Goal: Task Accomplishment & Management: Use online tool/utility

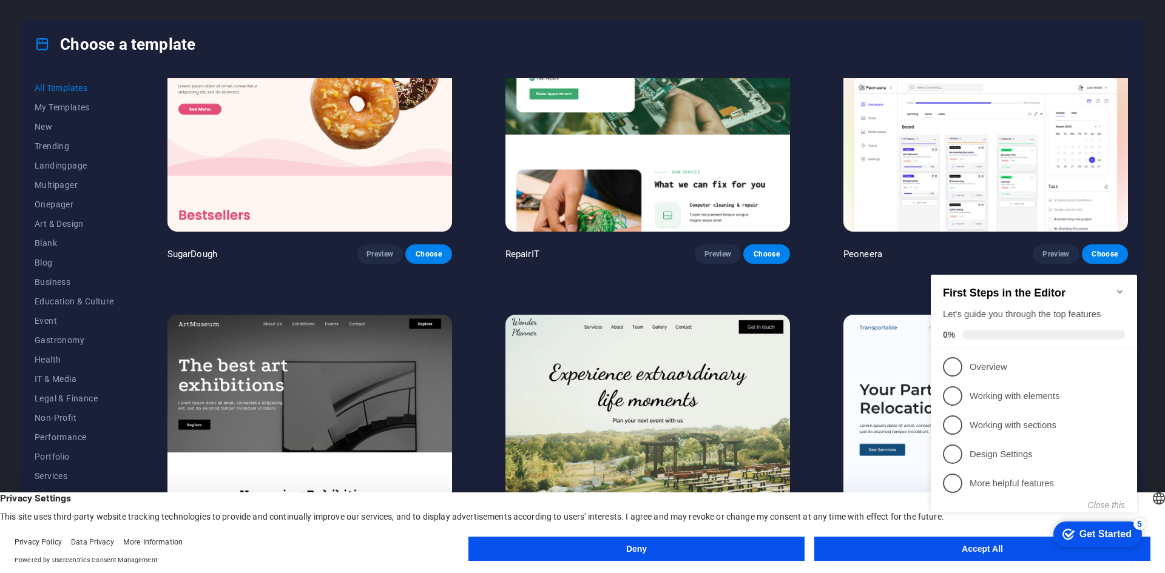
scroll to position [243, 0]
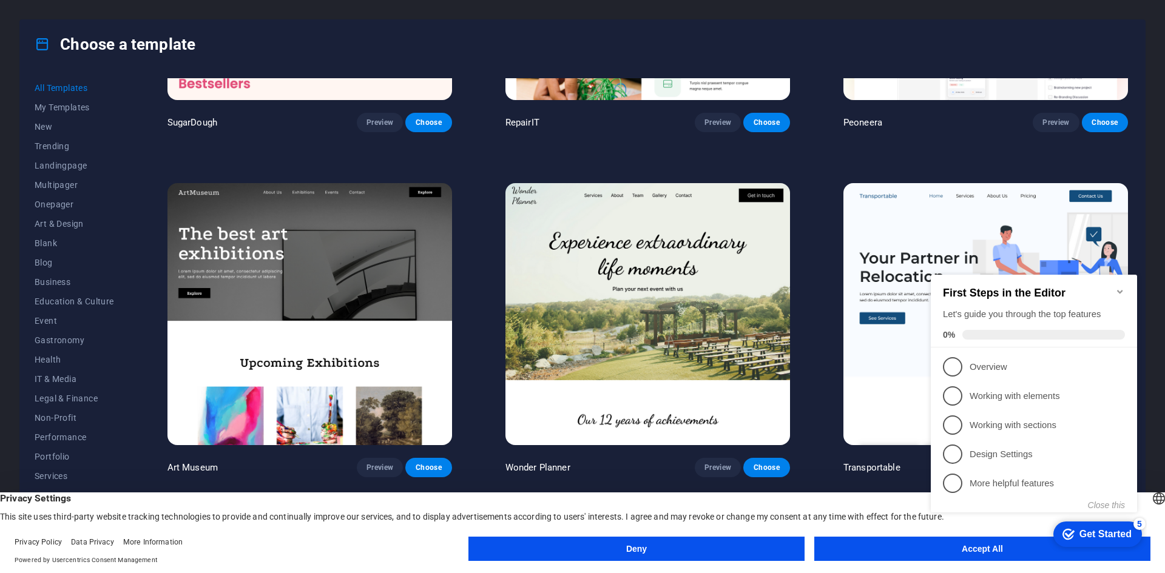
click at [1119, 290] on icon "Minimize checklist" at bounding box center [1119, 292] width 5 height 4
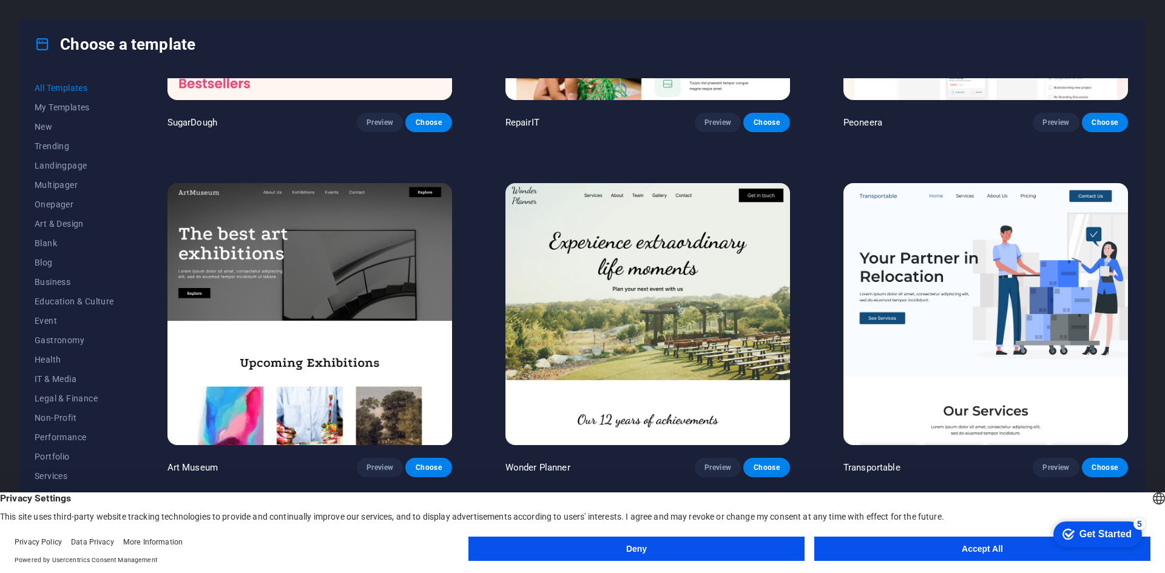
click html "checkmark Get Started 5 First Steps in the Editor Let's guide you through the t…"
click at [974, 550] on button "Accept All" at bounding box center [982, 549] width 336 height 24
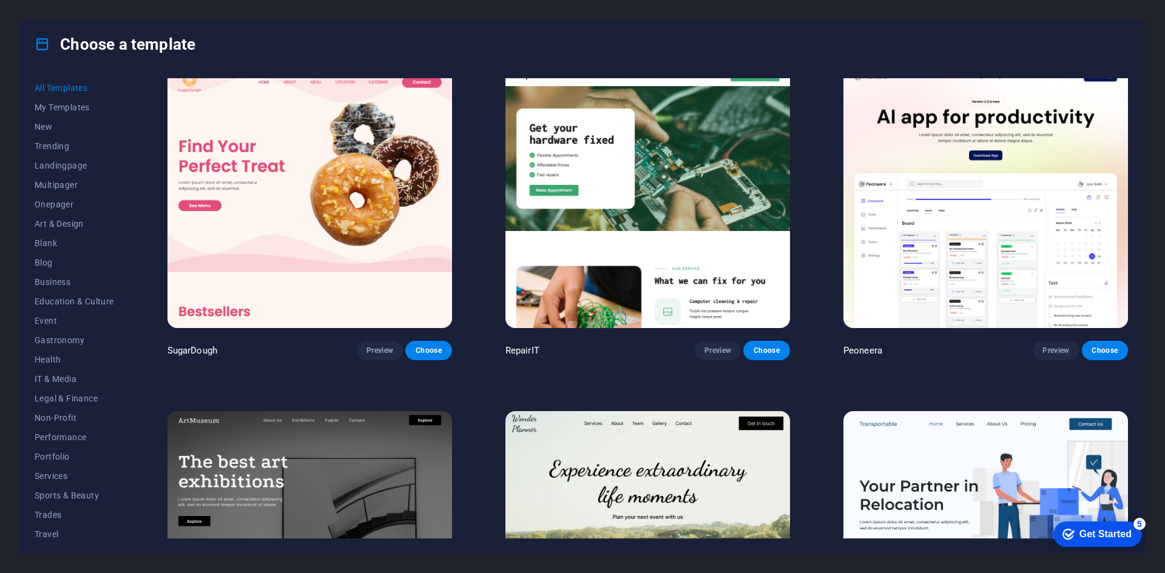
scroll to position [0, 0]
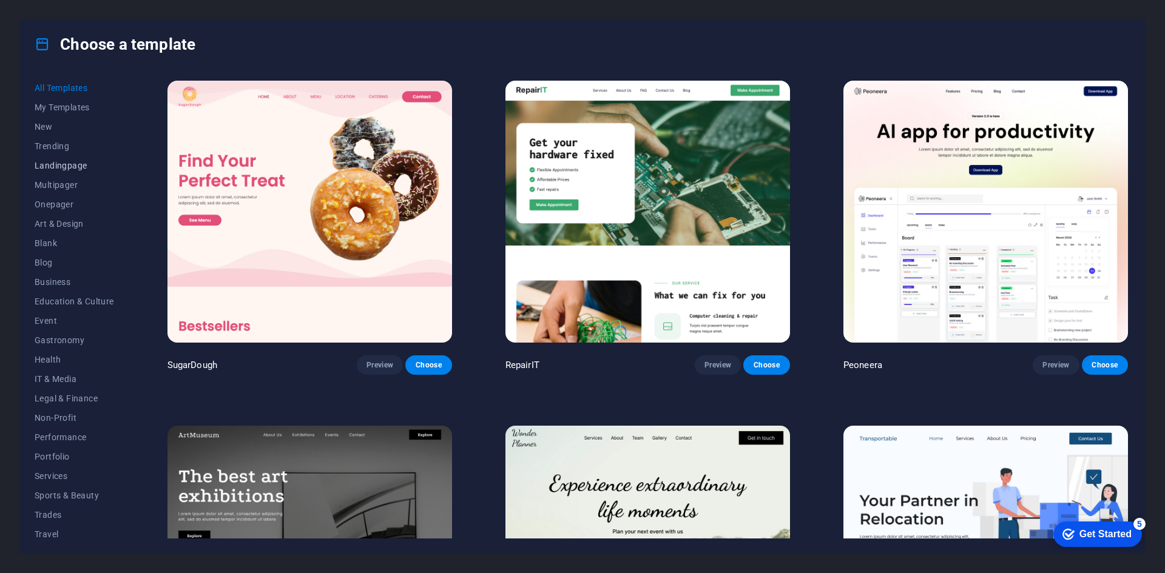
click at [70, 169] on span "Landingpage" at bounding box center [74, 166] width 79 height 10
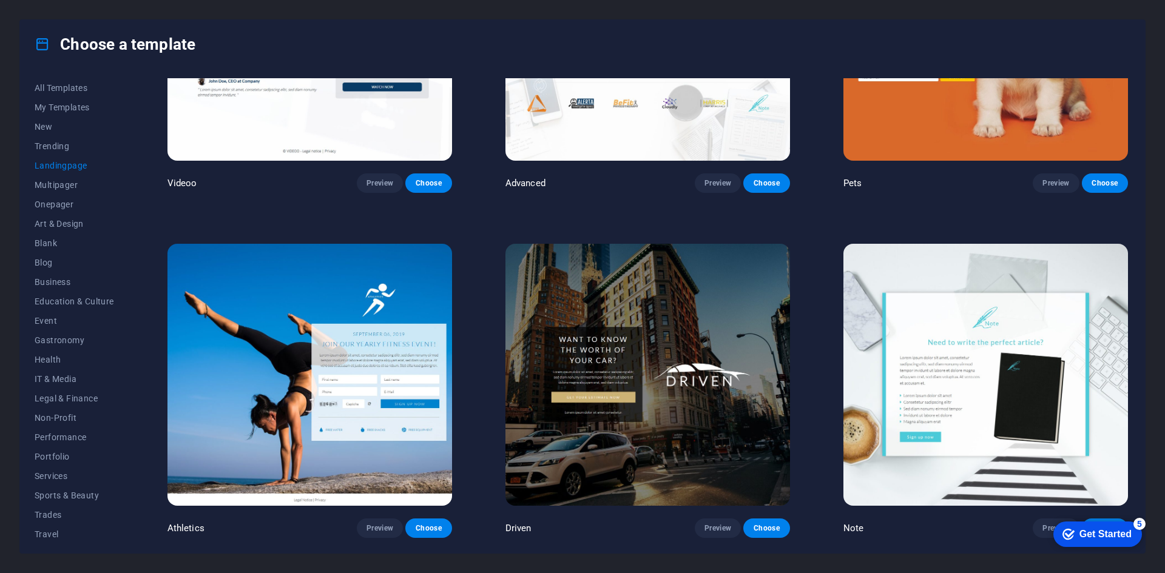
scroll to position [971, 0]
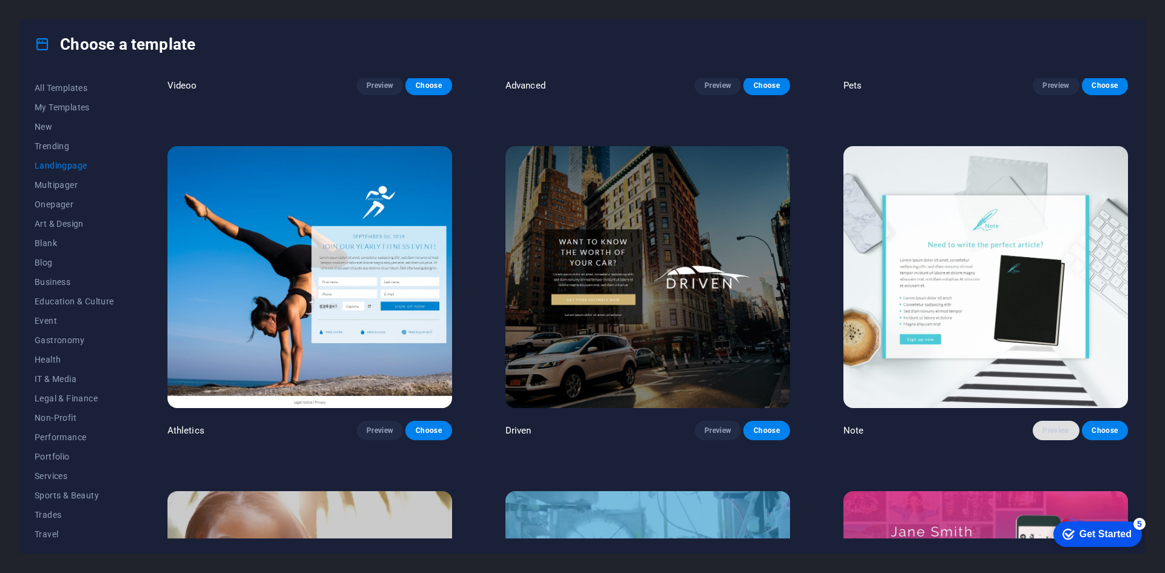
click at [1053, 426] on span "Preview" at bounding box center [1055, 431] width 27 height 10
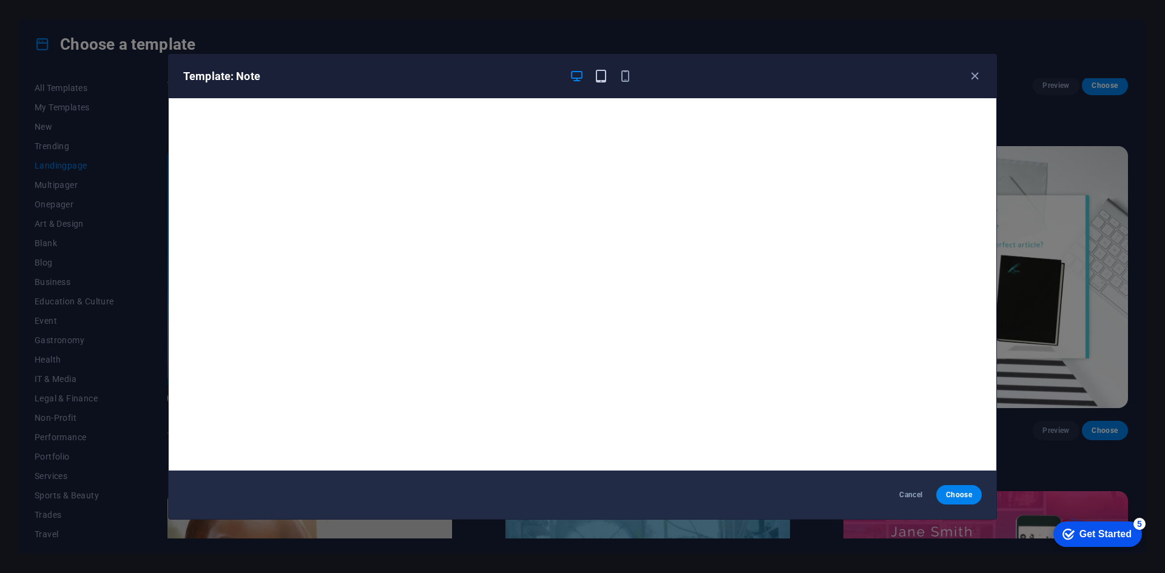
click at [607, 79] on icon "button" at bounding box center [601, 76] width 14 height 14
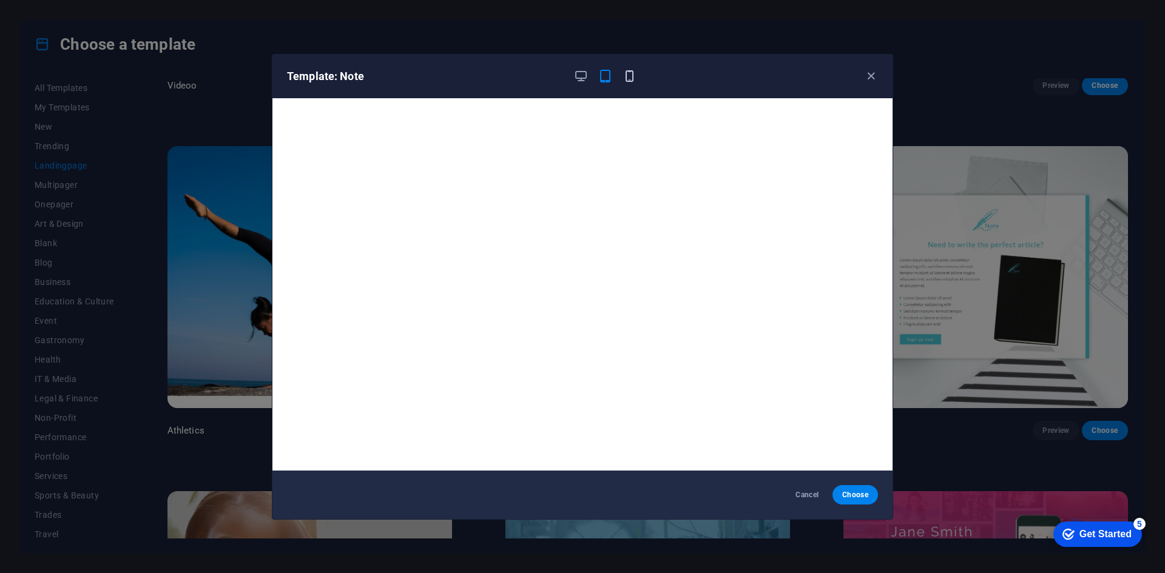
click at [635, 76] on icon "button" at bounding box center [629, 76] width 14 height 14
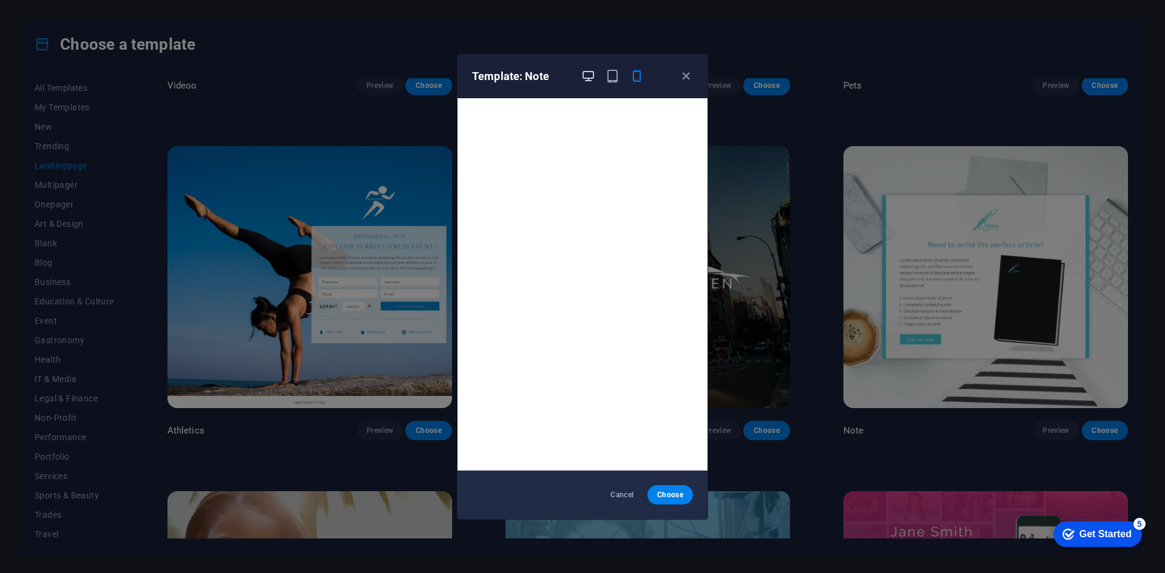
click at [587, 81] on icon "button" at bounding box center [588, 76] width 14 height 14
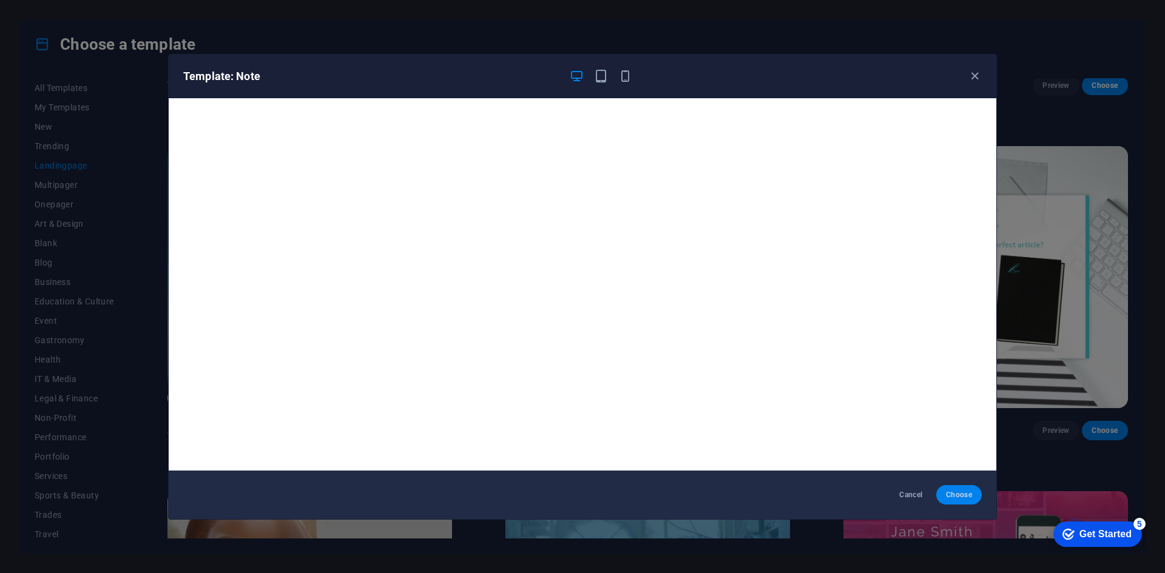
click at [960, 491] on span "Choose" at bounding box center [959, 495] width 26 height 10
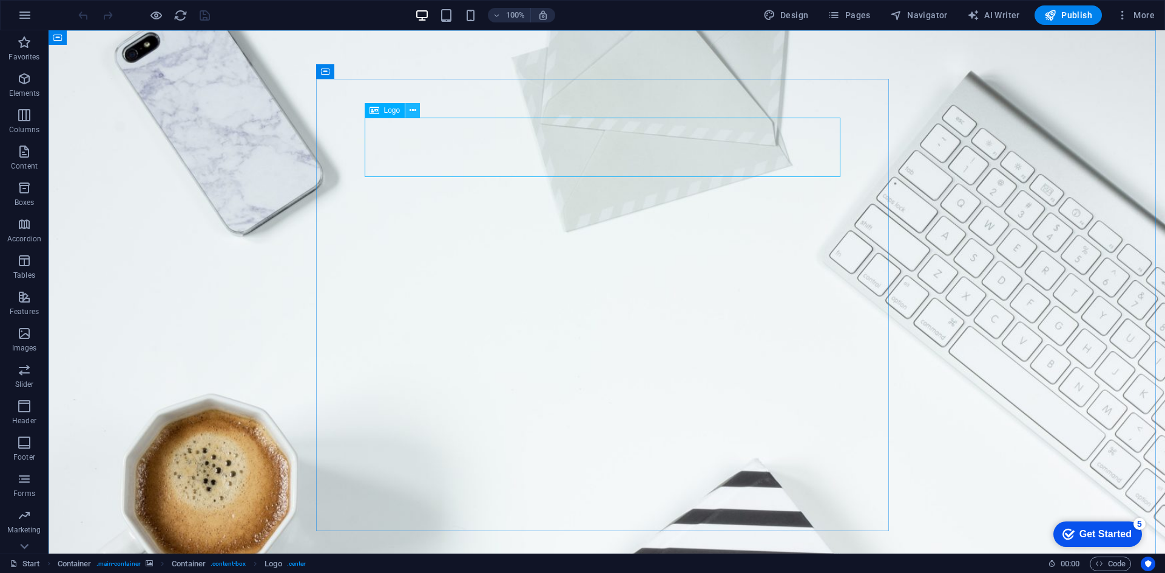
click at [414, 106] on icon at bounding box center [412, 110] width 7 height 13
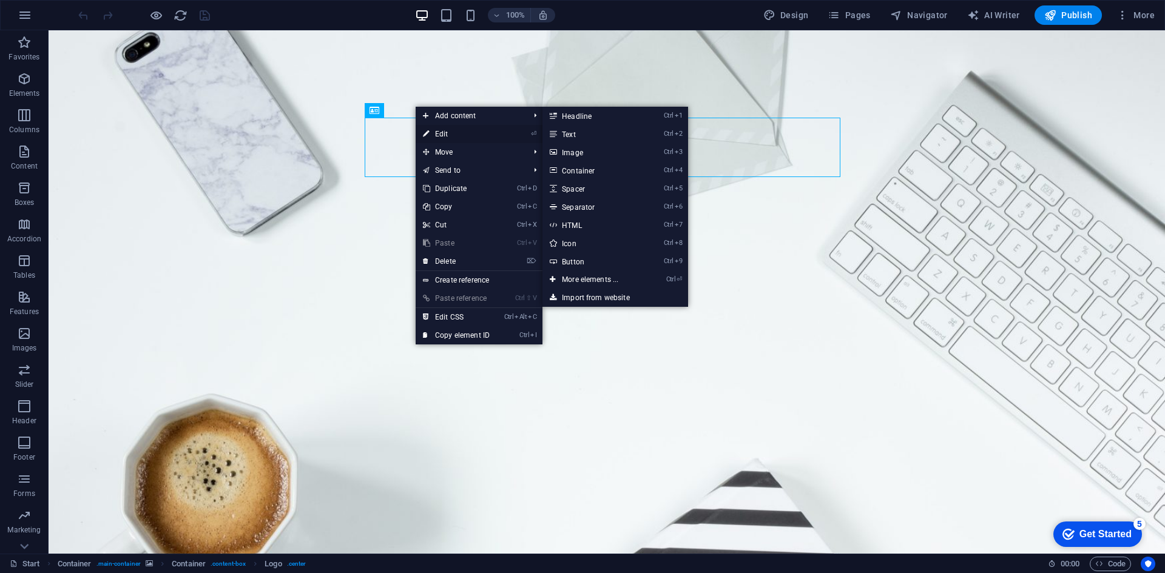
click at [428, 129] on icon at bounding box center [426, 134] width 6 height 18
select select "px"
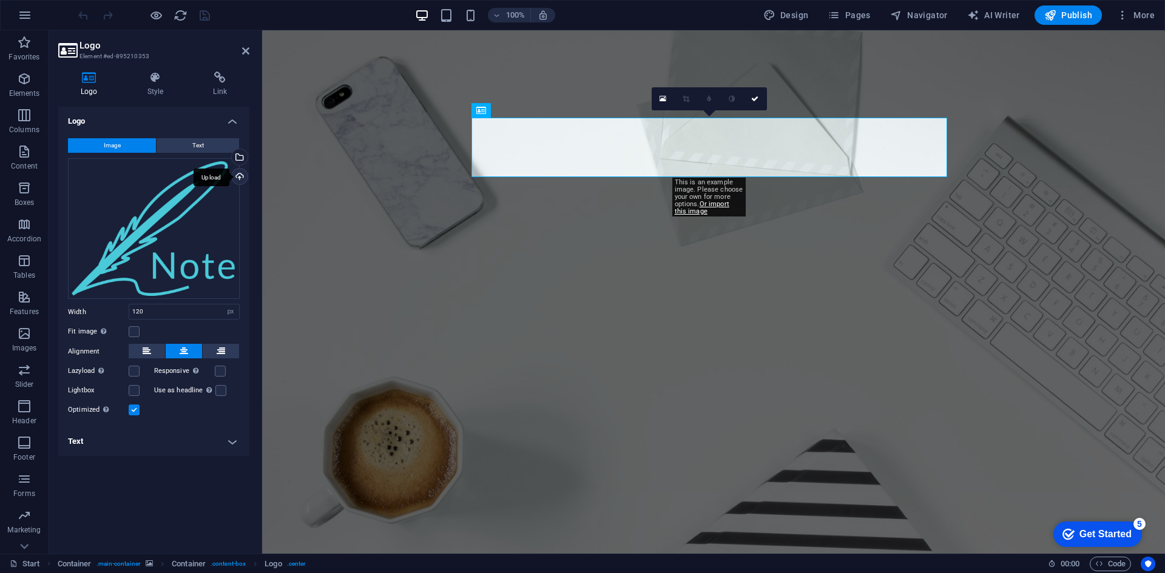
click at [237, 173] on div "Upload" at bounding box center [238, 178] width 18 height 18
click at [241, 174] on div "Upload" at bounding box center [238, 178] width 18 height 18
click at [243, 175] on div "Upload" at bounding box center [238, 178] width 18 height 18
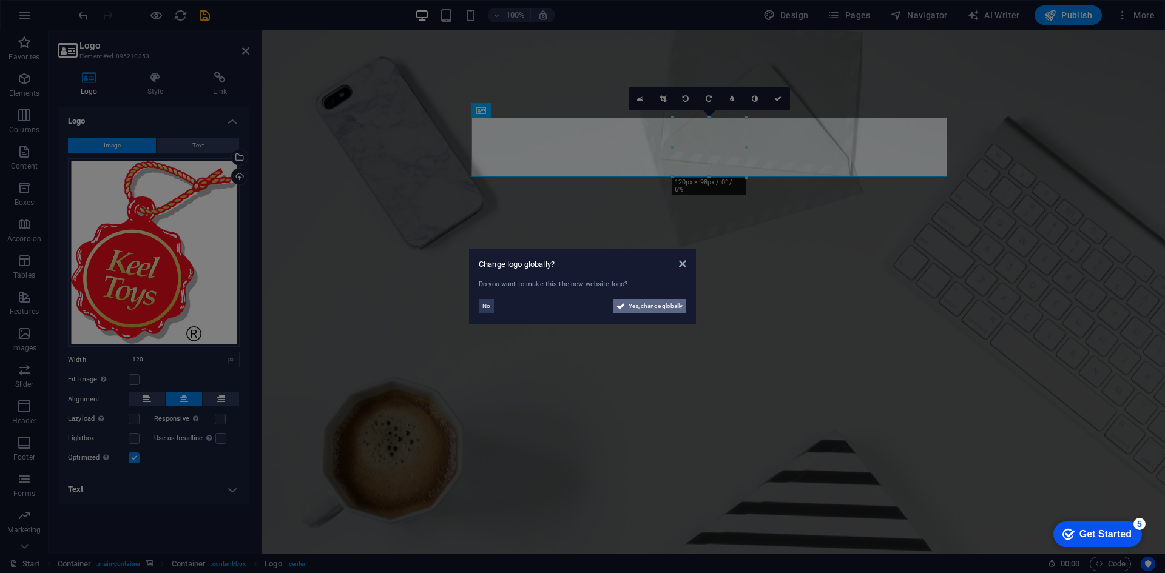
click at [624, 310] on icon at bounding box center [620, 306] width 8 height 15
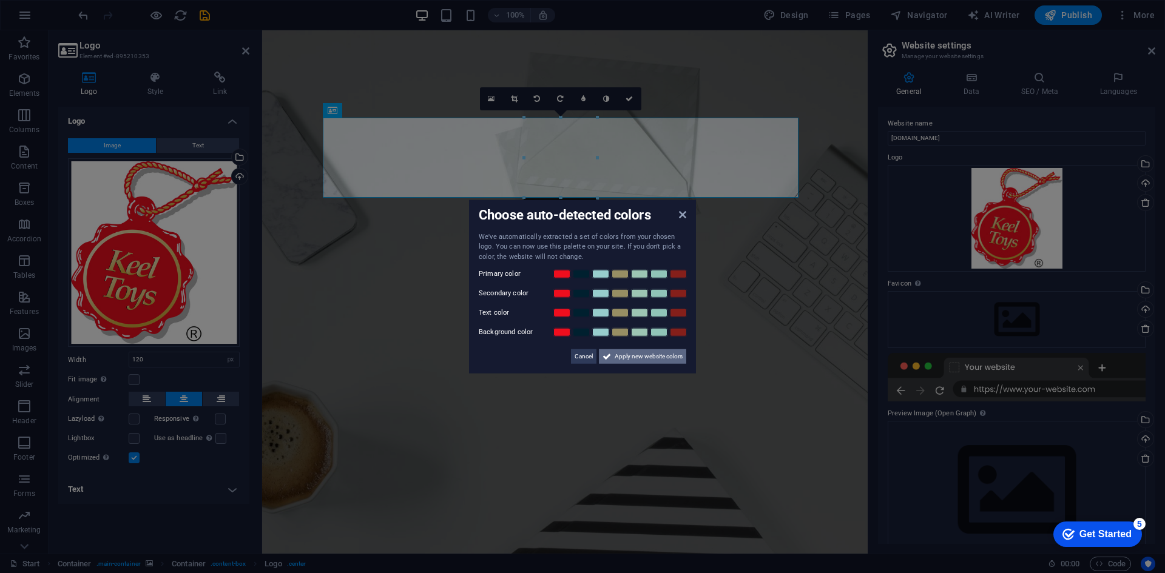
click at [626, 356] on span "Apply new website colors" at bounding box center [649, 356] width 68 height 15
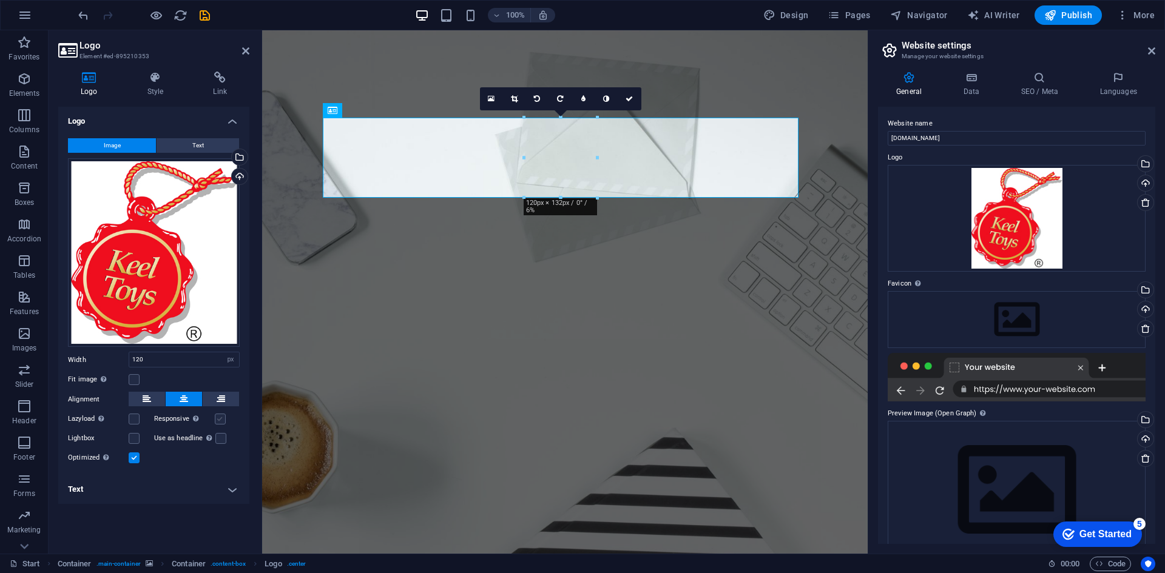
click at [221, 416] on label at bounding box center [220, 419] width 11 height 11
click at [0, 0] on input "Responsive Automatically load retina image and smartphone optimized sizes." at bounding box center [0, 0] width 0 height 0
click at [136, 379] on label at bounding box center [134, 379] width 11 height 11
click at [0, 0] on input "Fit image Automatically fit image to a fixed width and height" at bounding box center [0, 0] width 0 height 0
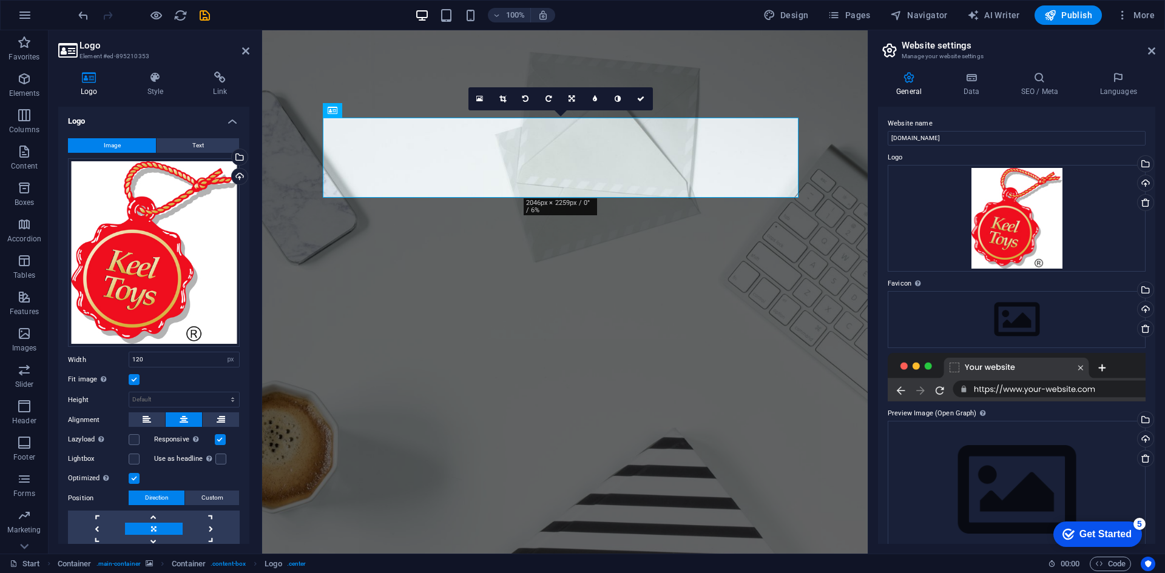
click at [136, 379] on label at bounding box center [134, 379] width 11 height 11
click at [0, 0] on input "Fit image Automatically fit image to a fixed width and height" at bounding box center [0, 0] width 0 height 0
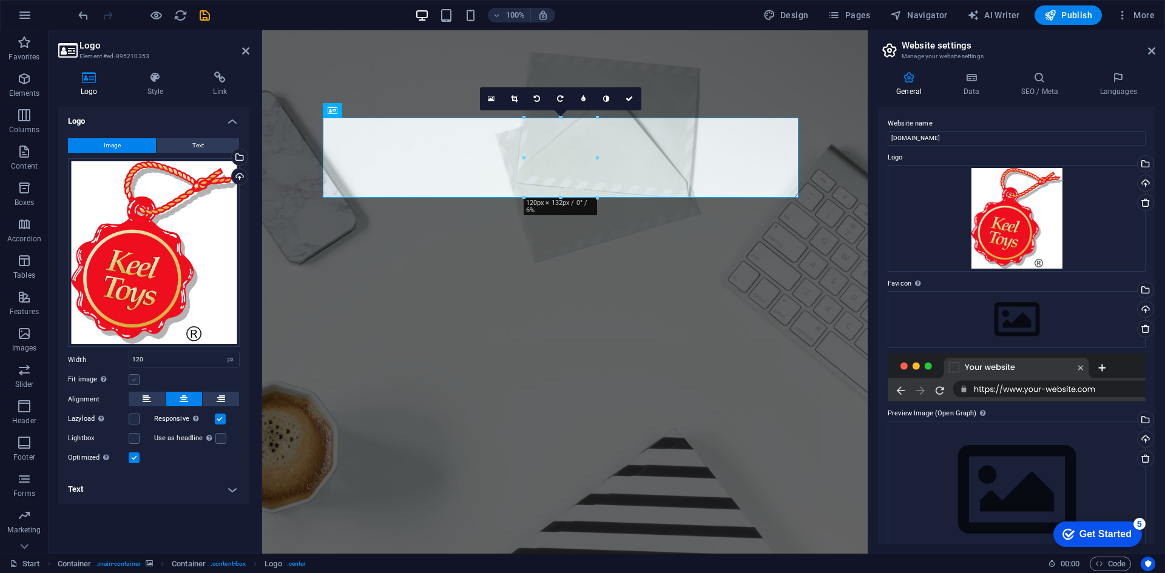
click at [138, 376] on label at bounding box center [134, 379] width 11 height 11
click at [0, 0] on input "Fit image Automatically fit image to a fixed width and height" at bounding box center [0, 0] width 0 height 0
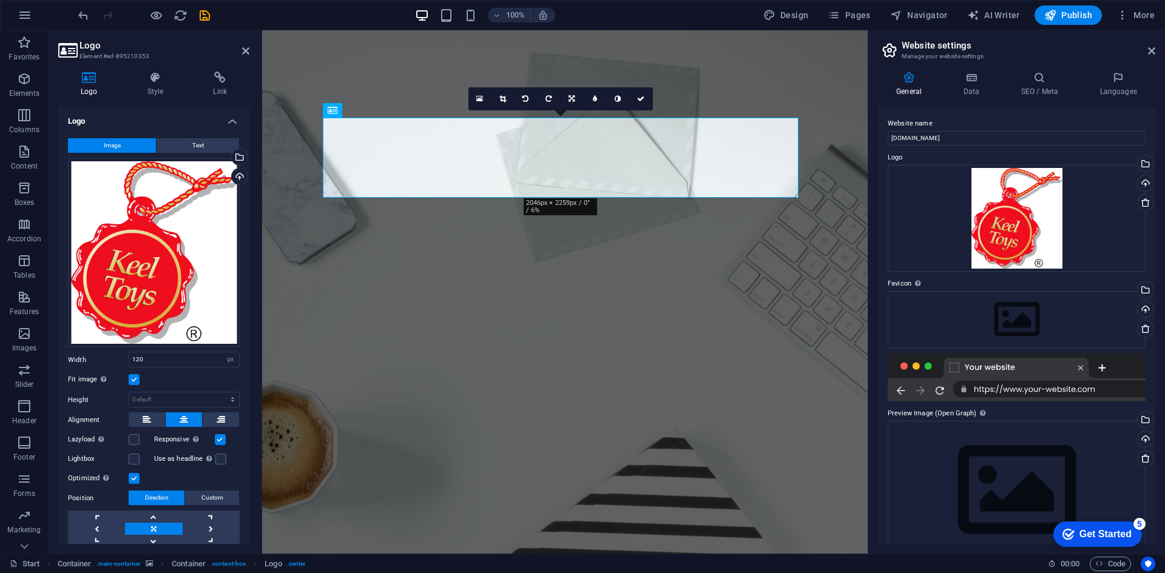
click at [138, 376] on label at bounding box center [134, 379] width 11 height 11
click at [0, 0] on input "Fit image Automatically fit image to a fixed width and height" at bounding box center [0, 0] width 0 height 0
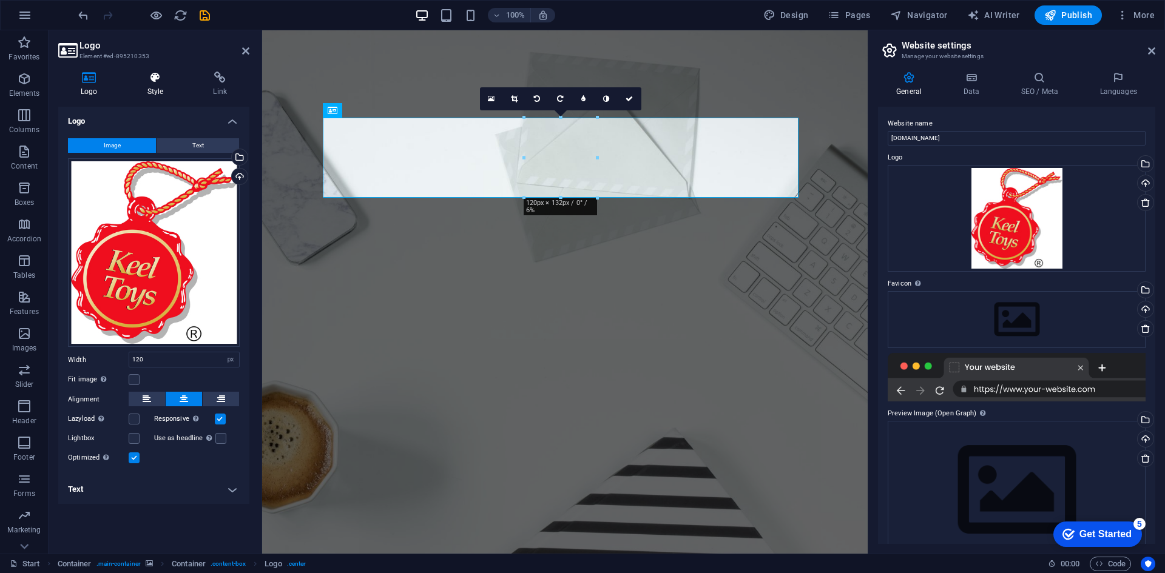
click at [162, 75] on icon at bounding box center [155, 78] width 61 height 12
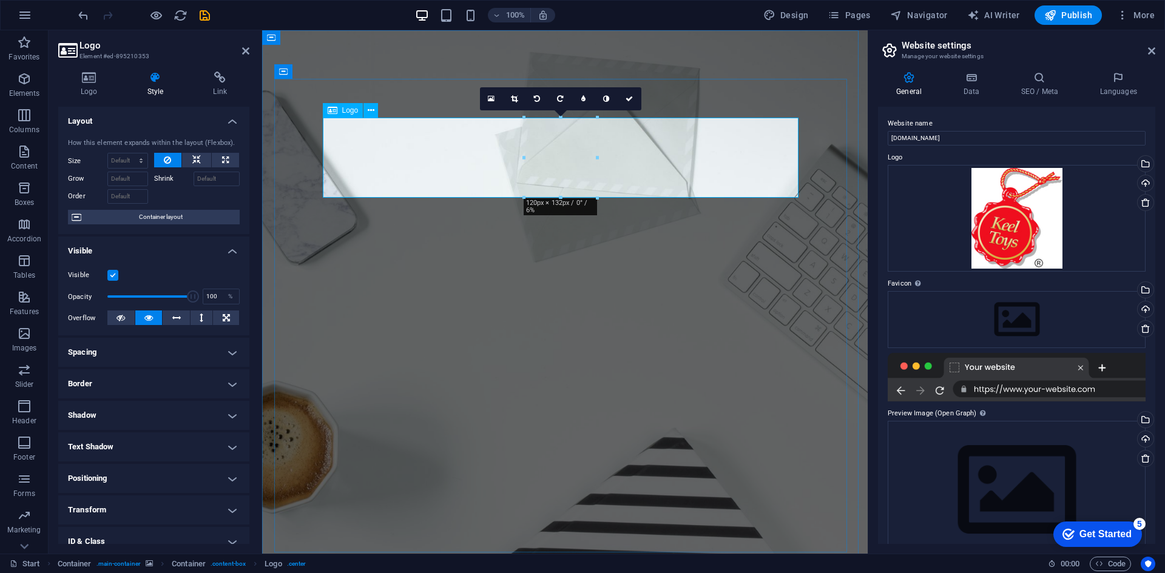
click at [93, 91] on h4 "Logo" at bounding box center [91, 84] width 67 height 25
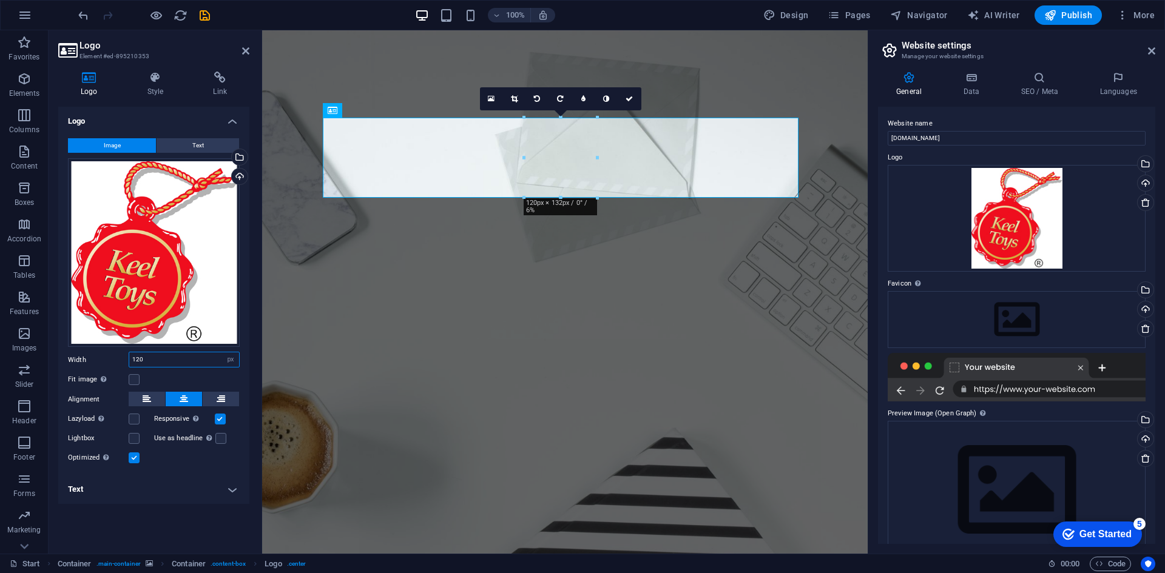
drag, startPoint x: 163, startPoint y: 355, endPoint x: 129, endPoint y: 365, distance: 36.1
click at [129, 365] on div "120 Default auto px rem % em vh vw" at bounding box center [184, 360] width 111 height 16
click at [145, 358] on input "number" at bounding box center [184, 359] width 110 height 15
click at [190, 366] on input "number" at bounding box center [184, 359] width 110 height 15
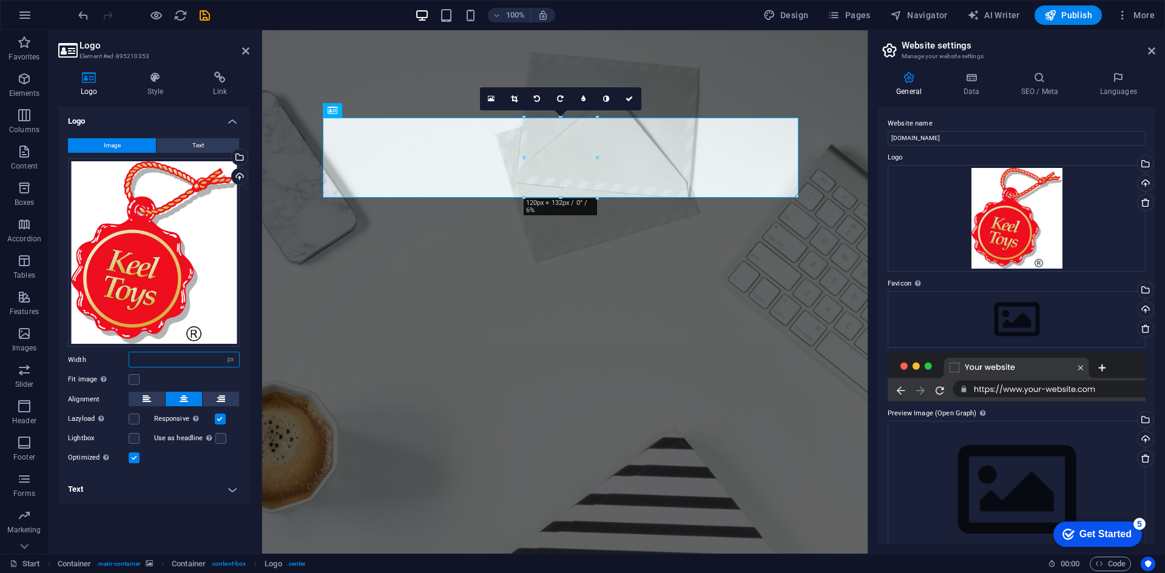
click at [189, 363] on input "number" at bounding box center [184, 359] width 110 height 15
click at [135, 359] on input "number" at bounding box center [184, 359] width 110 height 15
click at [156, 360] on input "number" at bounding box center [184, 359] width 110 height 15
click at [149, 494] on h4 "Text" at bounding box center [153, 489] width 191 height 29
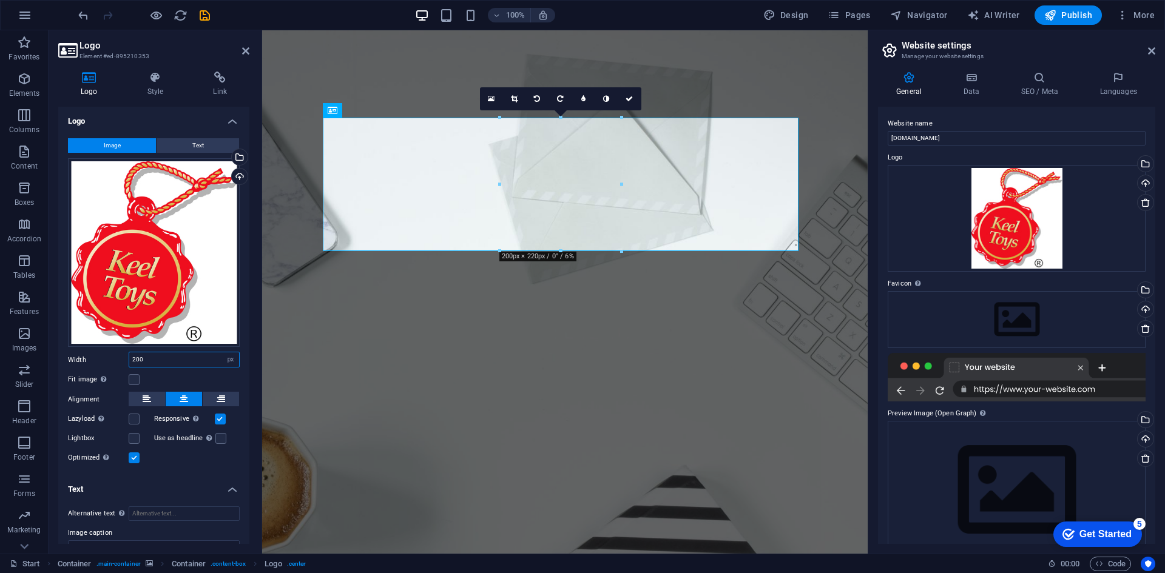
drag, startPoint x: 154, startPoint y: 362, endPoint x: 118, endPoint y: 362, distance: 36.4
click at [118, 362] on div "Width 200 Default auto px rem % em vh vw" at bounding box center [154, 360] width 172 height 16
type input "120"
click at [147, 490] on h4 "Text" at bounding box center [153, 486] width 191 height 22
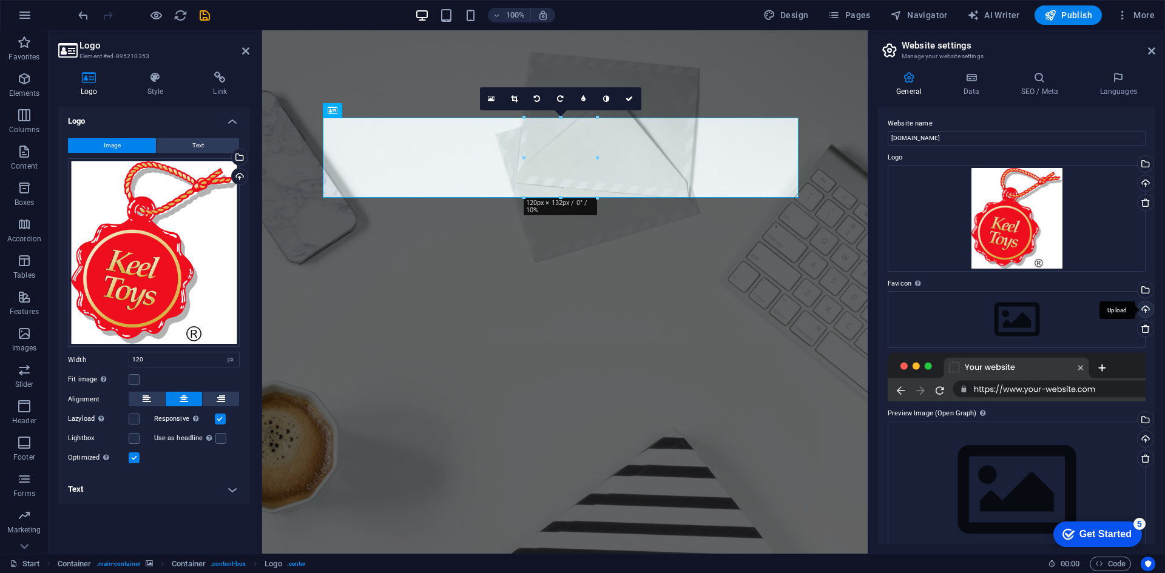
click at [1145, 306] on div "Upload" at bounding box center [1144, 311] width 18 height 18
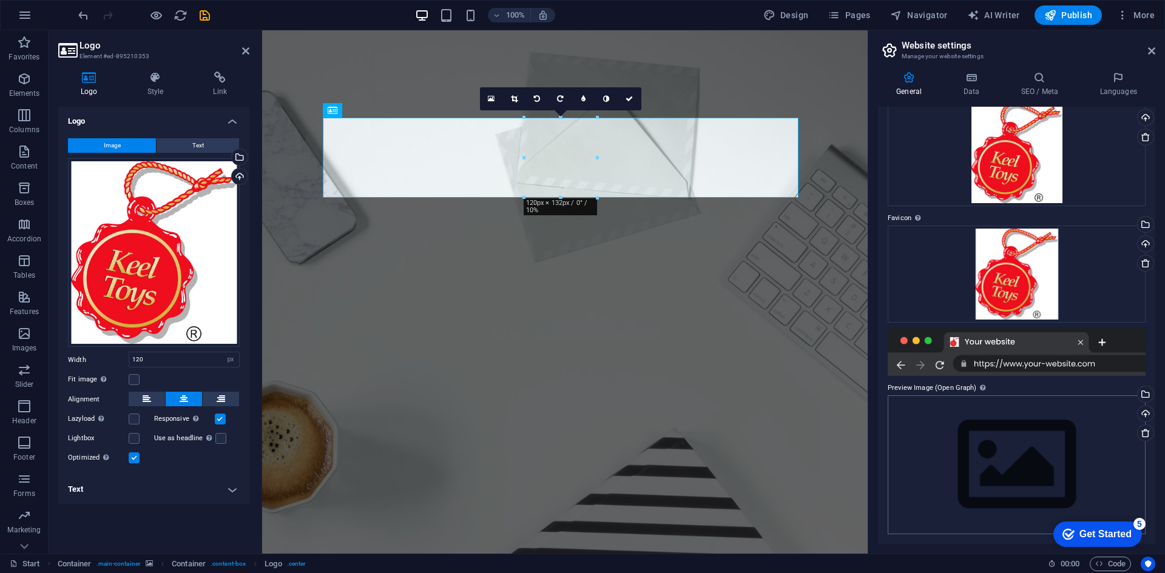
scroll to position [66, 0]
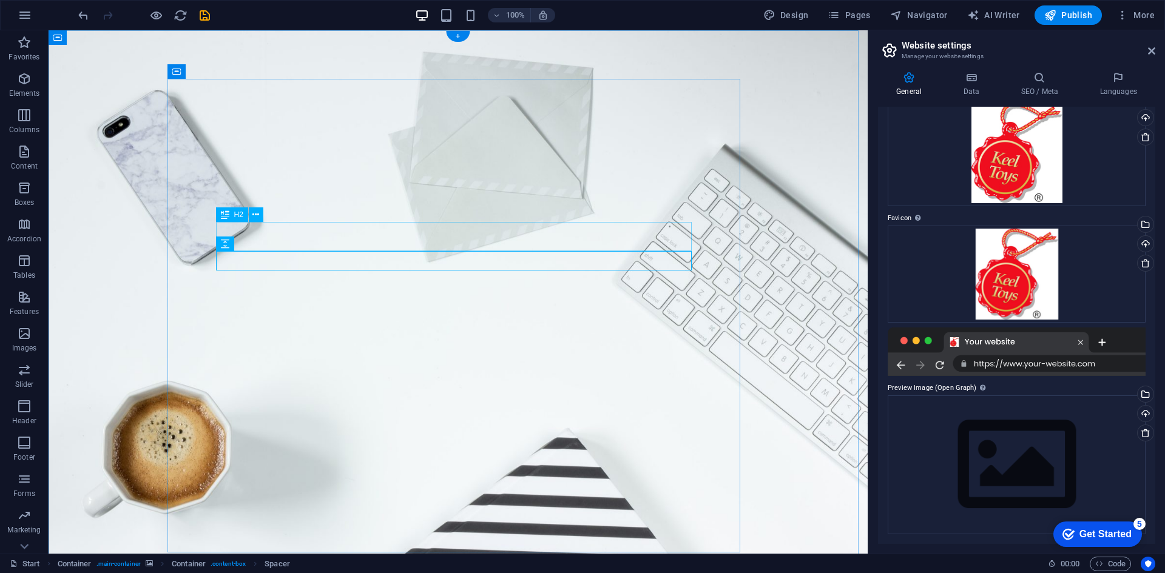
click at [255, 215] on icon at bounding box center [255, 215] width 7 height 13
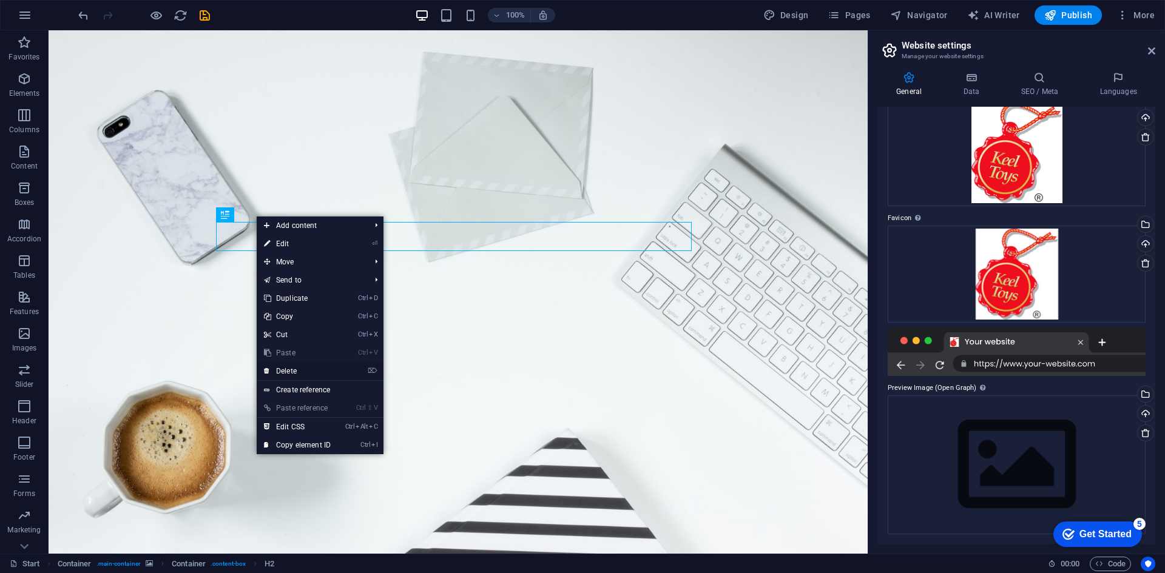
click at [299, 370] on link "⌦ Delete" at bounding box center [297, 371] width 81 height 18
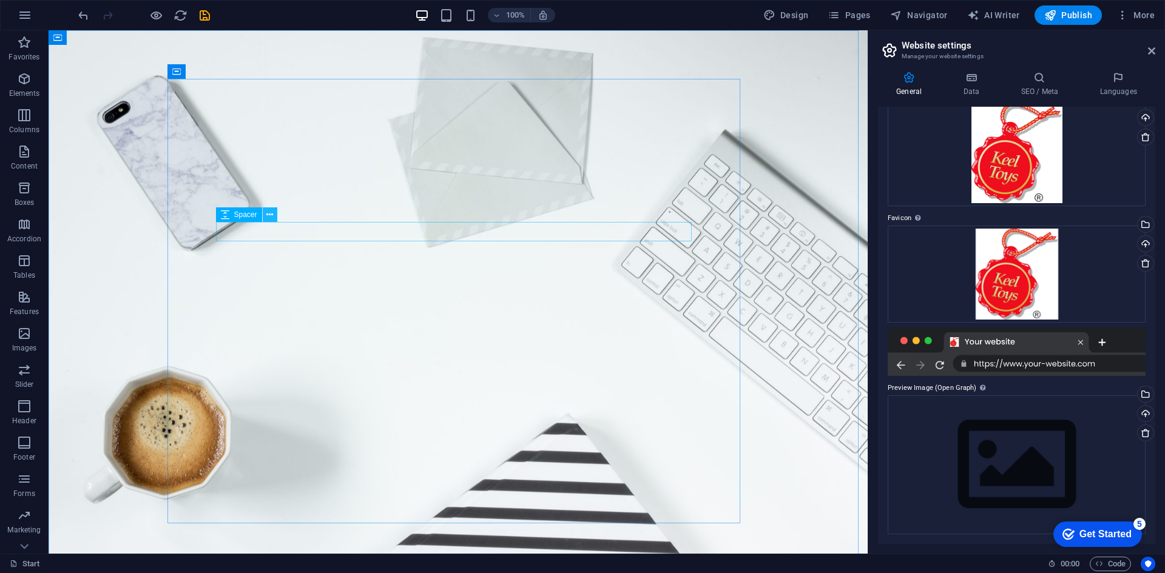
click at [272, 218] on icon at bounding box center [269, 215] width 7 height 13
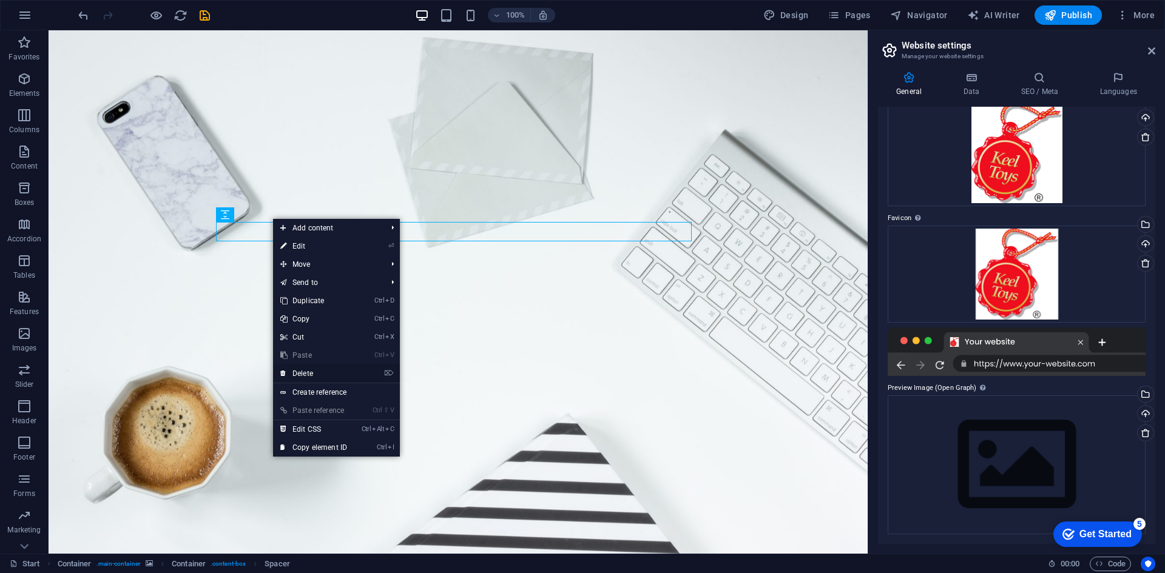
click at [308, 371] on link "⌦ Delete" at bounding box center [313, 374] width 81 height 18
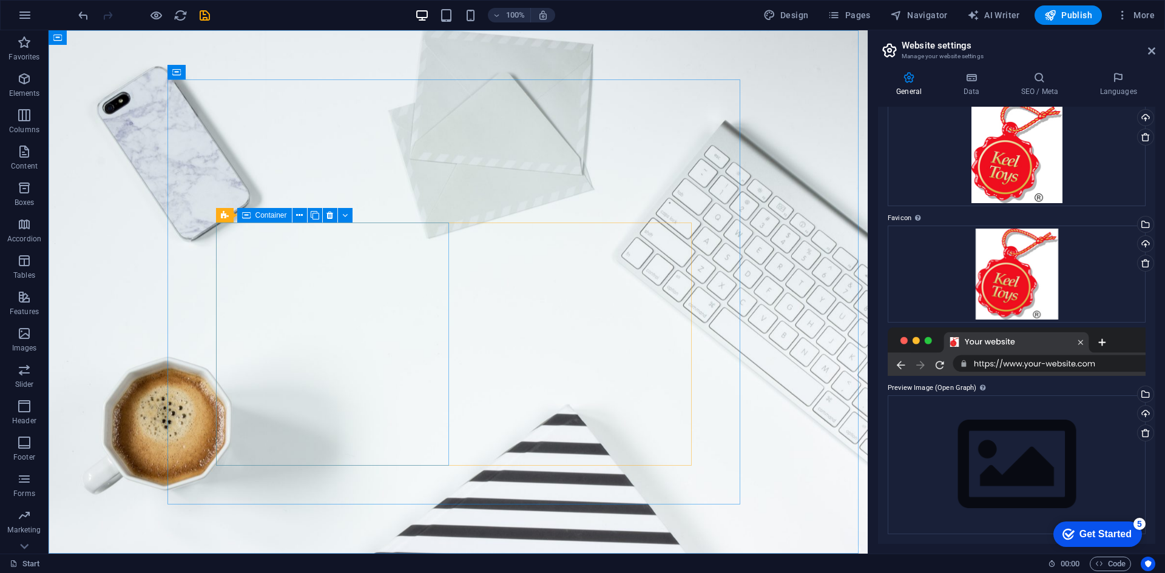
click at [259, 219] on span "Container" at bounding box center [271, 215] width 32 height 7
click at [334, 215] on button at bounding box center [330, 215] width 15 height 15
click at [308, 216] on icon at bounding box center [309, 216] width 7 height 13
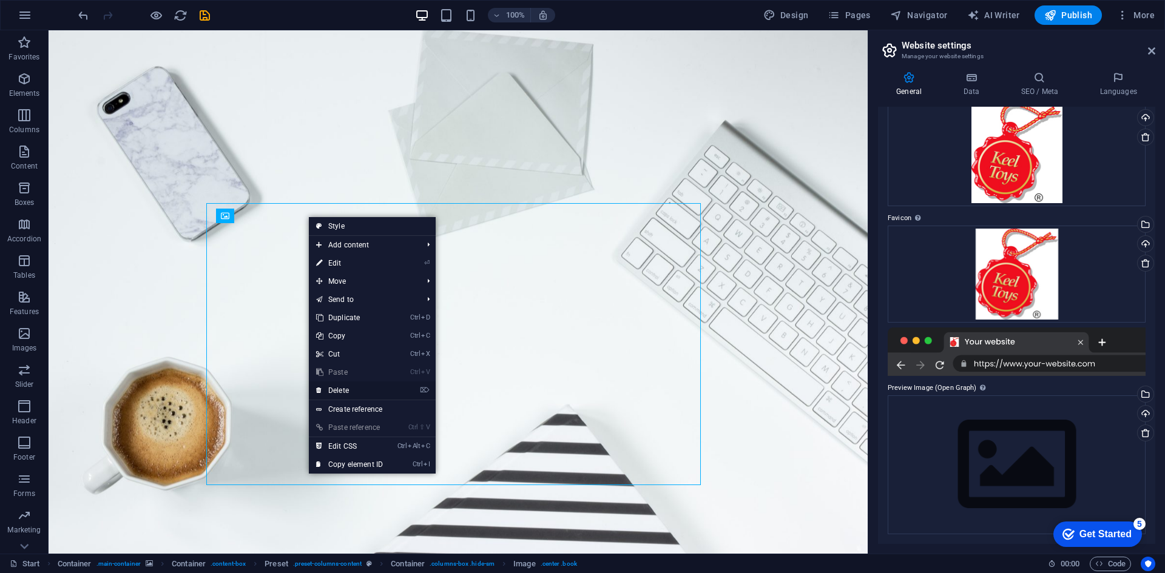
click at [351, 387] on link "⌦ Delete" at bounding box center [349, 391] width 81 height 18
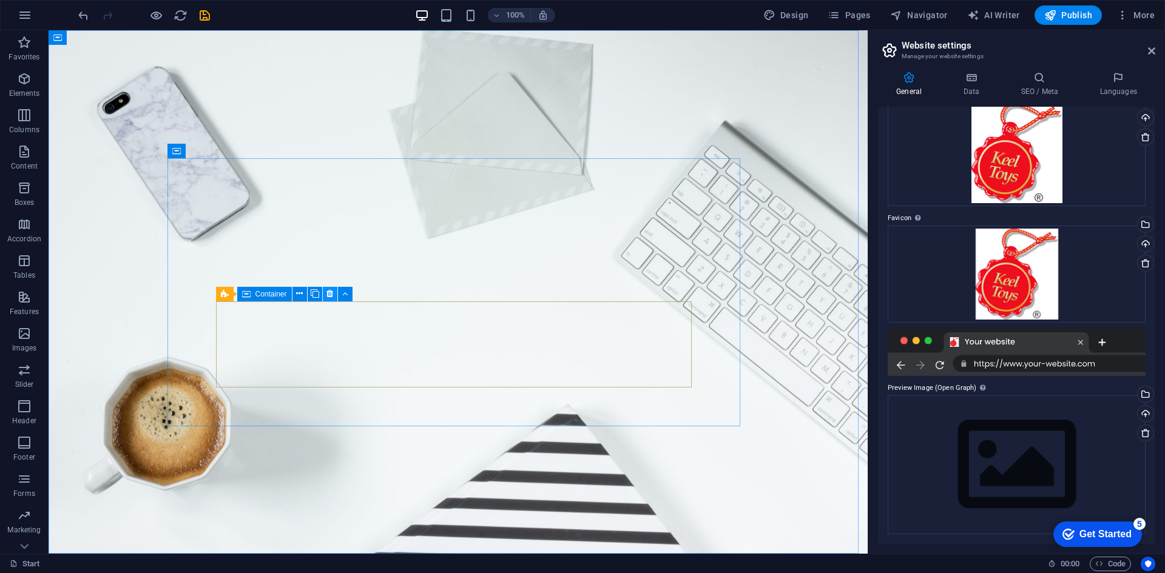
click at [323, 294] on button at bounding box center [330, 294] width 15 height 15
click at [333, 298] on icon at bounding box center [329, 294] width 7 height 13
click at [331, 293] on icon at bounding box center [329, 294] width 7 height 13
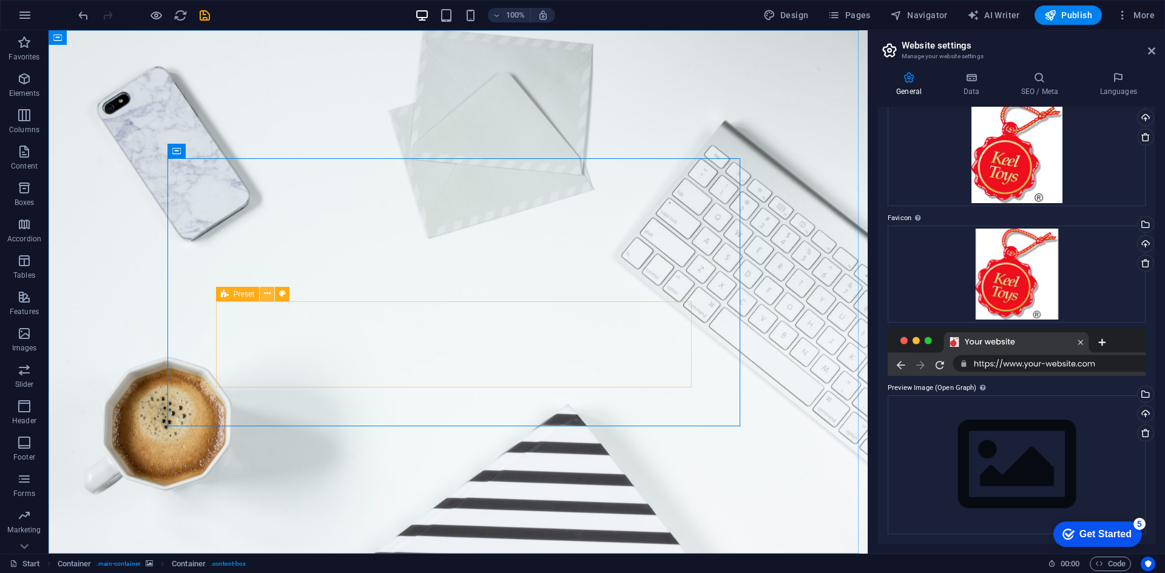
click at [265, 295] on icon at bounding box center [267, 294] width 7 height 13
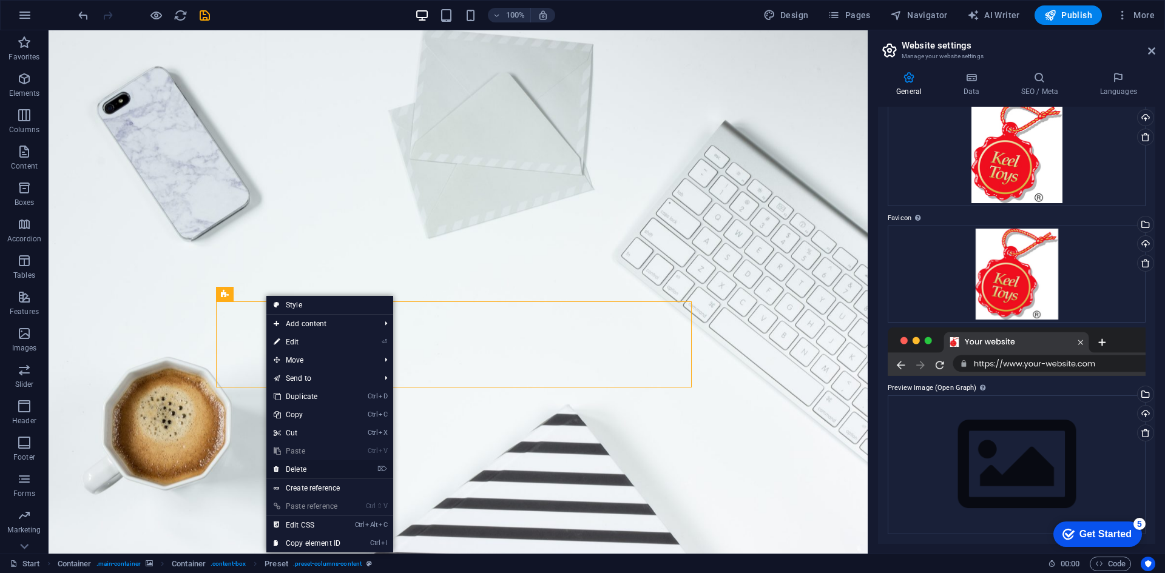
click at [303, 465] on link "⌦ Delete" at bounding box center [306, 469] width 81 height 18
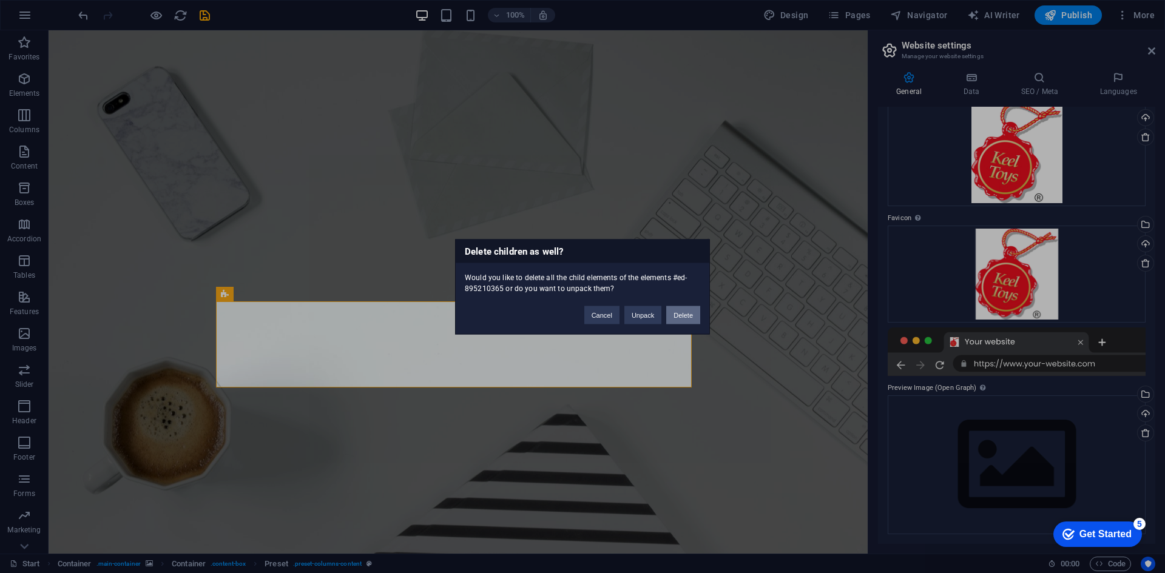
click at [683, 313] on button "Delete" at bounding box center [683, 315] width 34 height 18
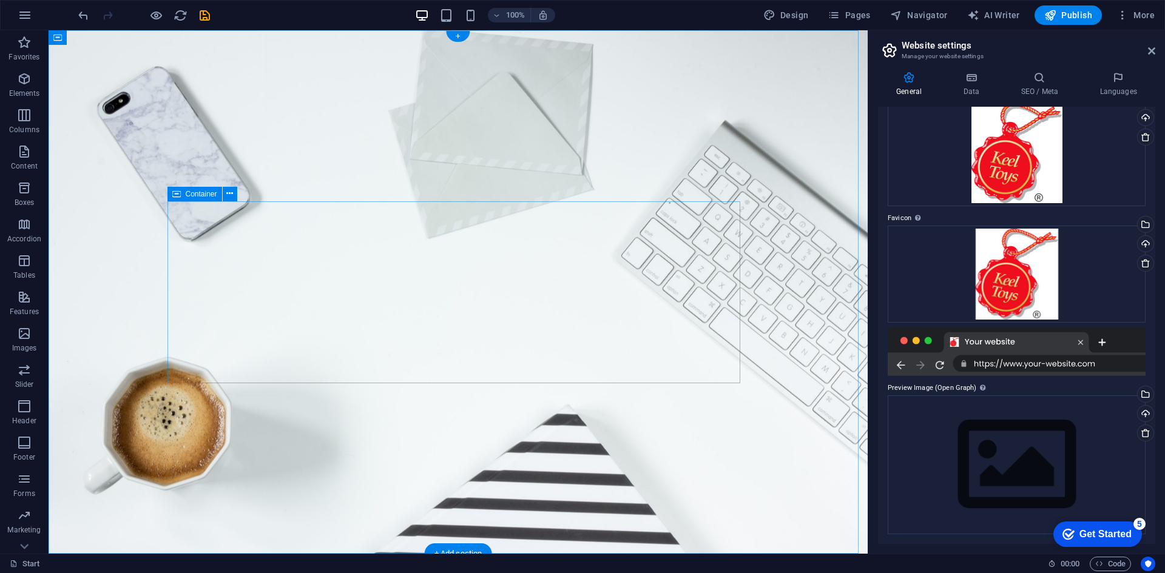
click at [229, 190] on icon at bounding box center [229, 193] width 7 height 13
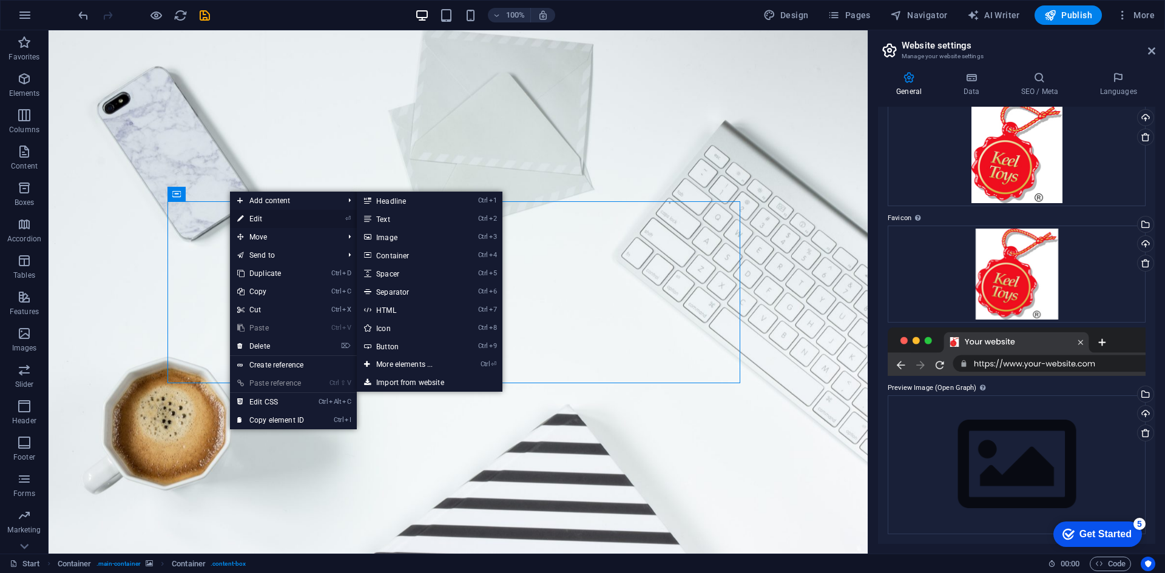
click at [254, 216] on link "⏎ Edit" at bounding box center [270, 219] width 81 height 18
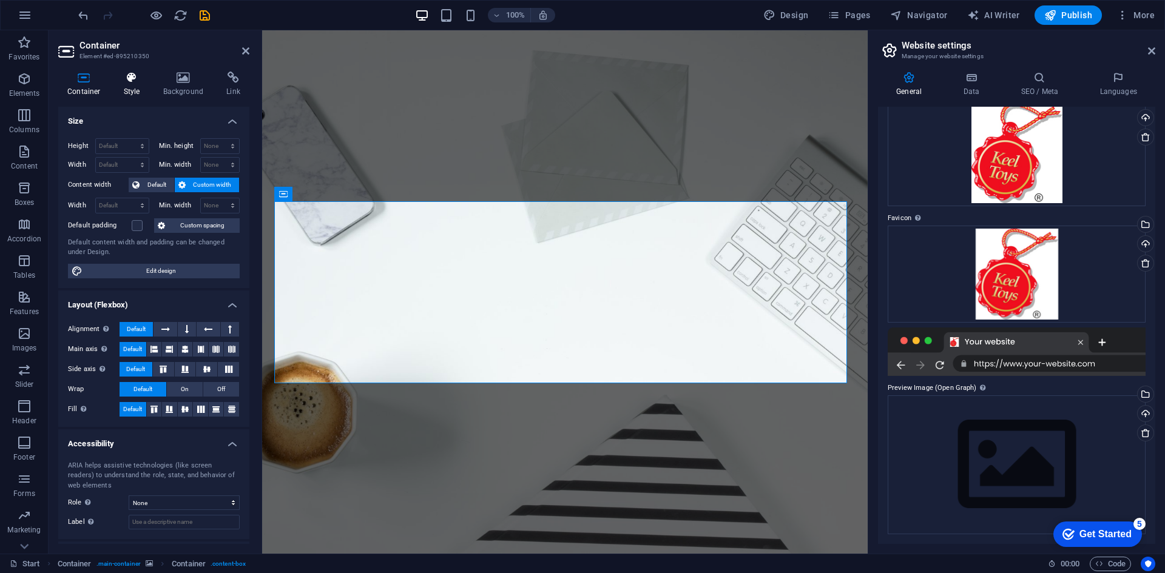
click at [139, 87] on h4 "Style" at bounding box center [134, 84] width 39 height 25
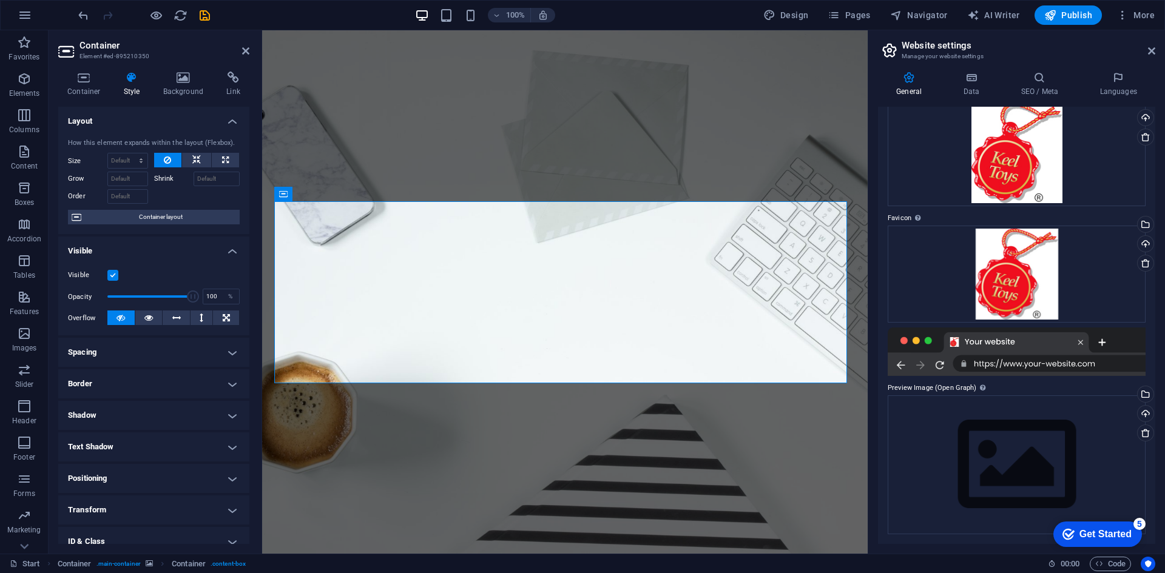
click at [231, 383] on h4 "Border" at bounding box center [153, 383] width 191 height 29
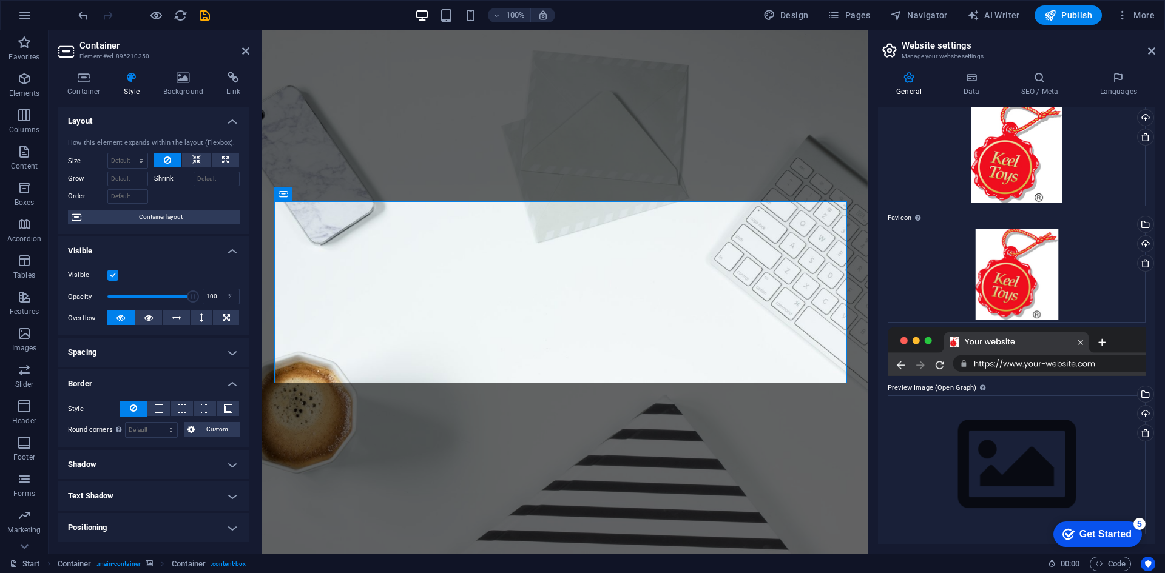
click at [231, 383] on h4 "Border" at bounding box center [153, 380] width 191 height 22
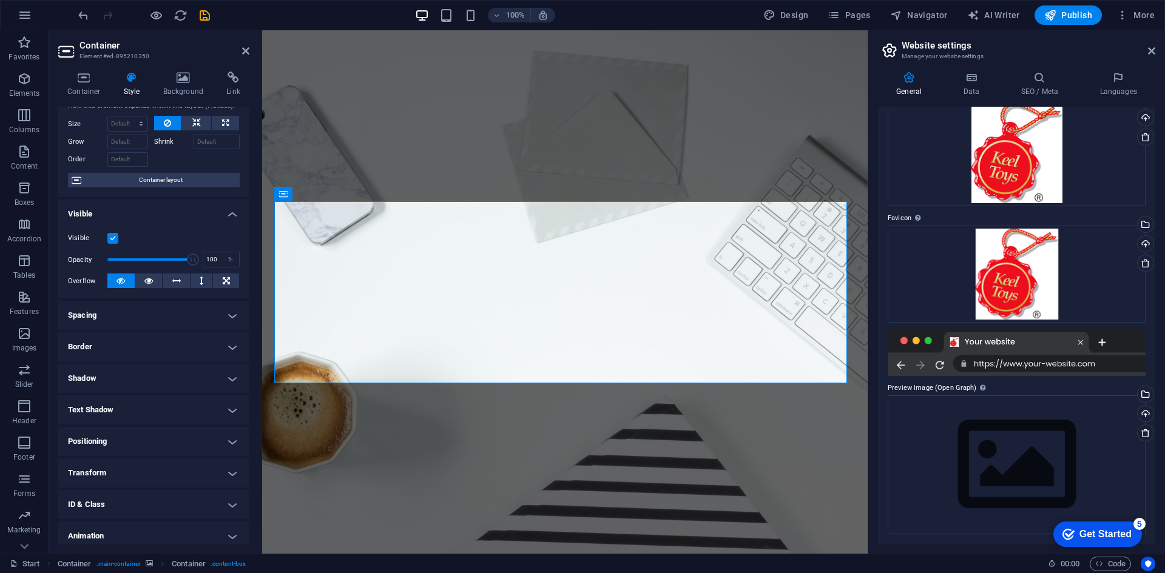
scroll to position [0, 0]
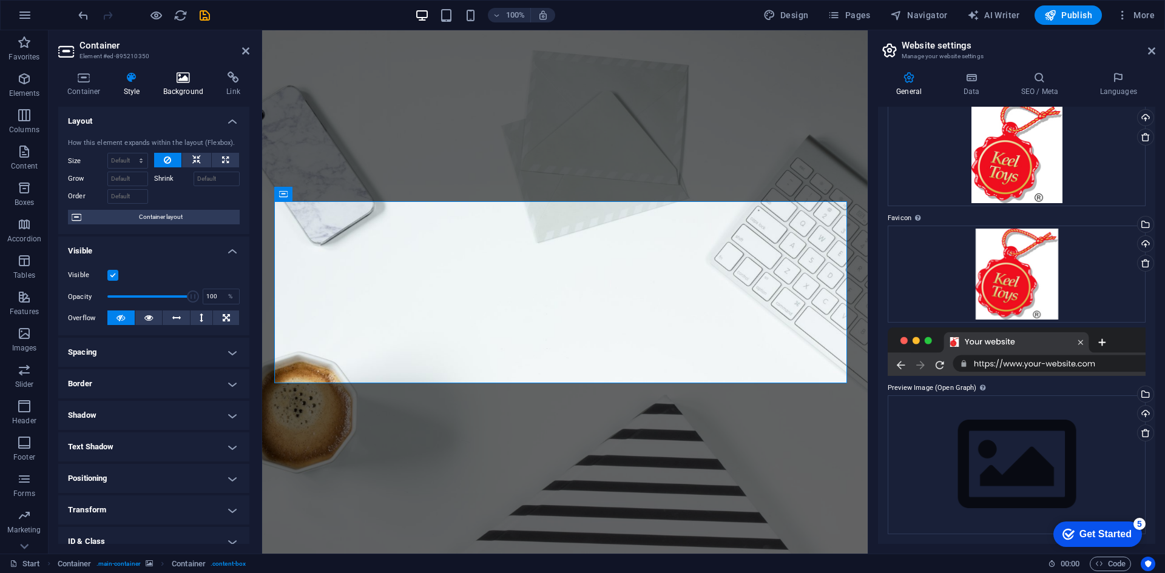
click at [200, 83] on icon at bounding box center [183, 78] width 59 height 12
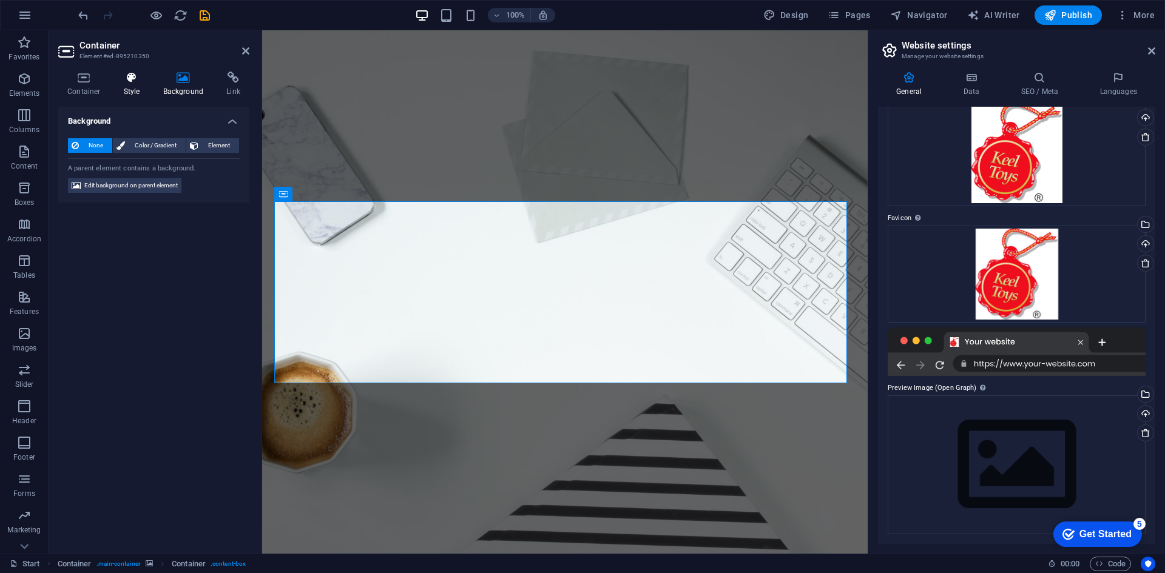
click at [115, 83] on icon at bounding box center [132, 78] width 35 height 12
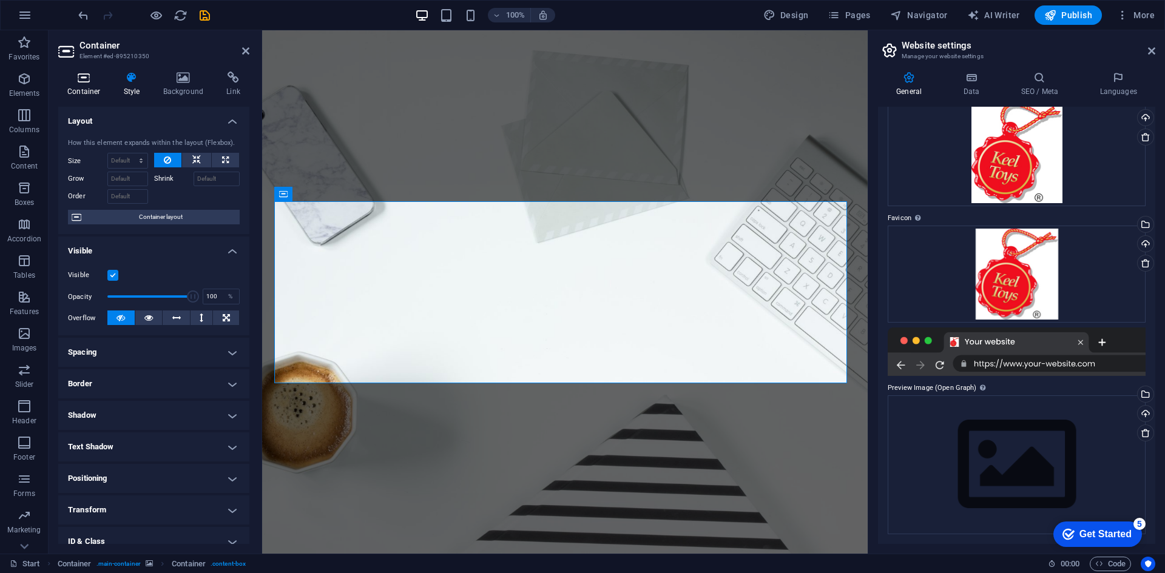
click at [86, 84] on h4 "Container" at bounding box center [86, 84] width 56 height 25
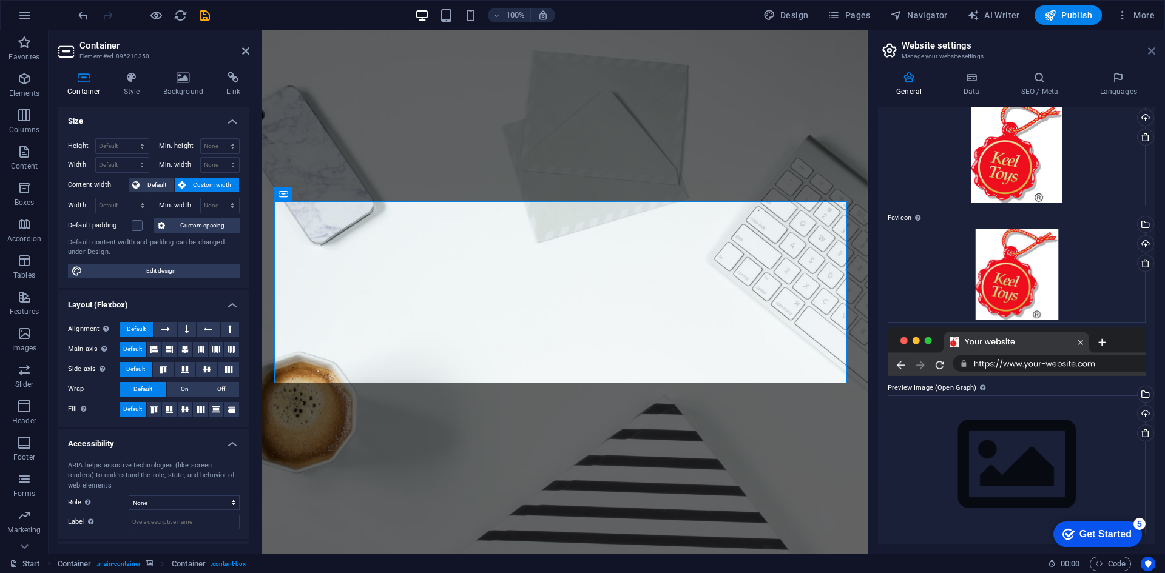
click at [1153, 46] on icon at bounding box center [1151, 51] width 7 height 10
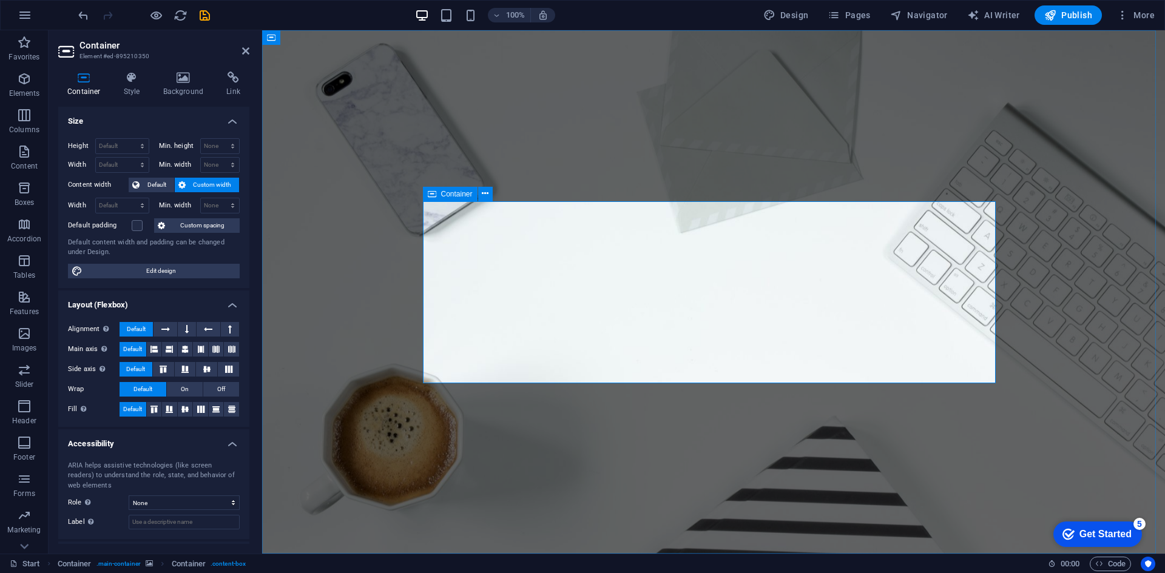
click at [487, 198] on icon at bounding box center [485, 193] width 7 height 13
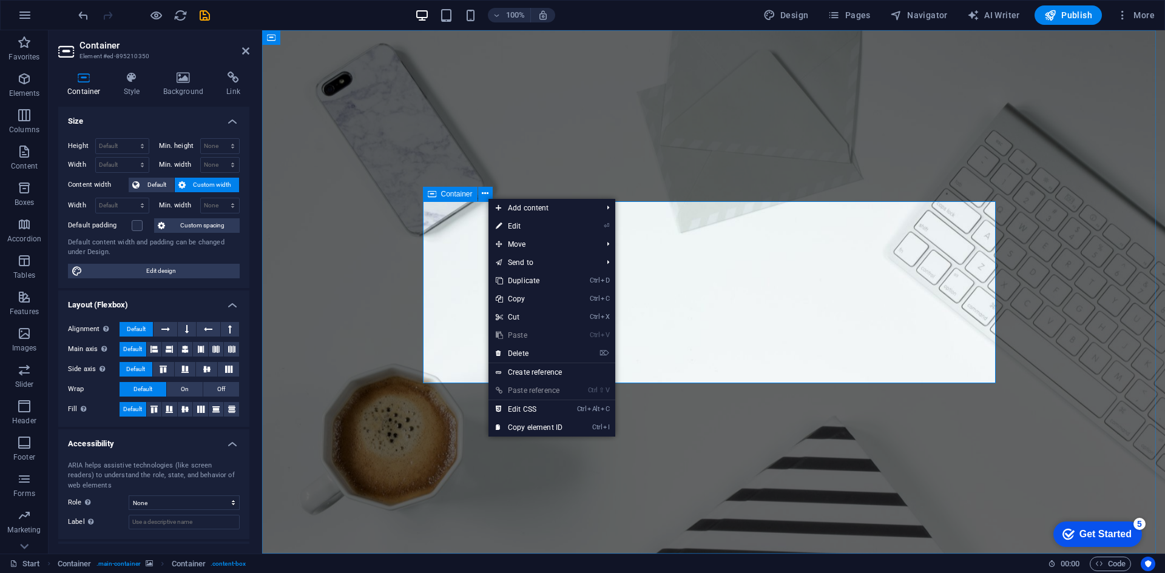
click at [467, 191] on span "Container" at bounding box center [457, 193] width 32 height 7
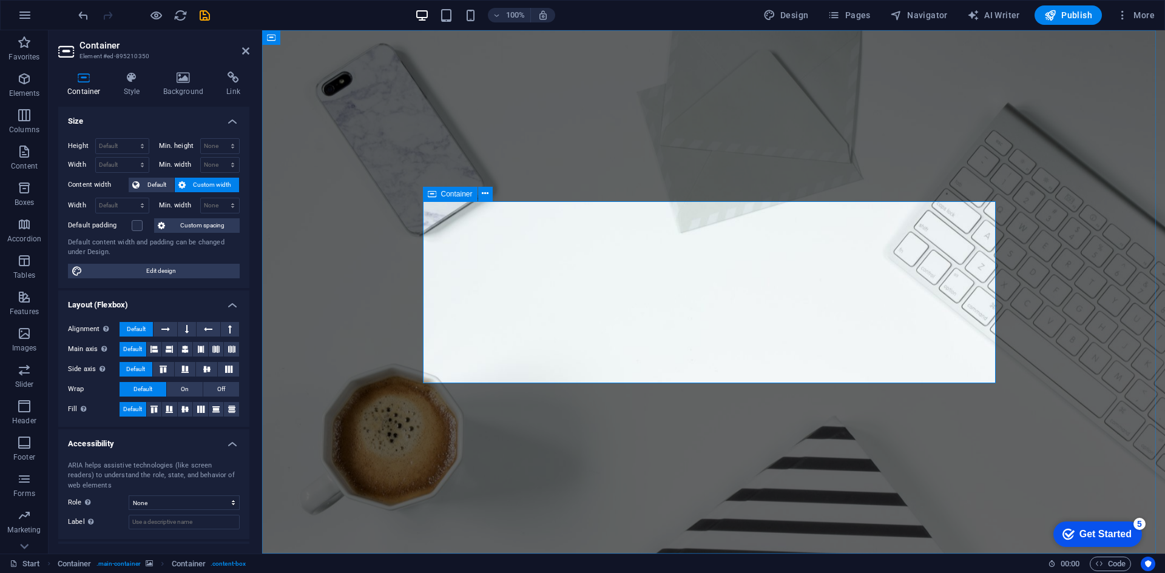
click at [461, 198] on div "Container" at bounding box center [450, 194] width 55 height 15
click at [487, 194] on icon at bounding box center [485, 193] width 7 height 13
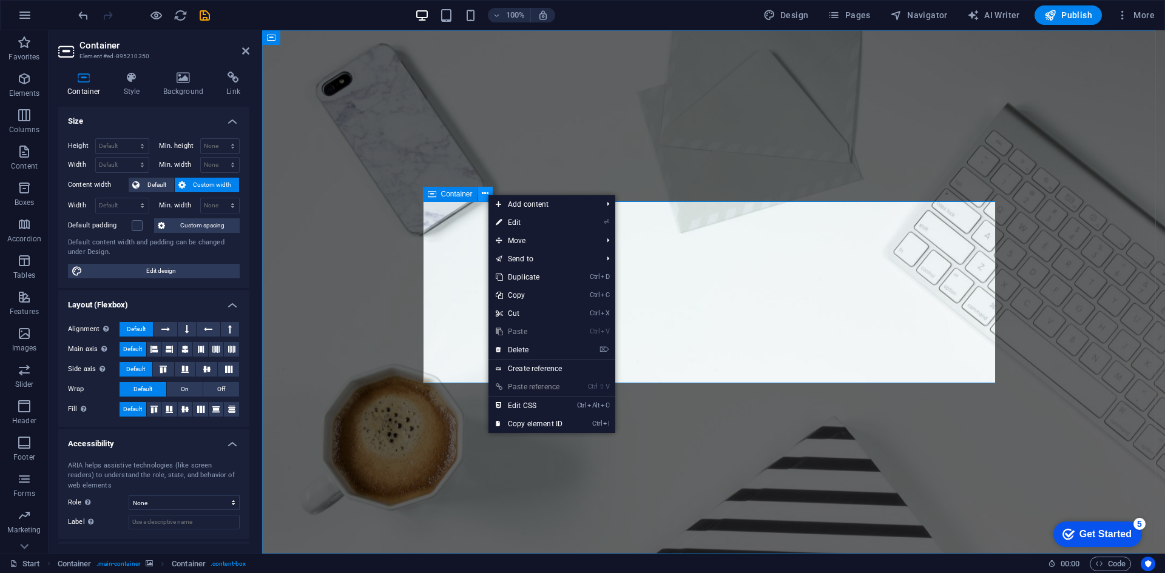
click at [487, 194] on icon at bounding box center [485, 193] width 7 height 13
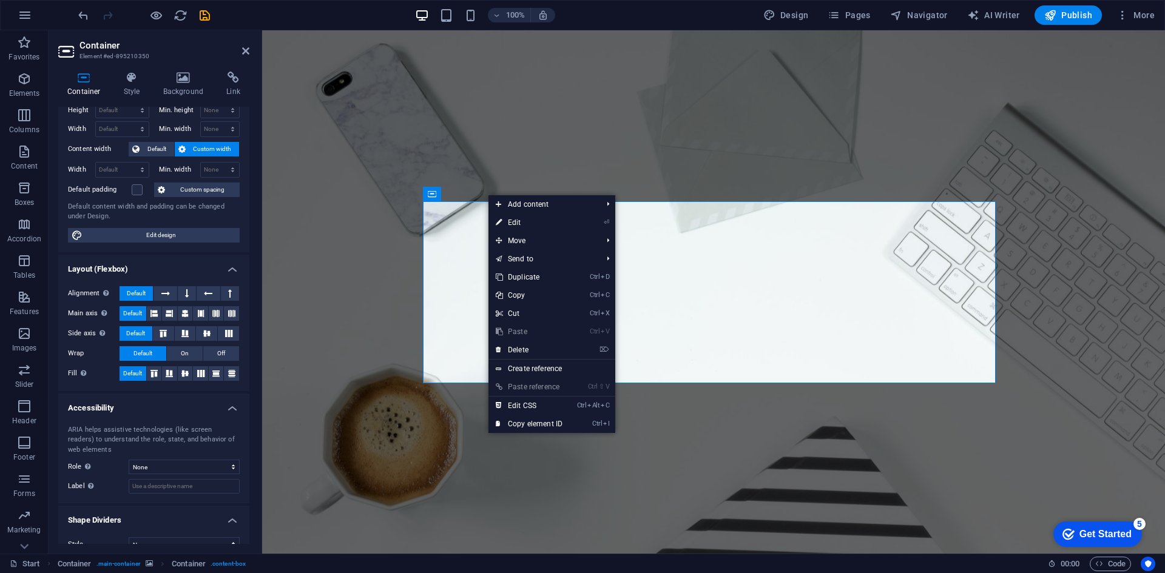
scroll to position [53, 0]
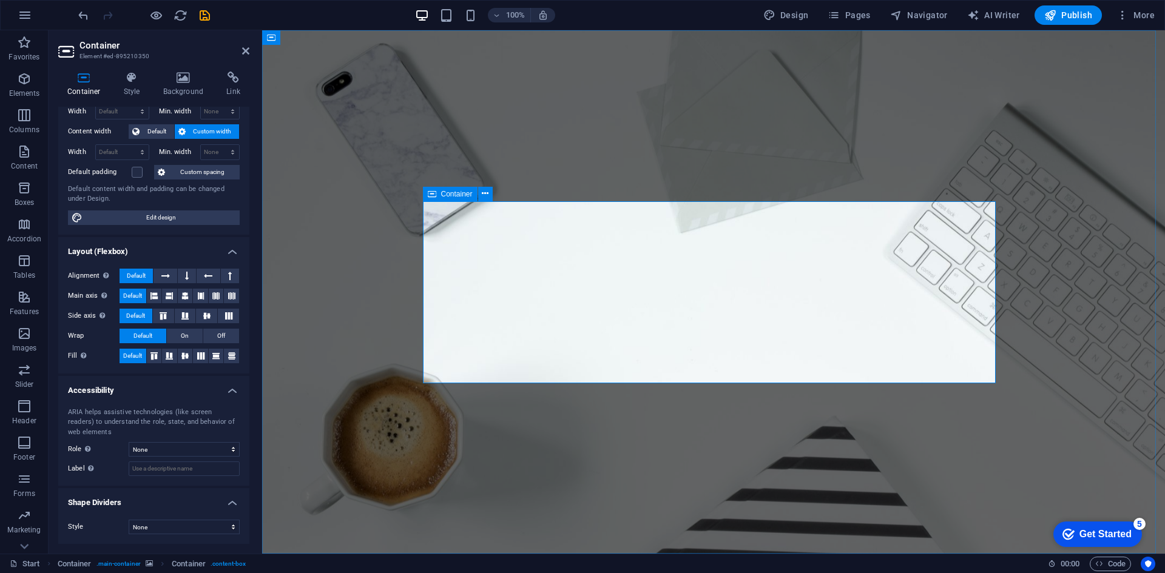
click at [112, 219] on span "Edit design" at bounding box center [161, 218] width 150 height 15
select select "rem"
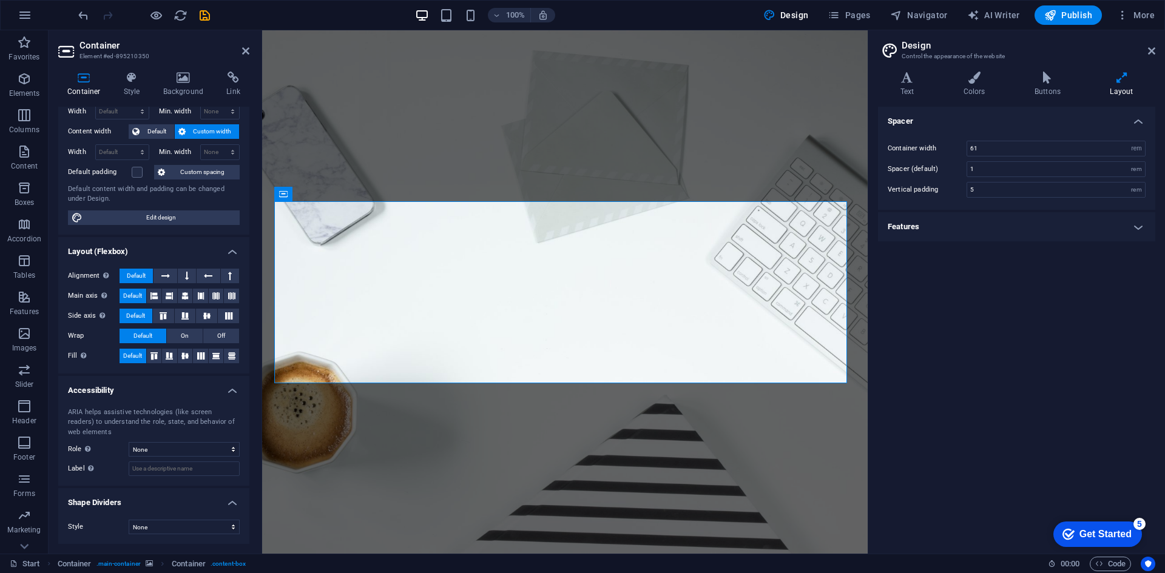
click at [987, 226] on h4 "Features" at bounding box center [1016, 226] width 277 height 29
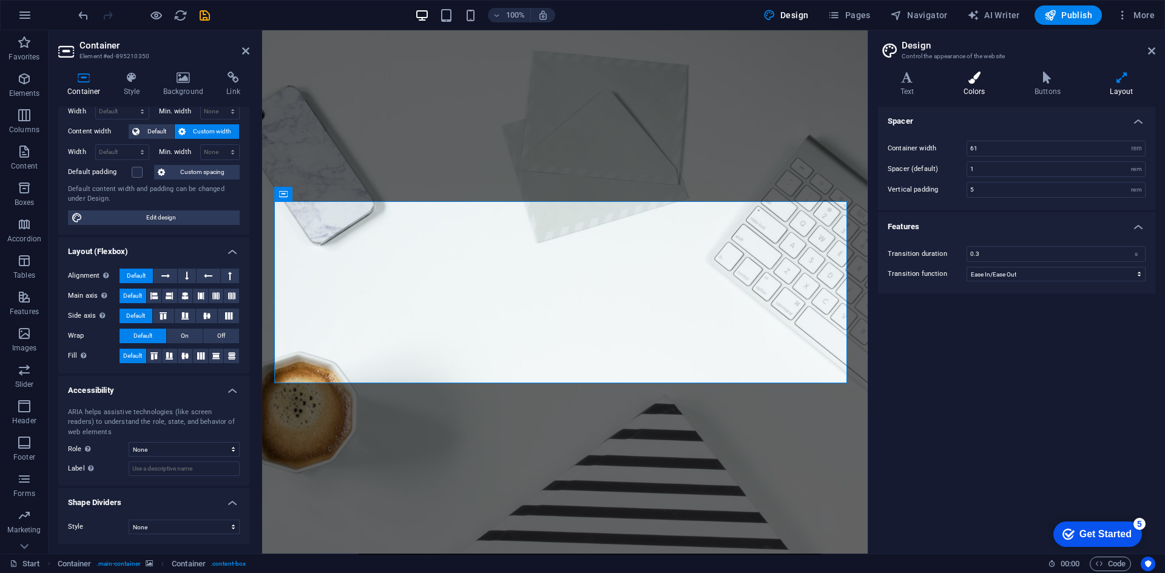
click at [974, 78] on icon at bounding box center [974, 78] width 66 height 12
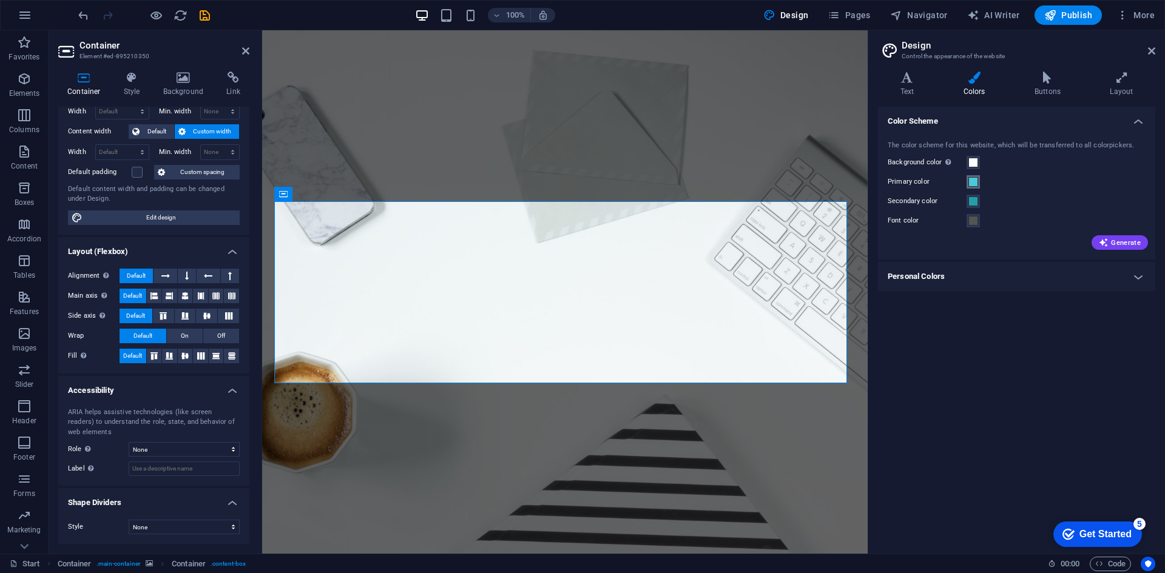
click at [972, 184] on span at bounding box center [973, 182] width 10 height 10
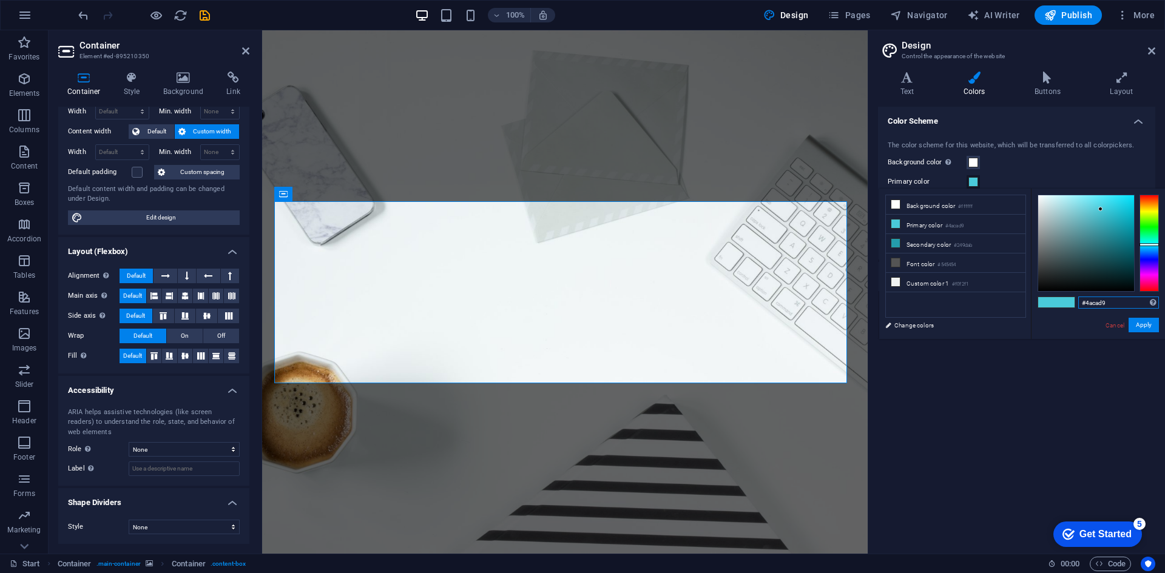
drag, startPoint x: 1121, startPoint y: 303, endPoint x: 1071, endPoint y: 311, distance: 50.5
click at [1071, 311] on div "#4acad9 Supported formats #0852ed rgb(8, 82, 237) rgba(8, 82, 237, 90%) hsv(221…" at bounding box center [1098, 352] width 134 height 326
click at [1107, 302] on input "#4acad9" at bounding box center [1118, 303] width 81 height 12
type input "#ff0000"
click at [1145, 325] on button "Apply" at bounding box center [1143, 325] width 30 height 15
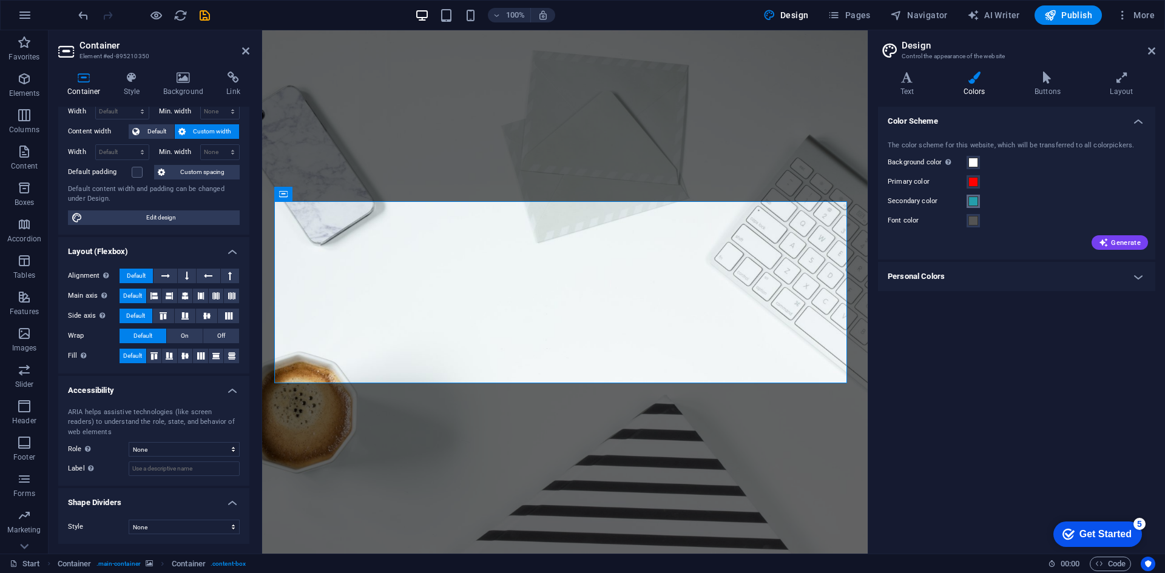
click at [972, 204] on span at bounding box center [973, 202] width 10 height 10
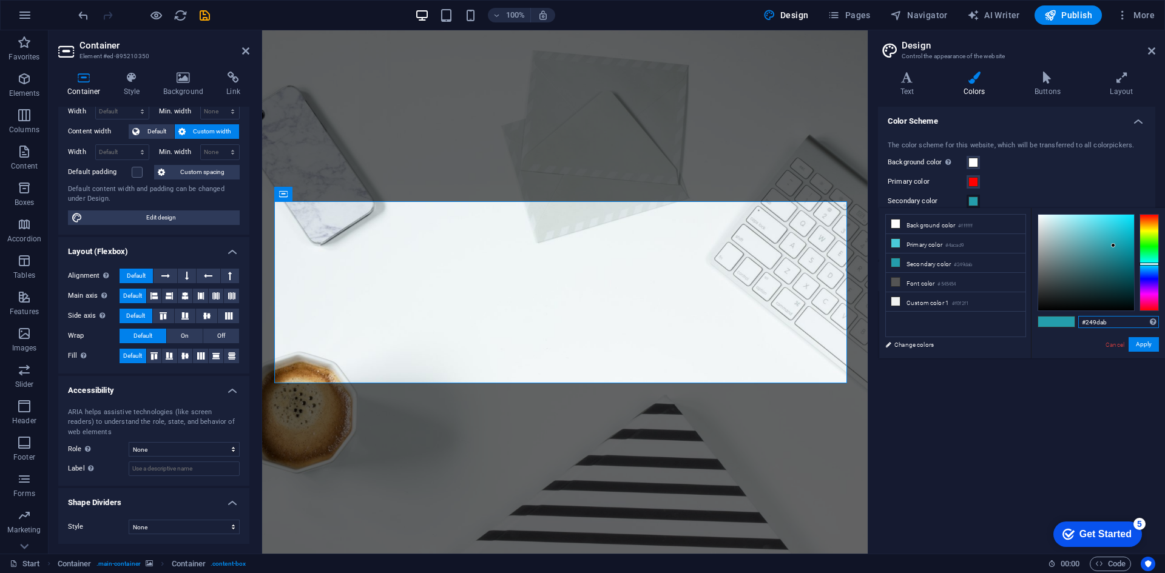
click at [1098, 322] on input "#249dab" at bounding box center [1118, 322] width 81 height 12
type input "#ff0000"
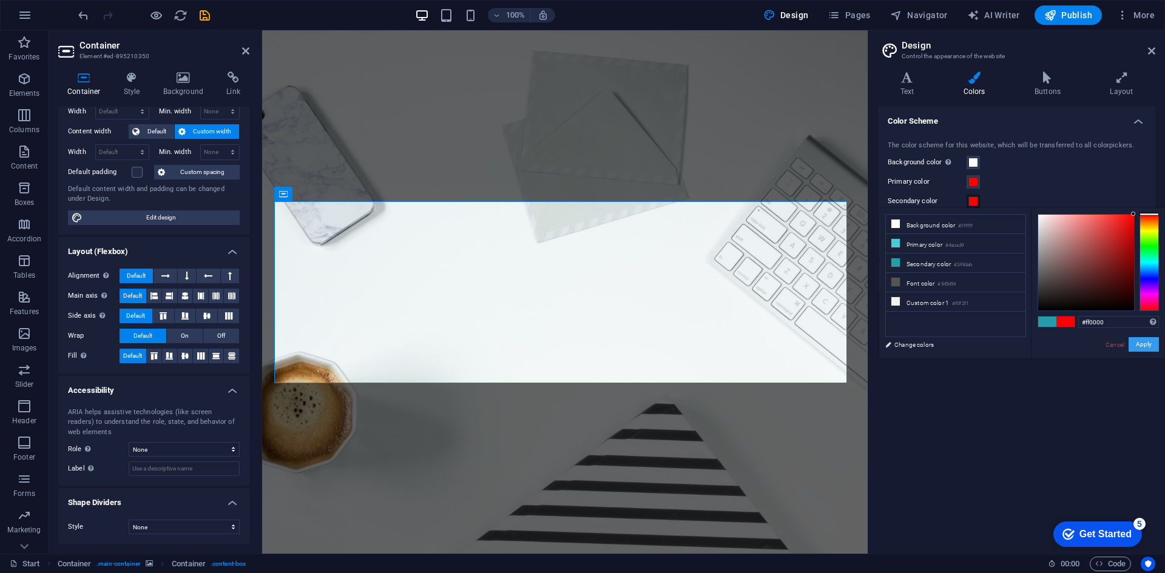
click at [1133, 342] on button "Apply" at bounding box center [1143, 344] width 30 height 15
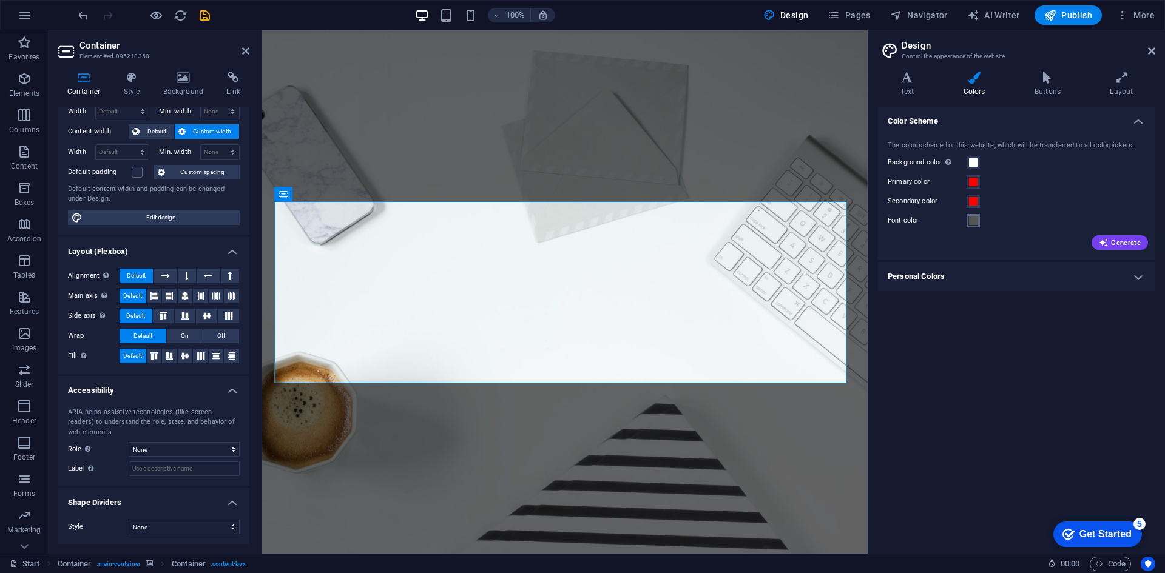
click at [972, 220] on span at bounding box center [973, 221] width 10 height 10
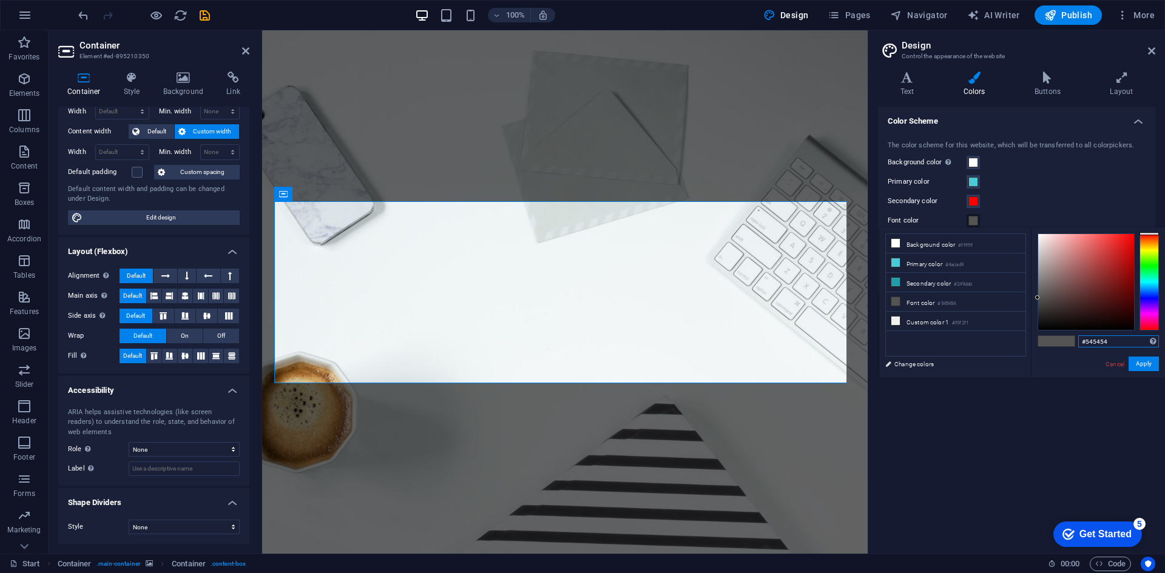
drag, startPoint x: 1117, startPoint y: 343, endPoint x: 1087, endPoint y: 348, distance: 31.3
click at [1087, 348] on input "#545454" at bounding box center [1118, 341] width 81 height 12
type input "#565656"
click at [1150, 364] on button "Apply" at bounding box center [1143, 364] width 30 height 15
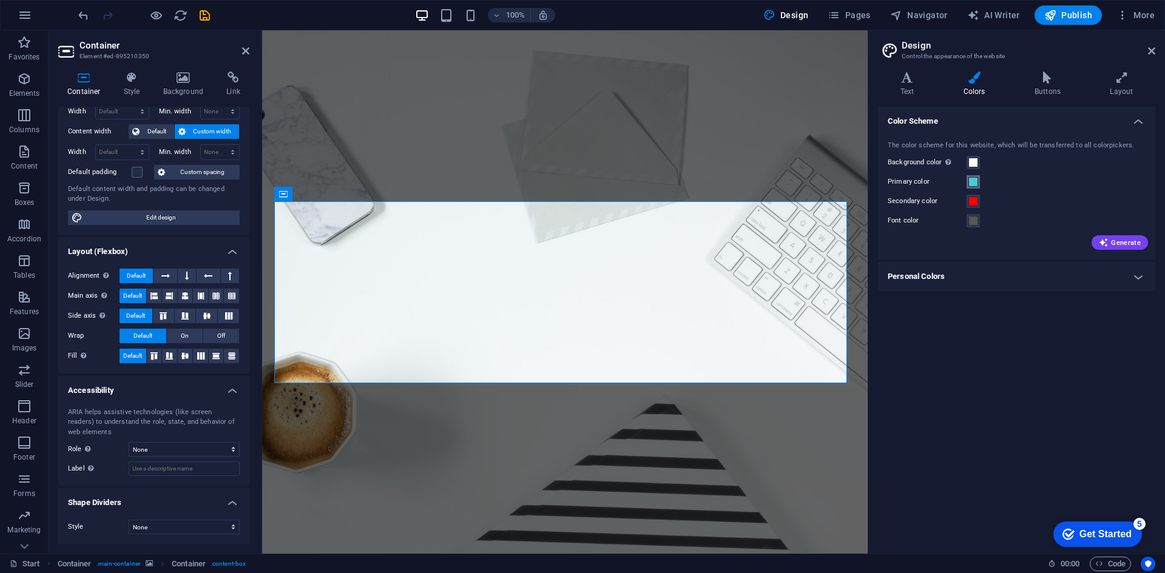
click at [979, 184] on button "Primary color" at bounding box center [972, 181] width 13 height 13
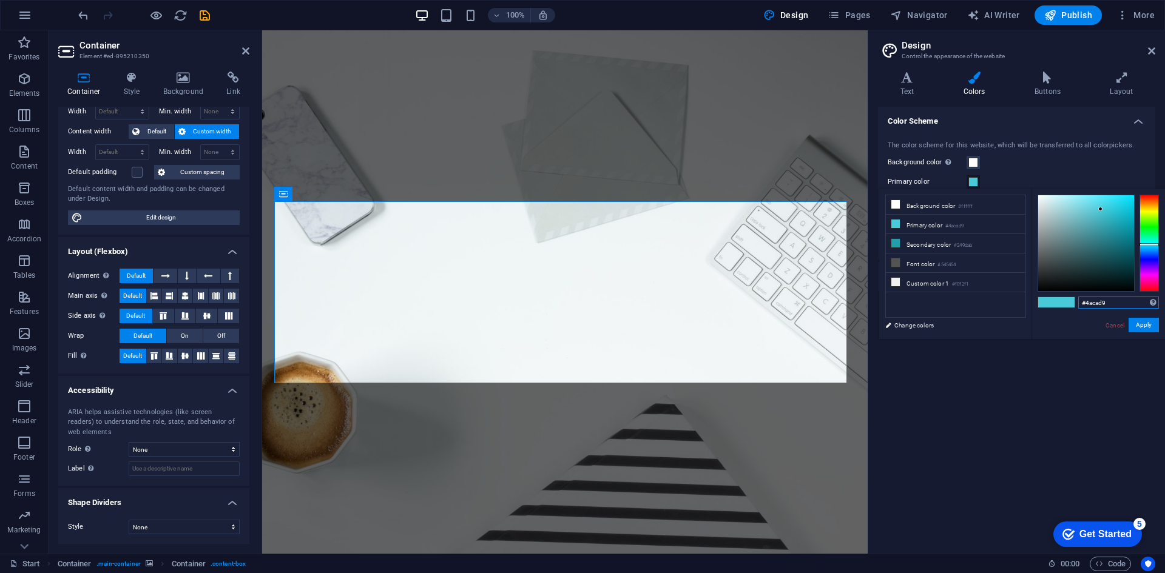
click at [1105, 307] on input "#4acad9" at bounding box center [1118, 303] width 81 height 12
click at [1140, 323] on button "Apply" at bounding box center [1143, 325] width 30 height 15
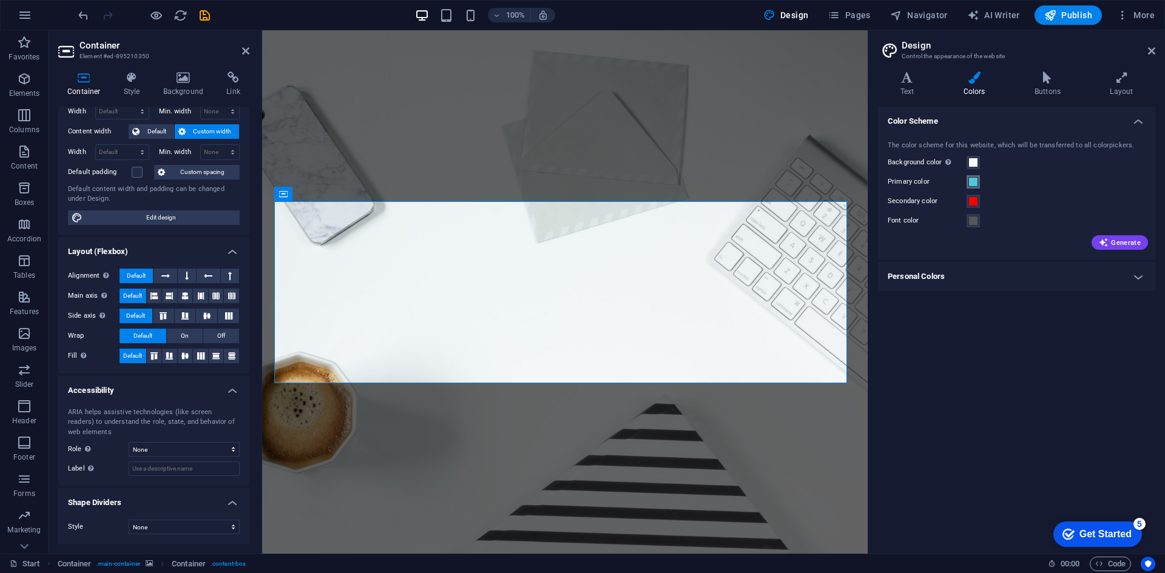
click at [969, 181] on span at bounding box center [973, 182] width 10 height 10
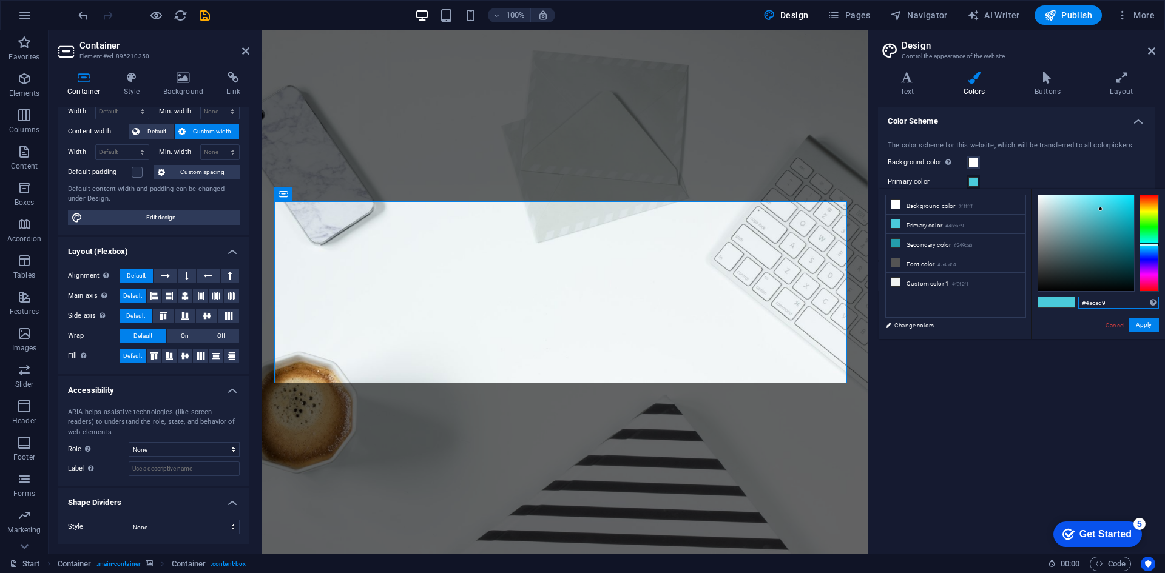
click at [1116, 300] on input "#4acad9" at bounding box center [1118, 303] width 81 height 12
type input "#ff0000"
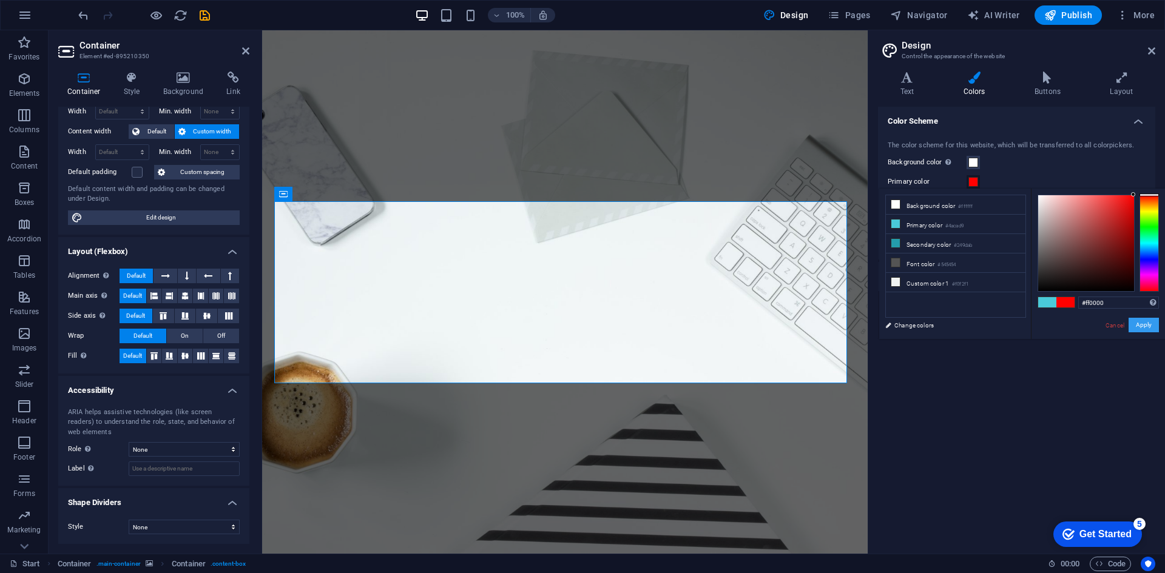
click at [1140, 321] on button "Apply" at bounding box center [1143, 325] width 30 height 15
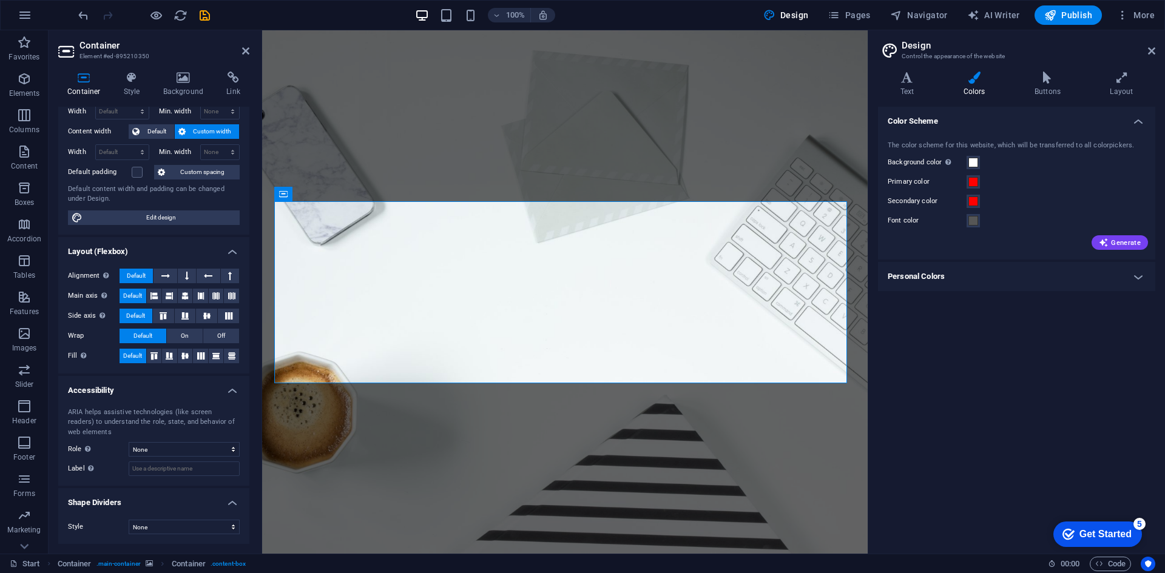
click at [1057, 272] on h4 "Personal Colors" at bounding box center [1016, 276] width 277 height 29
click at [1057, 272] on h4 "Personal Colors" at bounding box center [1016, 273] width 277 height 22
click at [910, 88] on h4 "Text" at bounding box center [909, 84] width 63 height 25
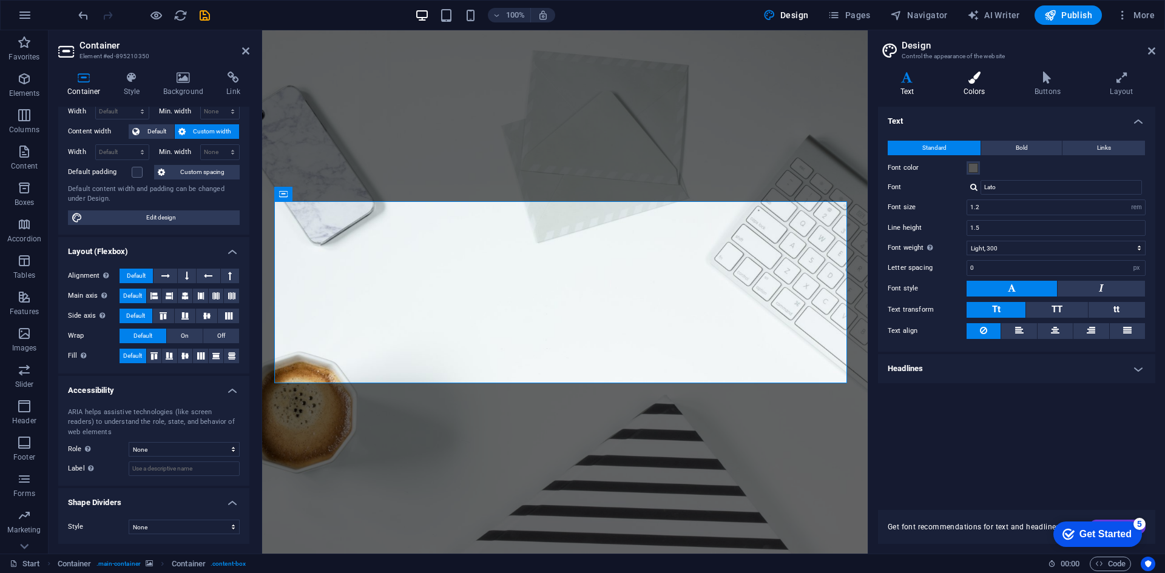
click at [959, 81] on icon at bounding box center [974, 78] width 66 height 12
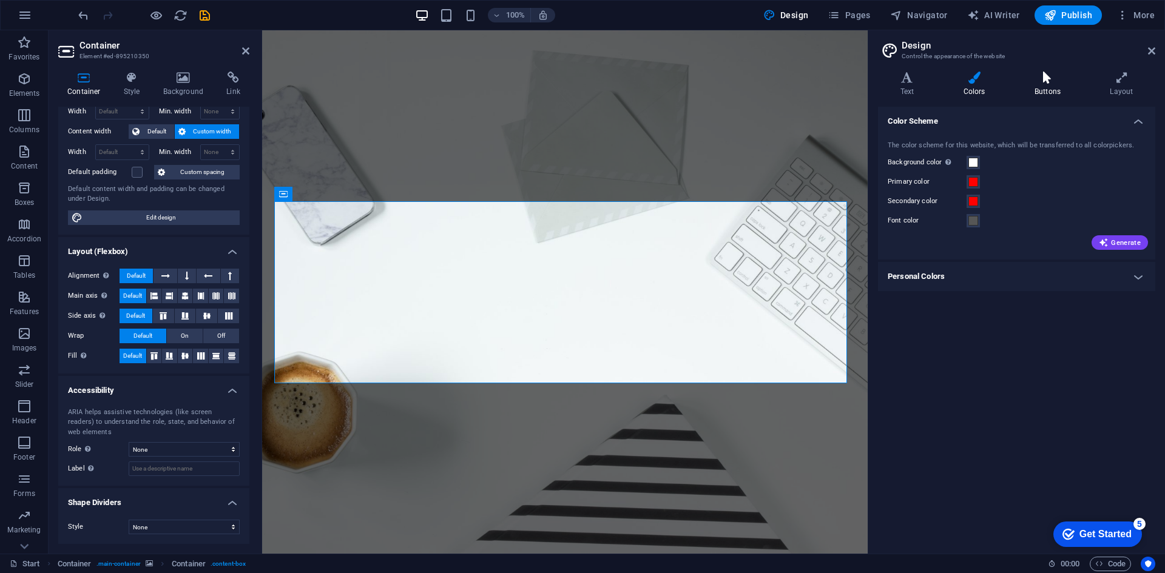
click at [1073, 78] on icon at bounding box center [1047, 78] width 70 height 12
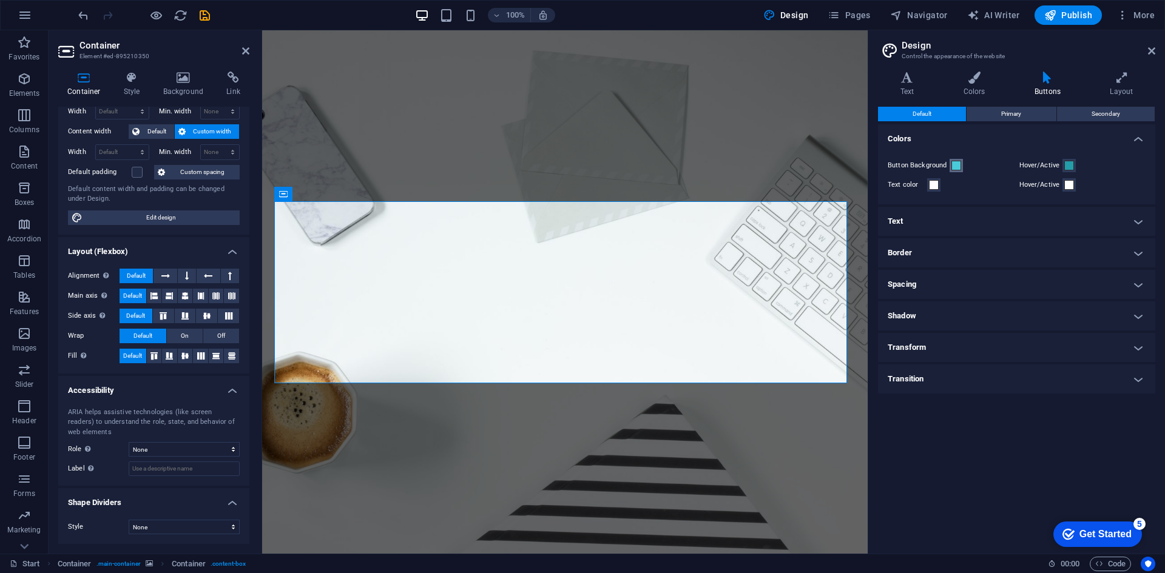
click at [954, 167] on span at bounding box center [956, 166] width 10 height 10
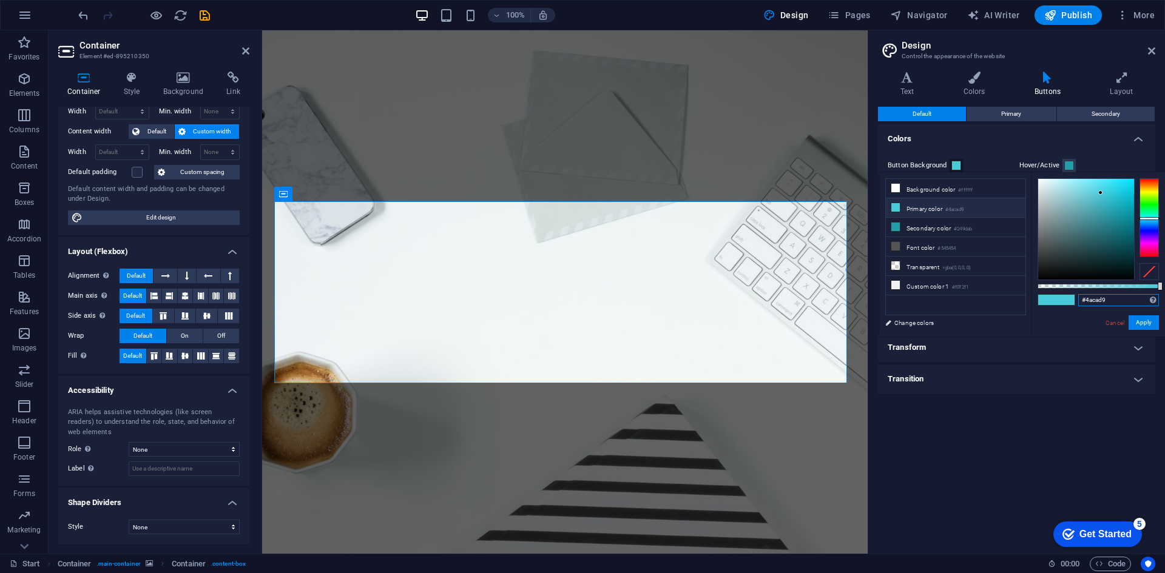
click at [1096, 297] on input "#4acad9" at bounding box center [1118, 300] width 81 height 12
type input "#ff0000"
click at [1133, 317] on button "Apply" at bounding box center [1143, 322] width 30 height 15
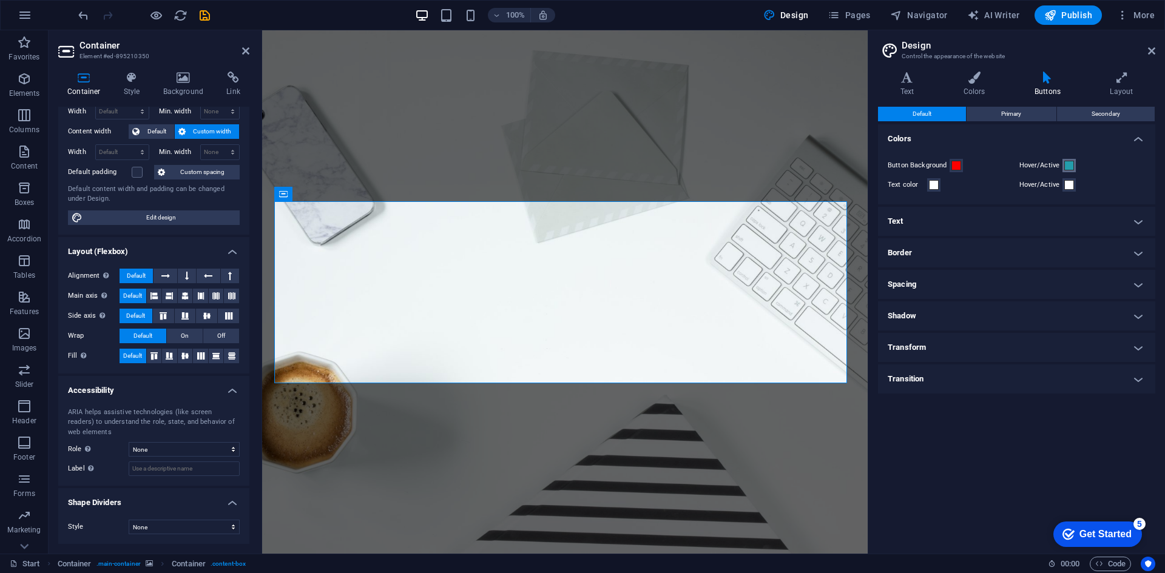
click at [1068, 163] on span at bounding box center [1069, 166] width 10 height 10
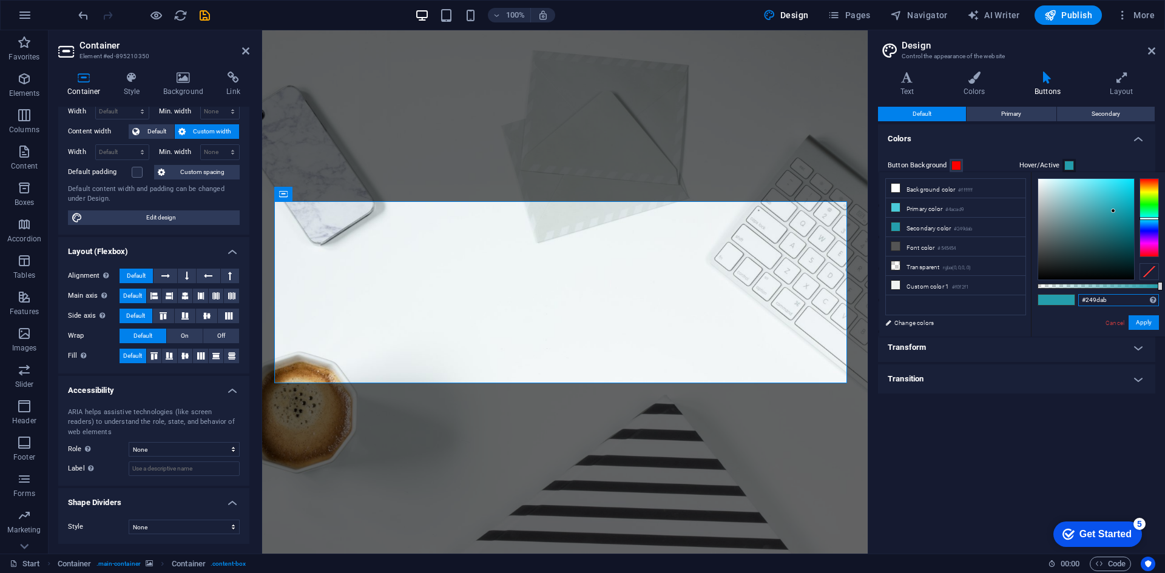
click at [1091, 294] on input "#249dab" at bounding box center [1118, 300] width 81 height 12
type input "#ff0000"
click at [1140, 320] on button "Apply" at bounding box center [1143, 322] width 30 height 15
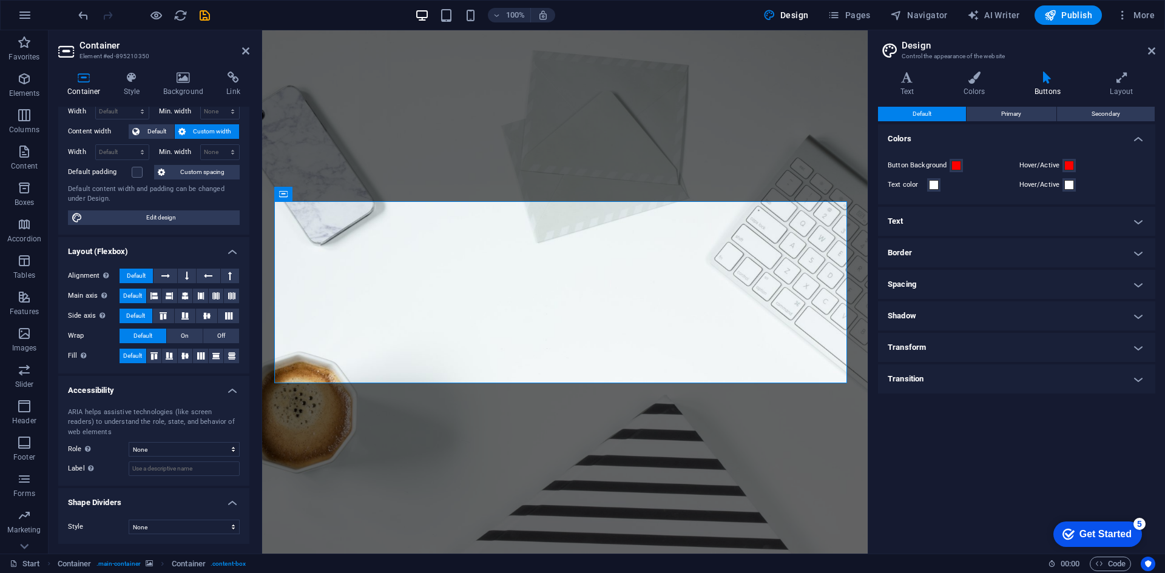
click at [945, 223] on h4 "Text" at bounding box center [1016, 221] width 277 height 29
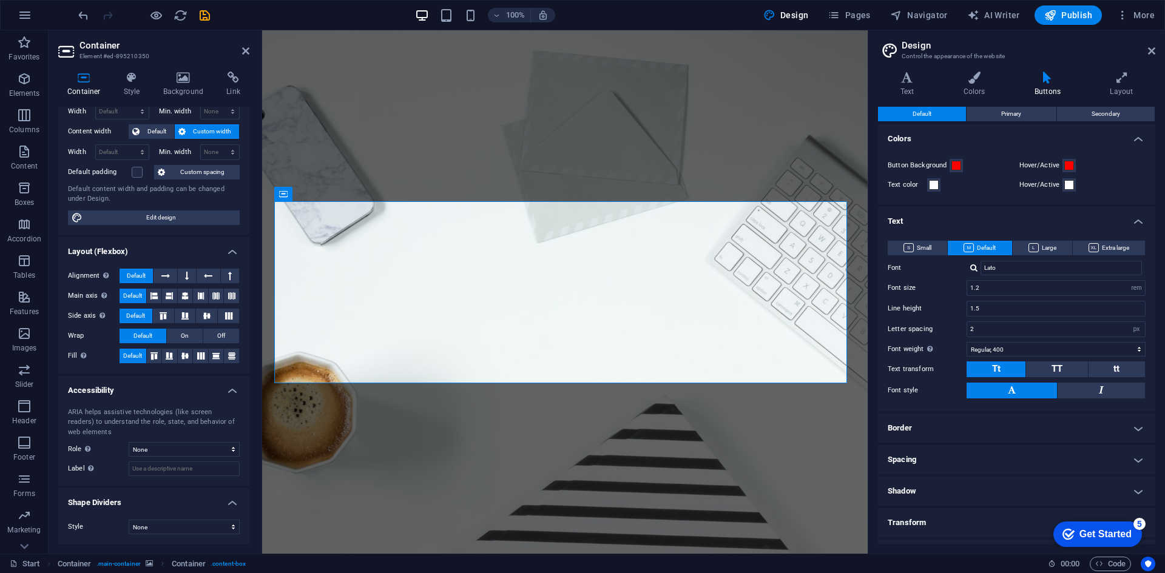
click at [951, 218] on h4 "Text" at bounding box center [1016, 218] width 277 height 22
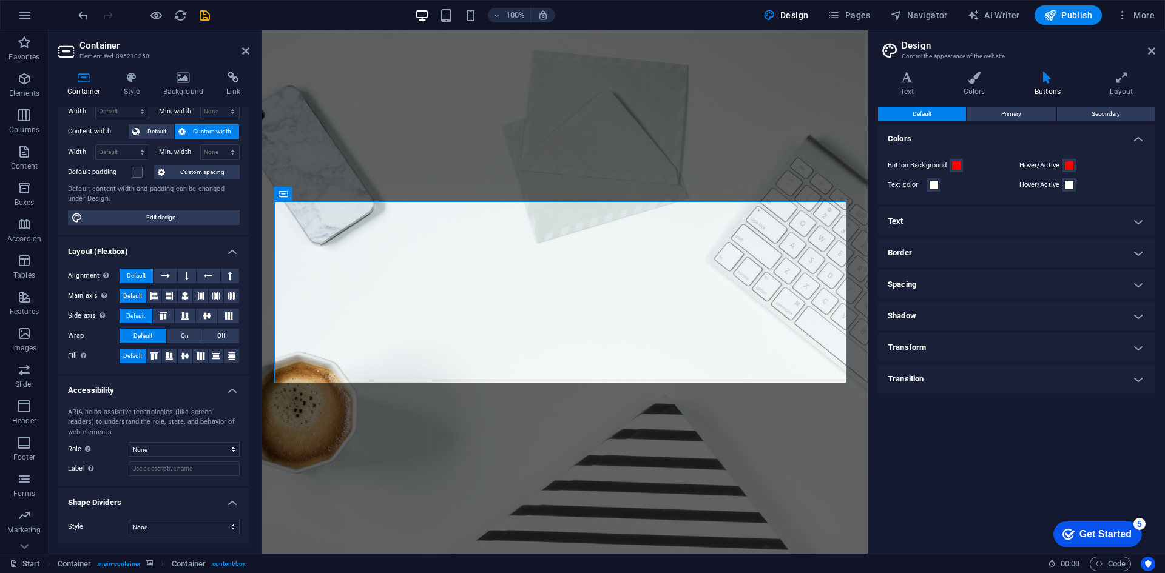
click at [957, 239] on h4 "Border" at bounding box center [1016, 252] width 277 height 29
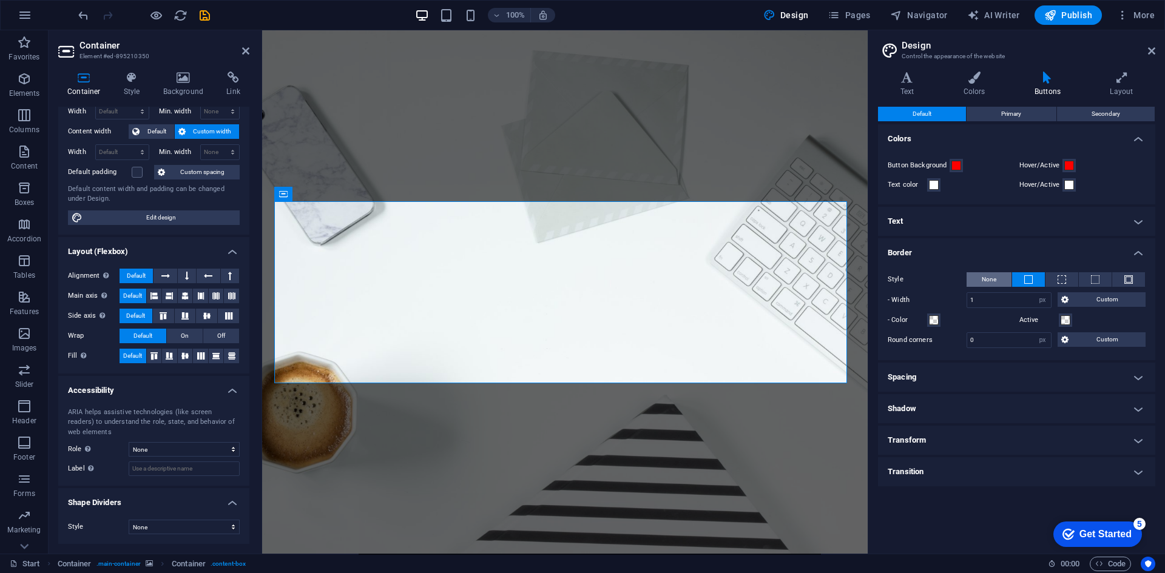
click at [995, 277] on span "None" at bounding box center [989, 279] width 15 height 15
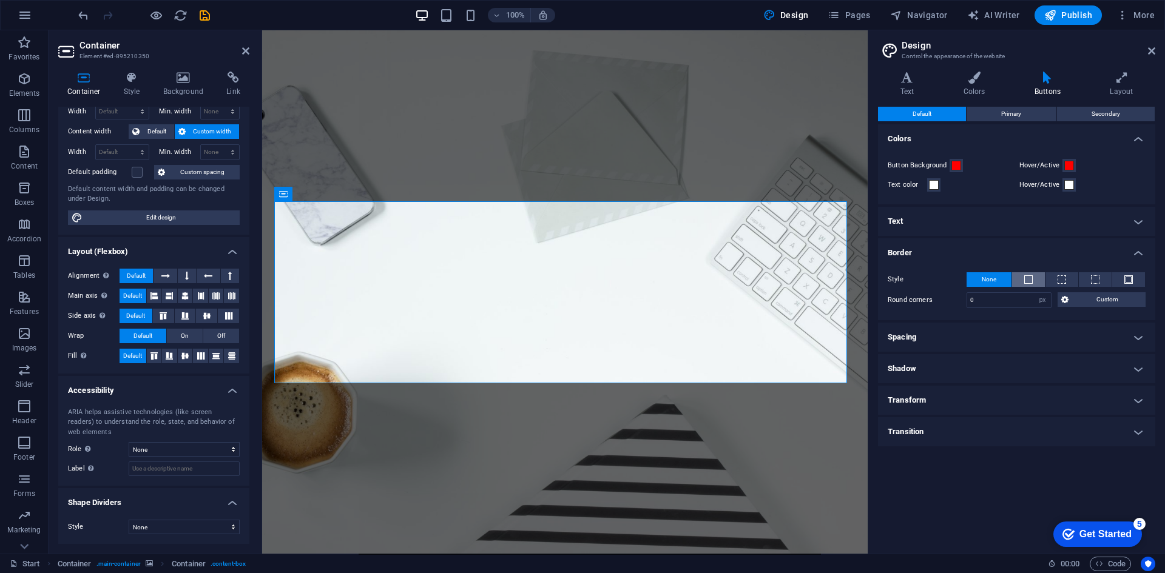
click at [1022, 275] on button at bounding box center [1028, 279] width 33 height 15
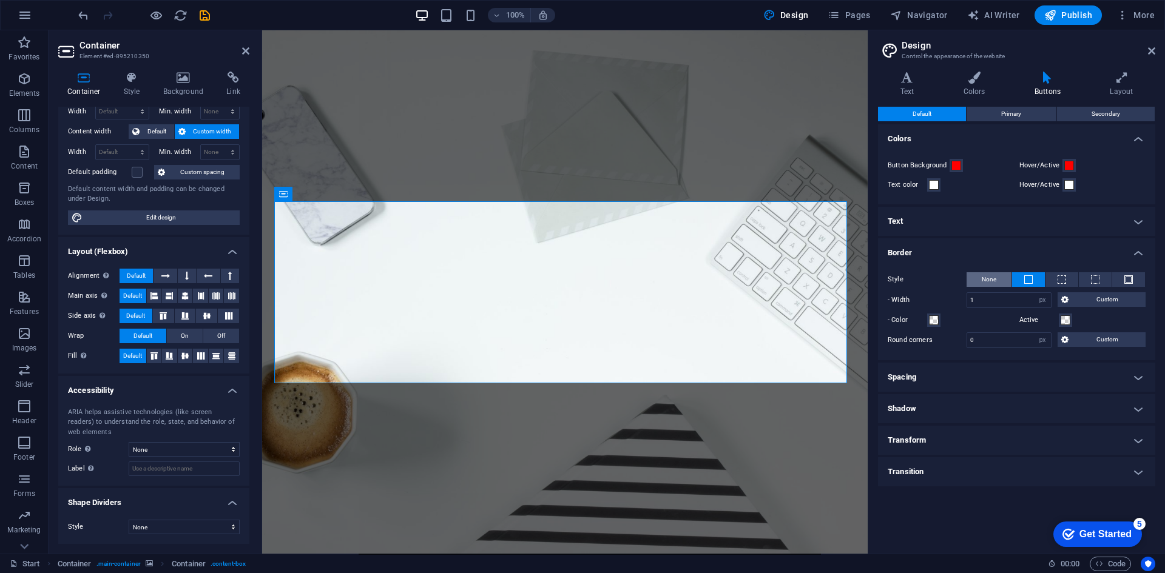
click at [1001, 276] on button "None" at bounding box center [988, 279] width 45 height 15
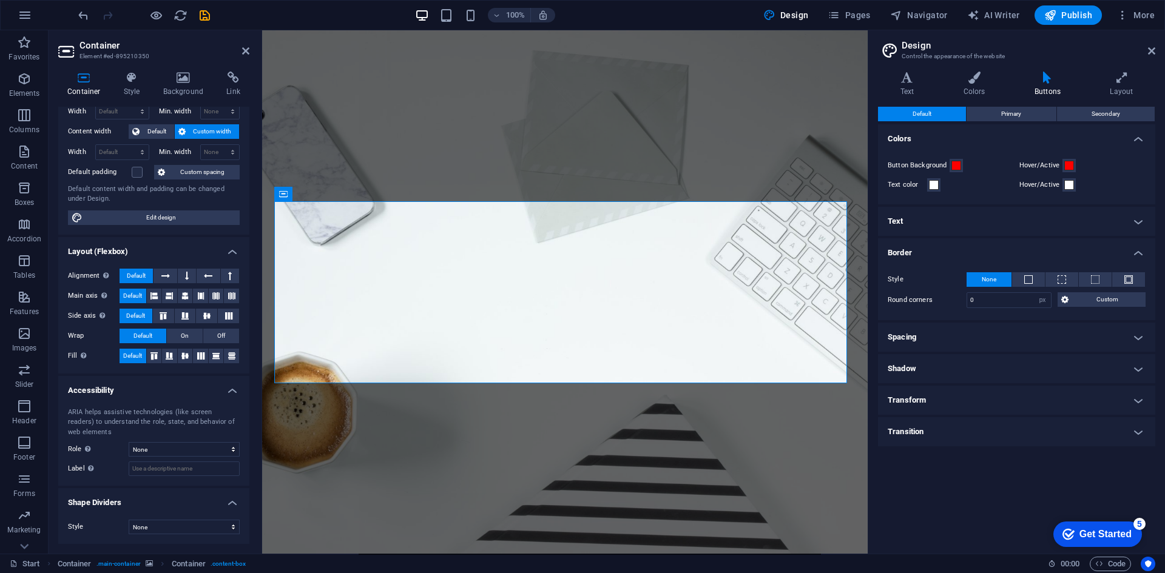
click at [957, 334] on h4 "Spacing" at bounding box center [1016, 337] width 277 height 29
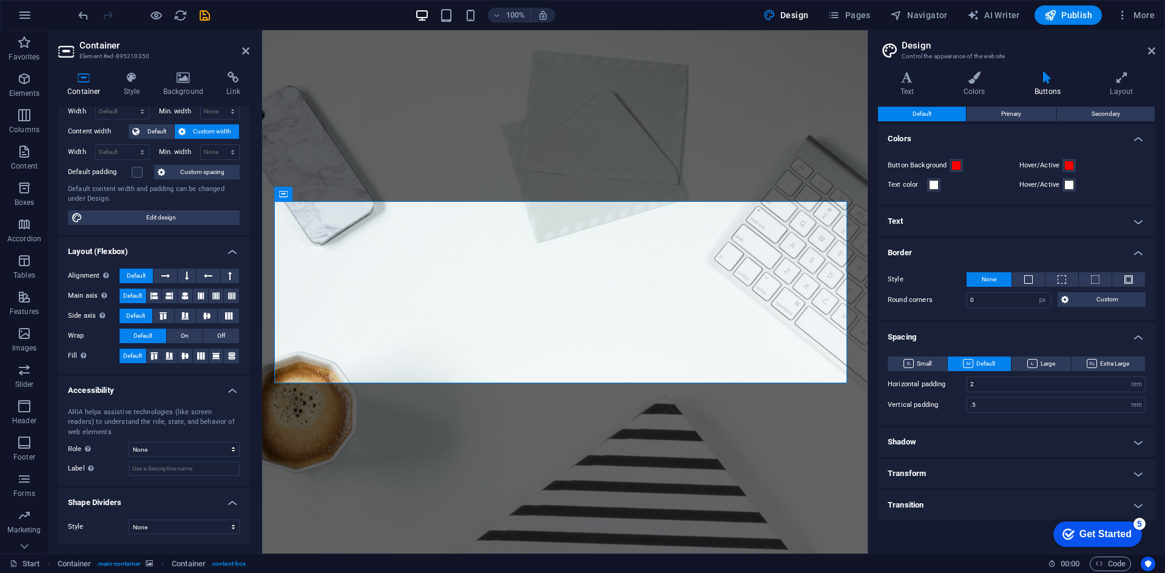
click at [957, 334] on h4 "Spacing" at bounding box center [1016, 334] width 277 height 22
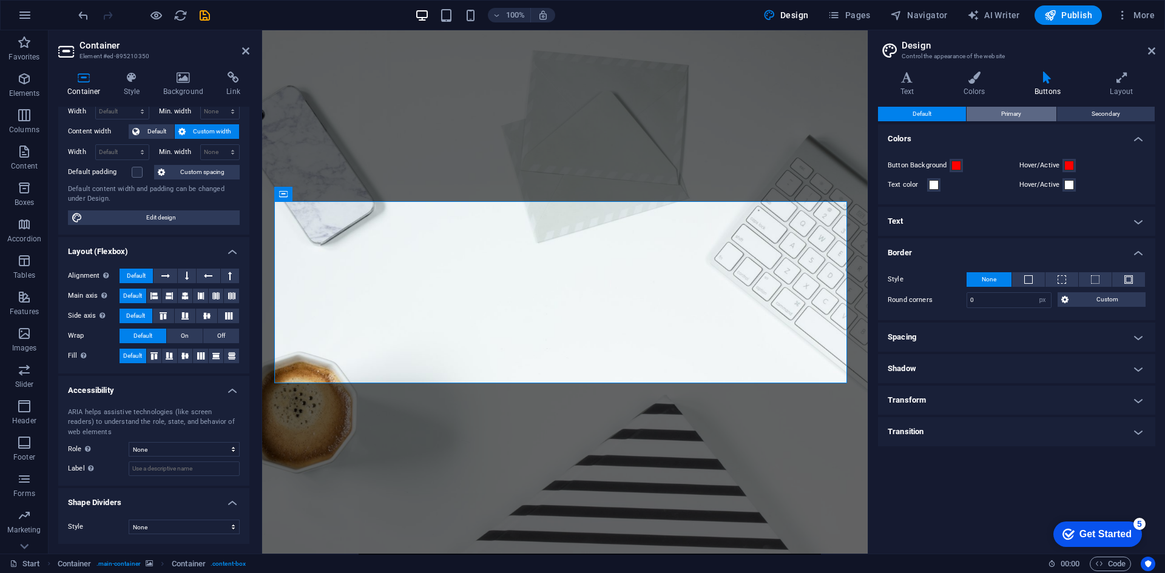
click at [1004, 115] on span "Primary" at bounding box center [1011, 114] width 20 height 15
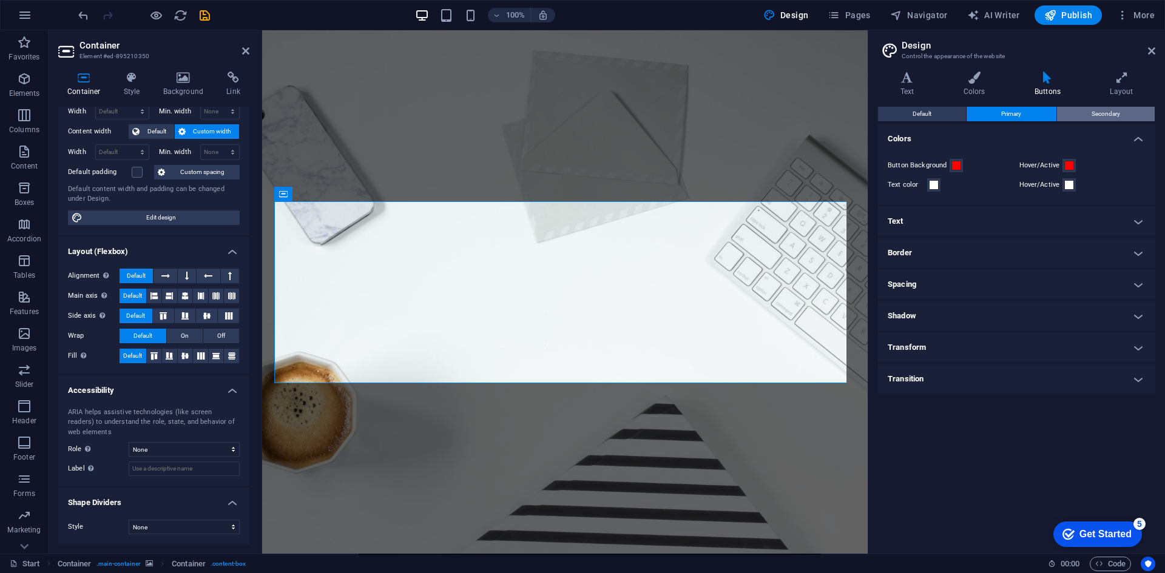
click at [1105, 115] on span "Secondary" at bounding box center [1105, 114] width 29 height 15
click at [912, 120] on span "Default" at bounding box center [921, 114] width 19 height 15
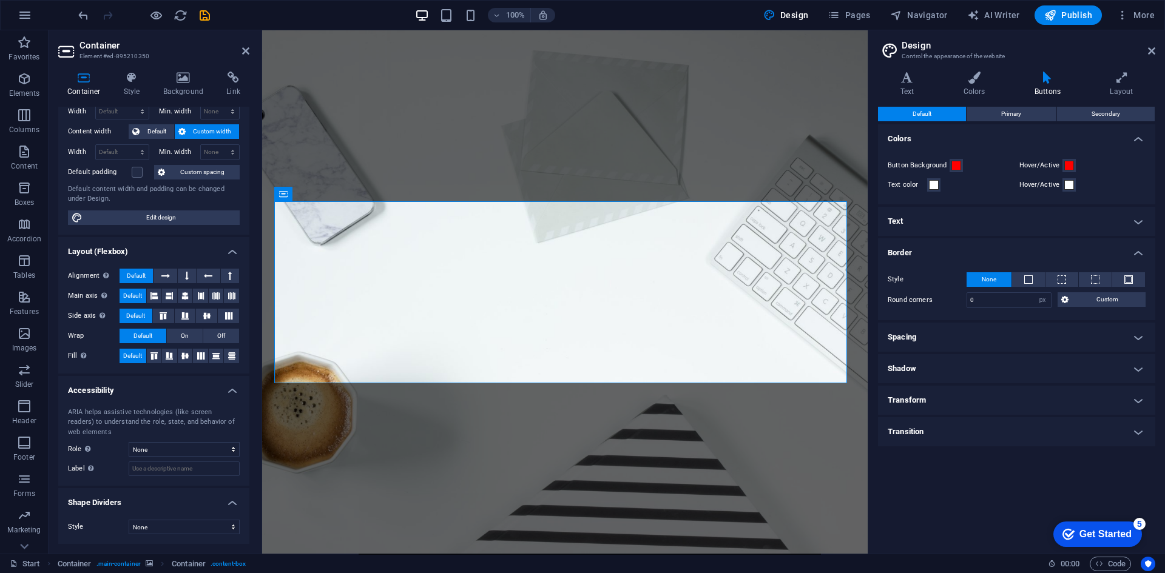
click at [976, 398] on h4 "Transform" at bounding box center [1016, 400] width 277 height 29
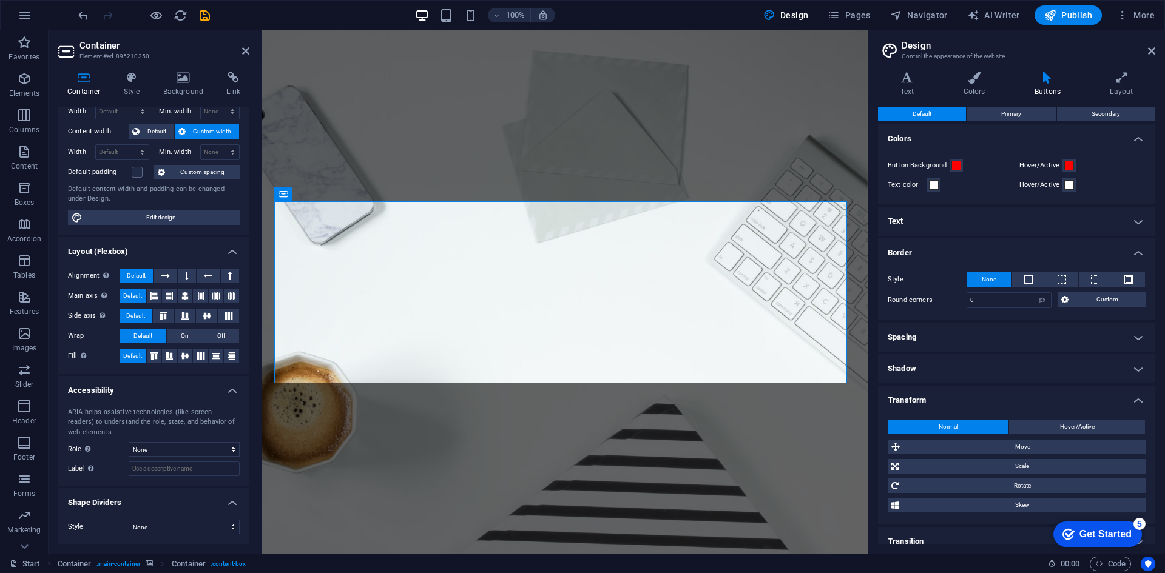
click at [969, 396] on h4 "Transform" at bounding box center [1016, 397] width 277 height 22
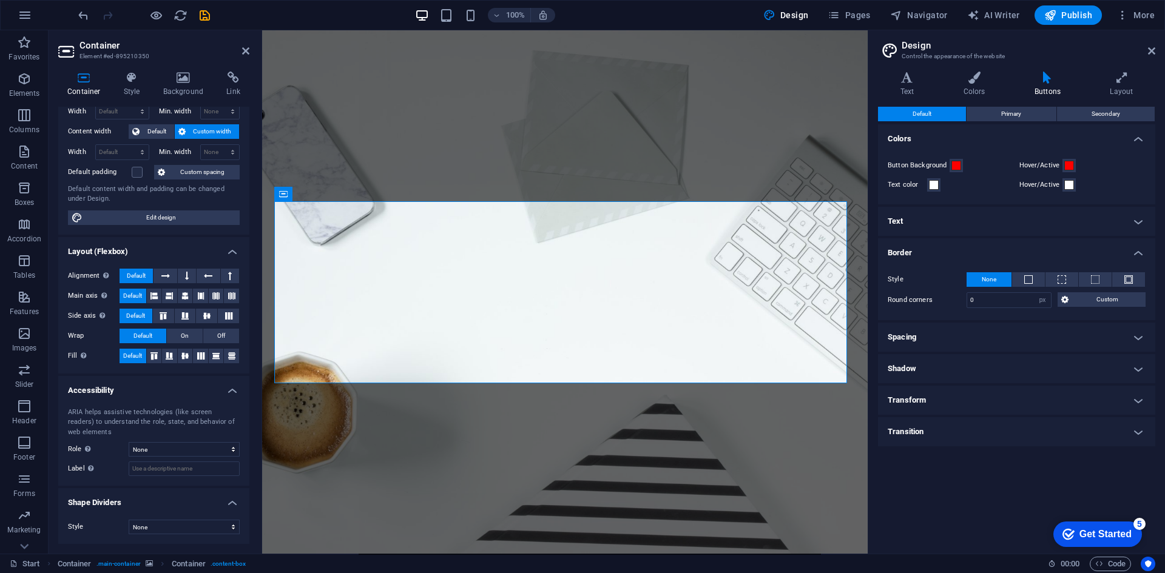
click at [972, 377] on h4 "Shadow" at bounding box center [1016, 368] width 277 height 29
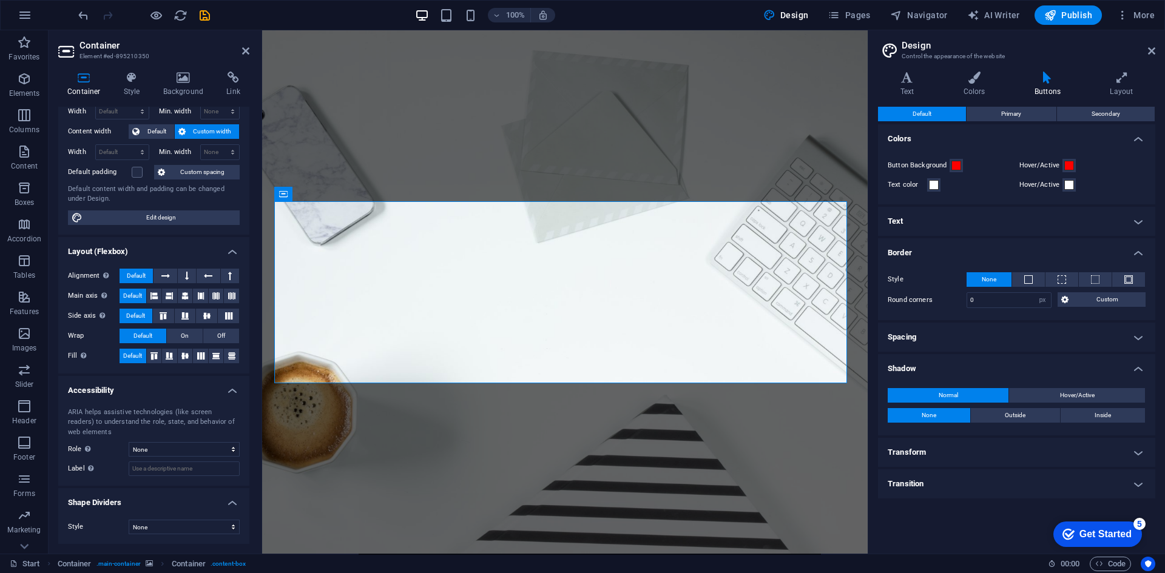
click at [967, 374] on h4 "Shadow" at bounding box center [1016, 365] width 277 height 22
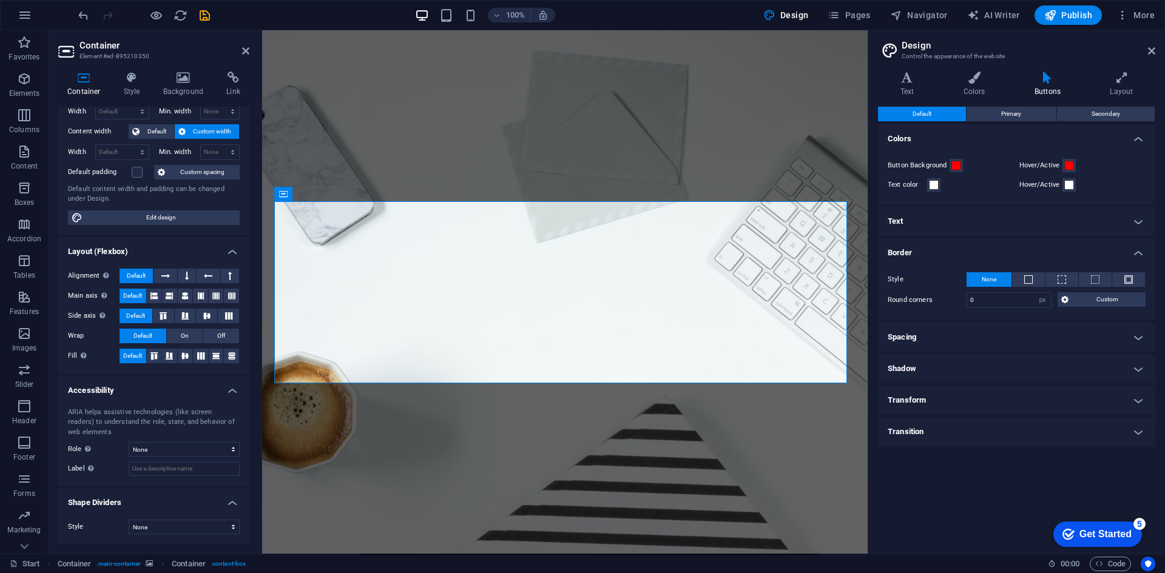
click at [968, 428] on h4 "Transition" at bounding box center [1016, 431] width 277 height 29
click at [968, 428] on h4 "Transition" at bounding box center [1016, 428] width 277 height 22
click at [1114, 76] on icon at bounding box center [1121, 78] width 67 height 12
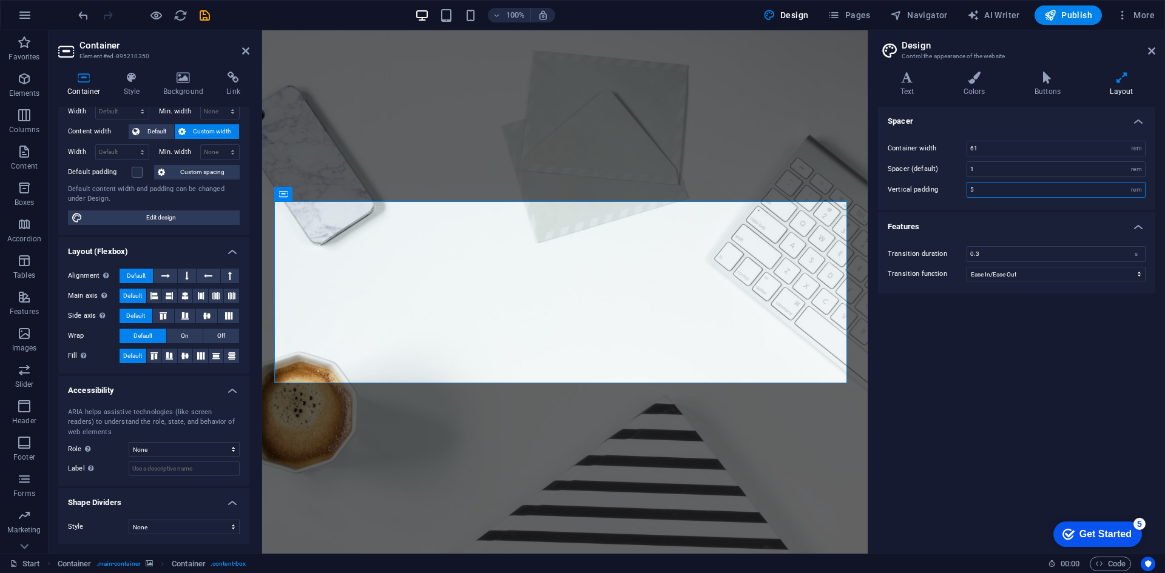
drag, startPoint x: 1033, startPoint y: 196, endPoint x: 960, endPoint y: 201, distance: 73.6
click at [960, 201] on div "Container width 61 rem px Spacer (default) 1 rem Vertical padding 5 rem" at bounding box center [1016, 169] width 282 height 81
type input "0"
click at [970, 201] on div "Container width 61 rem px Spacer (default) 1 rem Vertical padding 0 rem" at bounding box center [1016, 169] width 282 height 81
click at [979, 81] on icon at bounding box center [974, 78] width 66 height 12
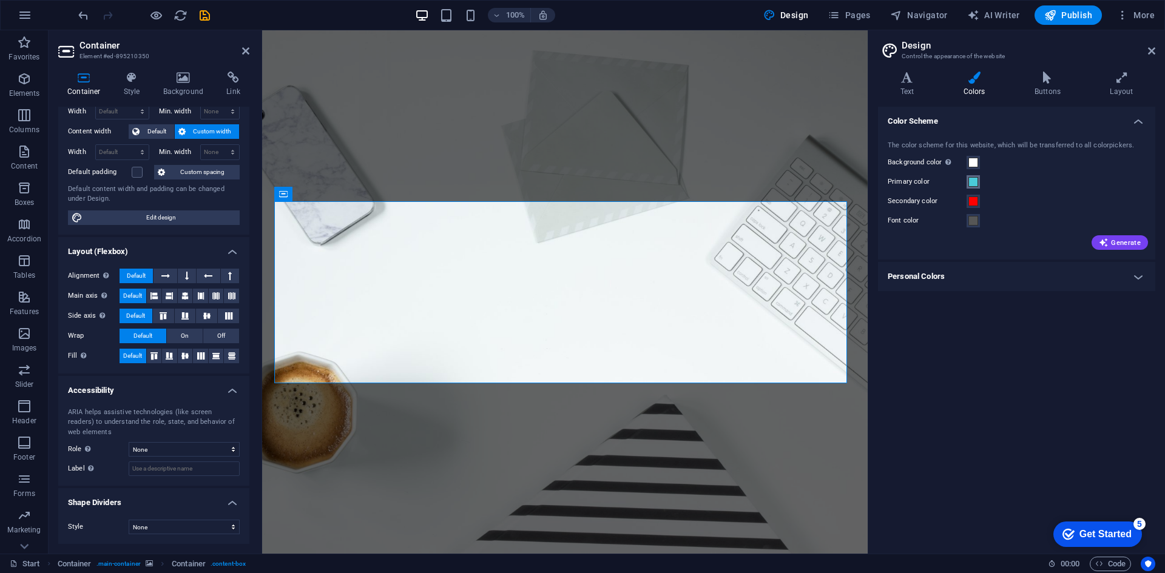
click at [975, 183] on span at bounding box center [973, 182] width 10 height 10
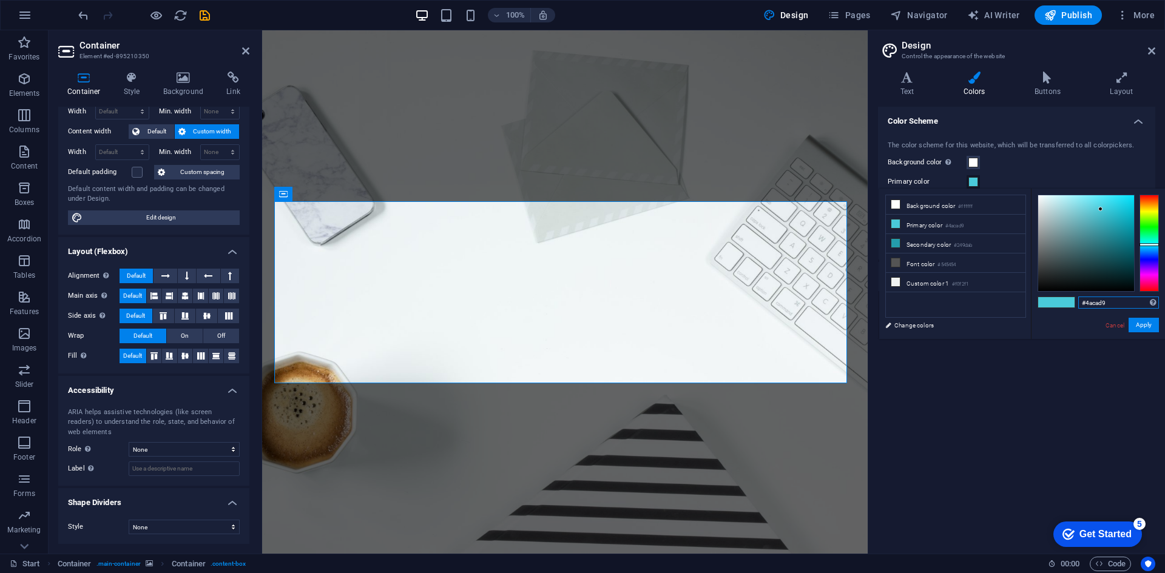
click at [1094, 302] on input "#4acad9" at bounding box center [1118, 303] width 81 height 12
type input "#ff0001"
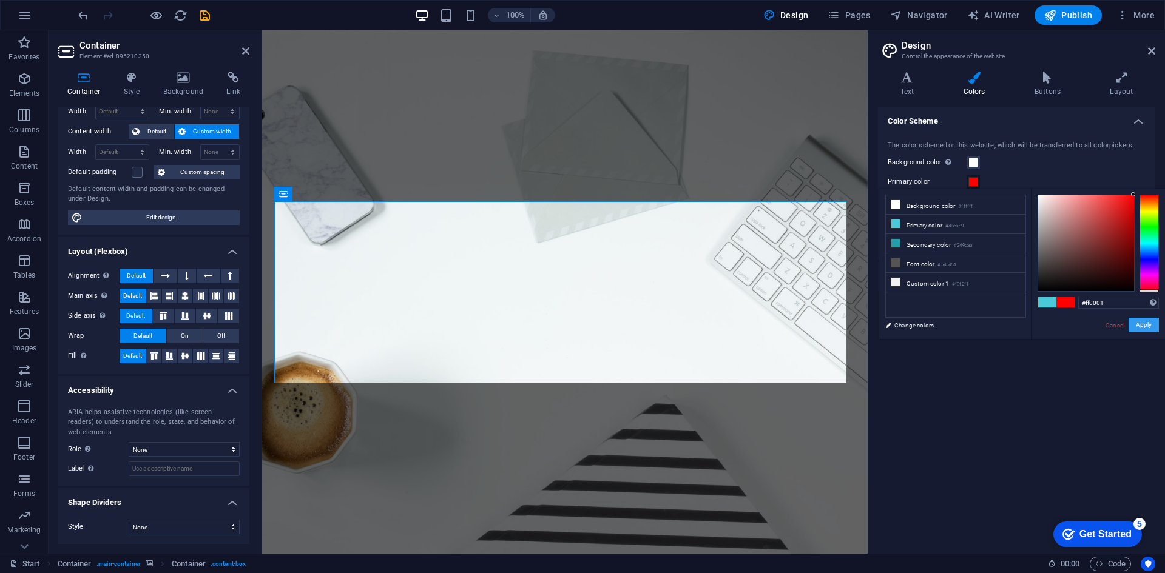
click at [1151, 326] on button "Apply" at bounding box center [1143, 325] width 30 height 15
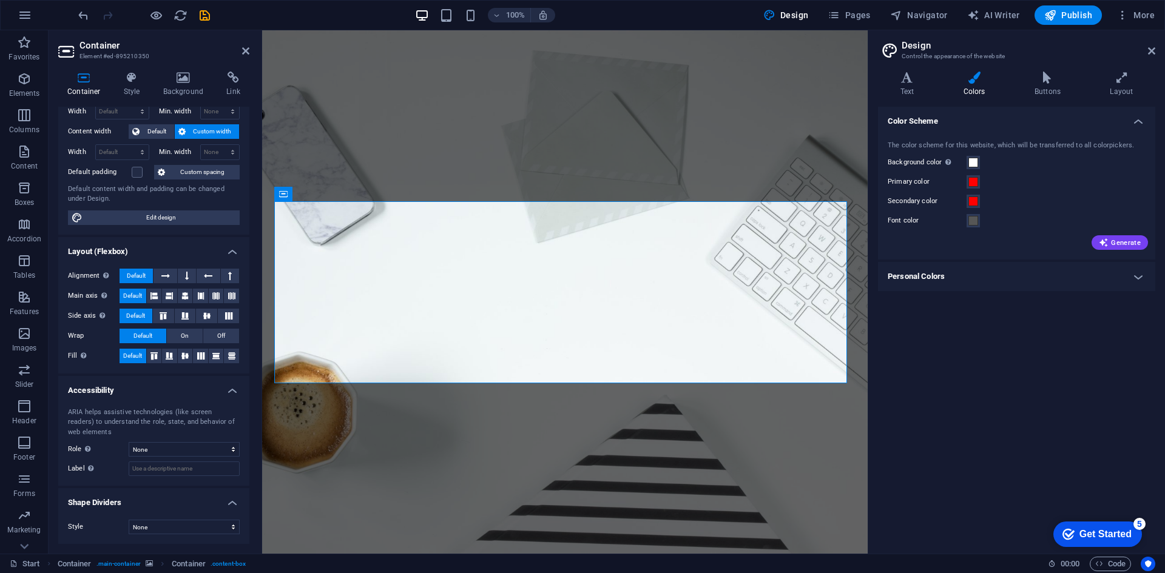
click at [1023, 197] on div "Secondary color" at bounding box center [1017, 201] width 258 height 15
click at [137, 89] on h4 "Style" at bounding box center [134, 84] width 39 height 25
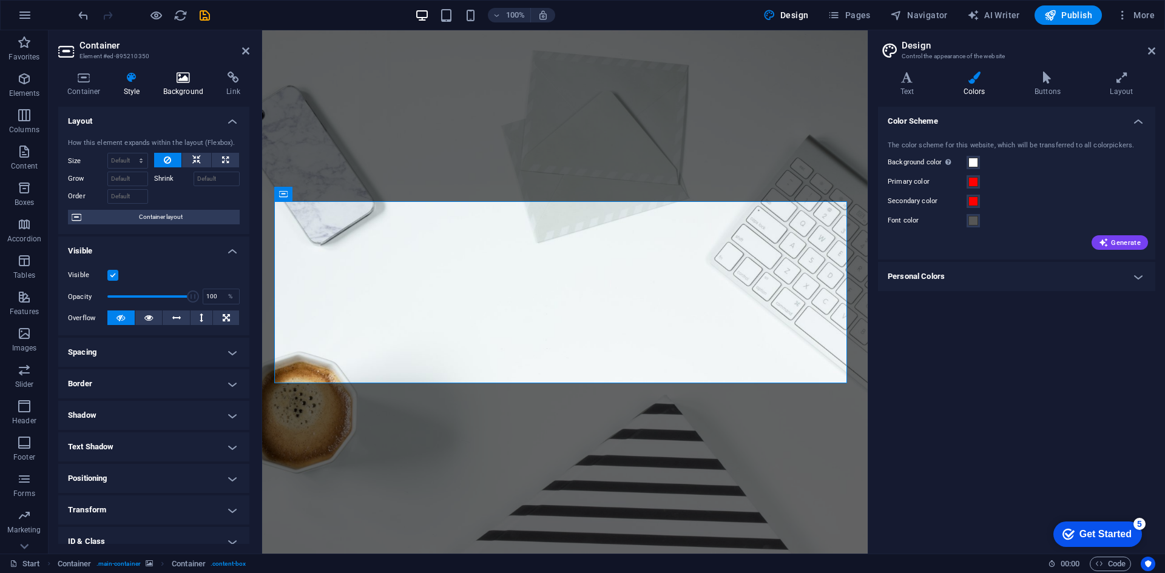
click at [176, 86] on h4 "Background" at bounding box center [186, 84] width 64 height 25
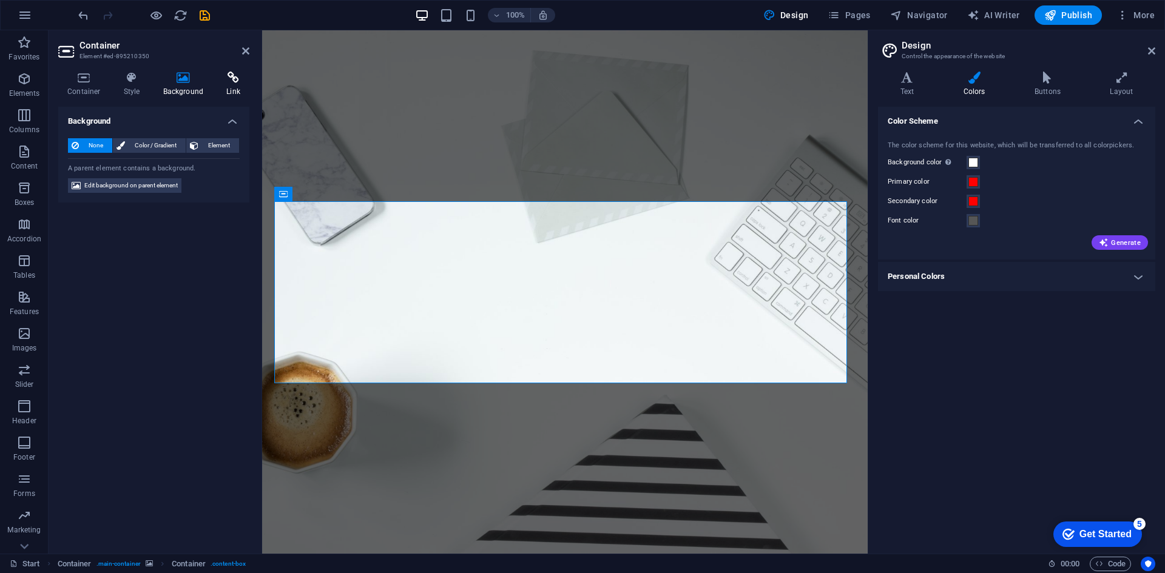
click at [224, 82] on icon at bounding box center [233, 78] width 32 height 12
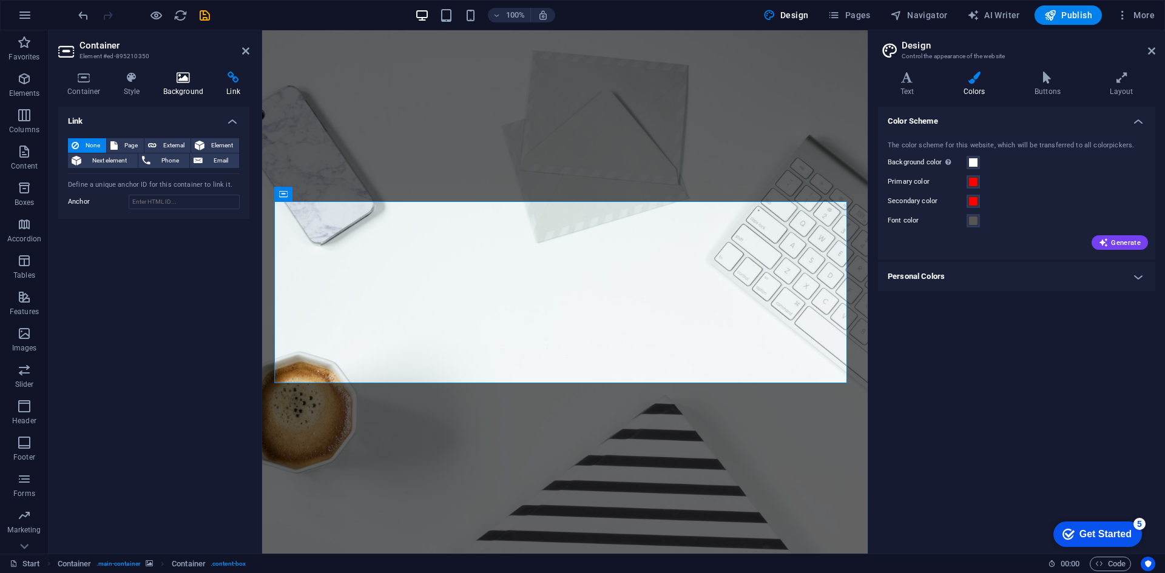
click at [172, 86] on h4 "Background" at bounding box center [186, 84] width 64 height 25
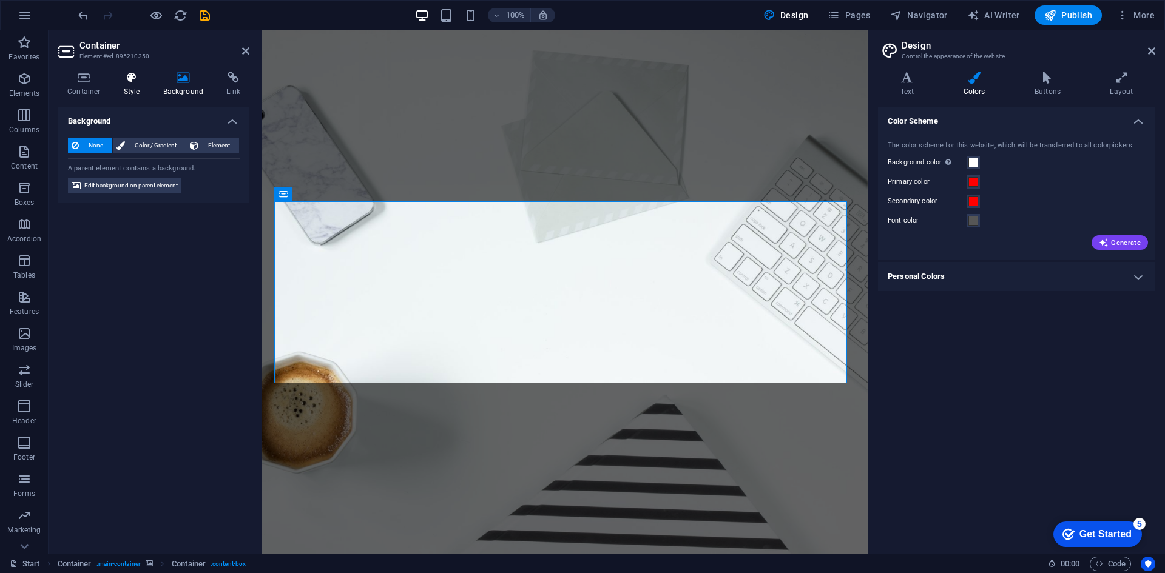
click at [133, 86] on h4 "Style" at bounding box center [134, 84] width 39 height 25
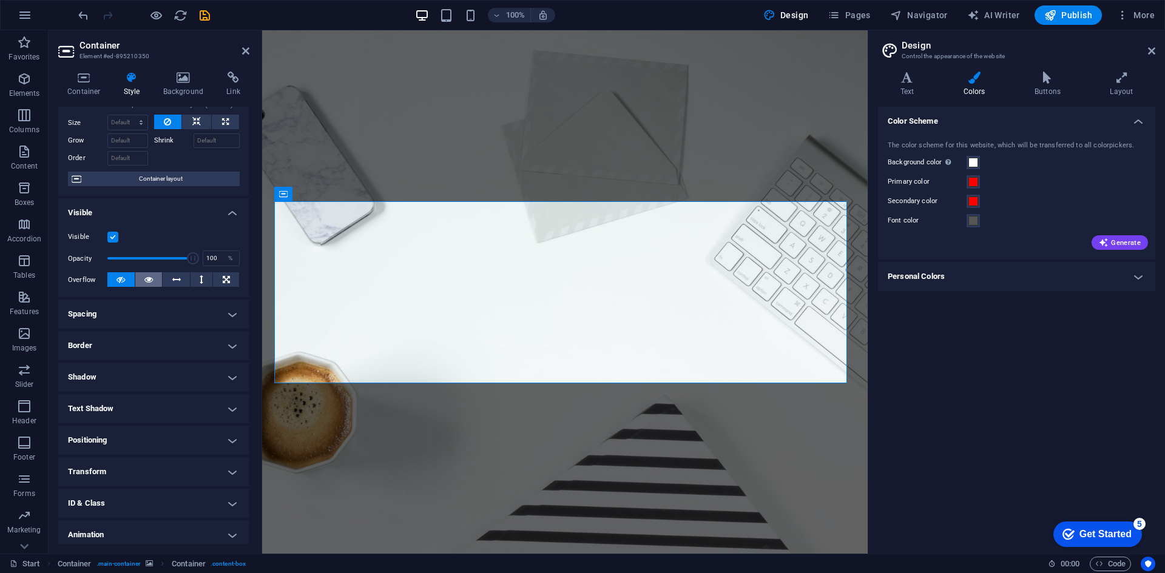
scroll to position [75, 0]
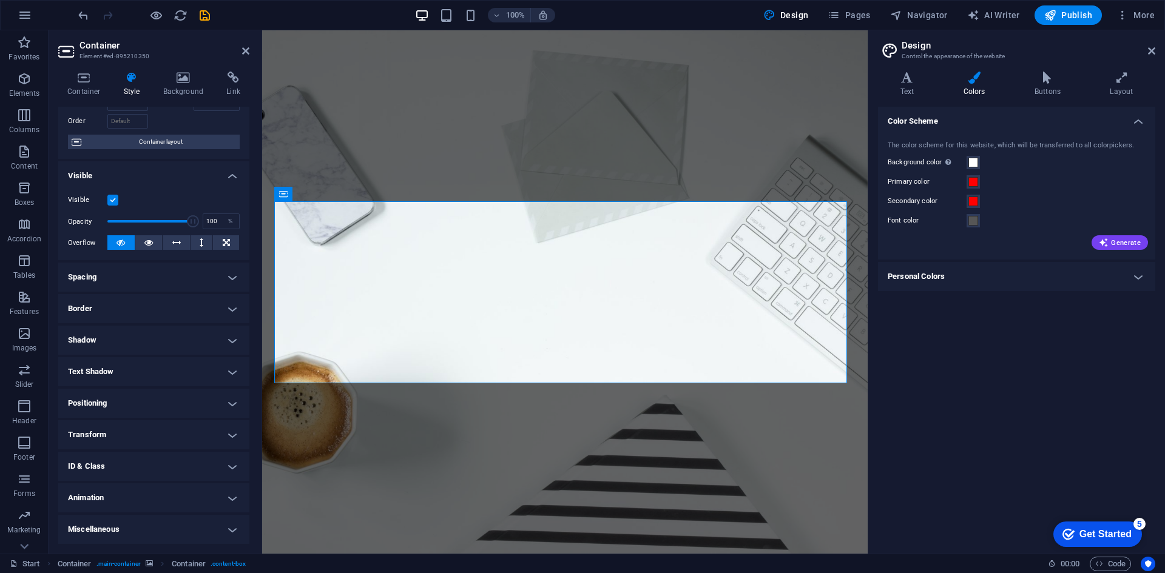
click at [110, 279] on h4 "Spacing" at bounding box center [153, 277] width 191 height 29
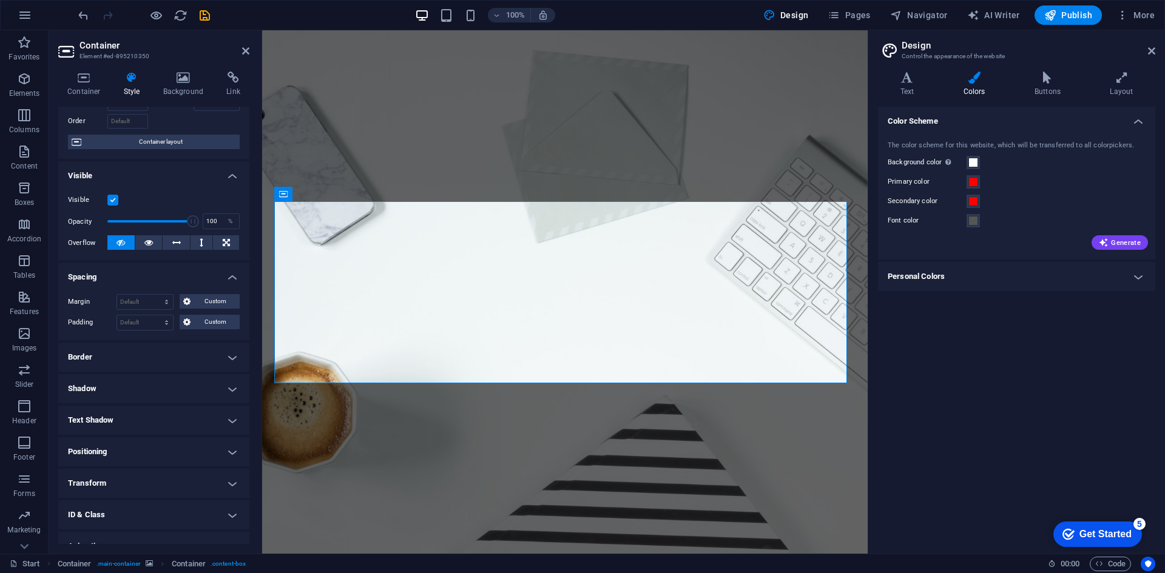
click at [110, 279] on h4 "Spacing" at bounding box center [153, 274] width 191 height 22
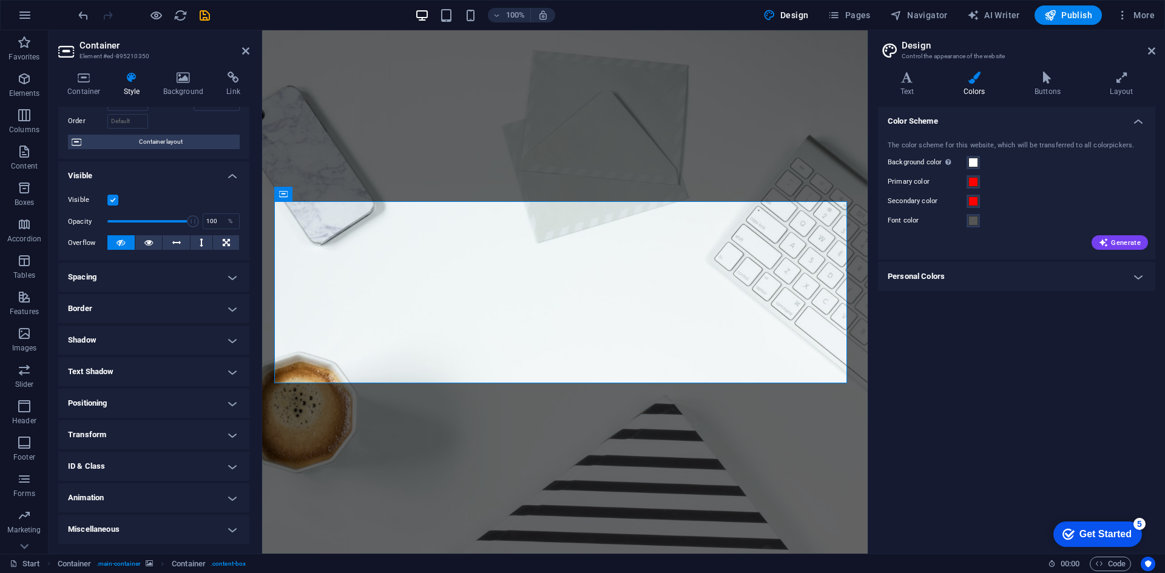
click at [102, 311] on h4 "Border" at bounding box center [153, 308] width 191 height 29
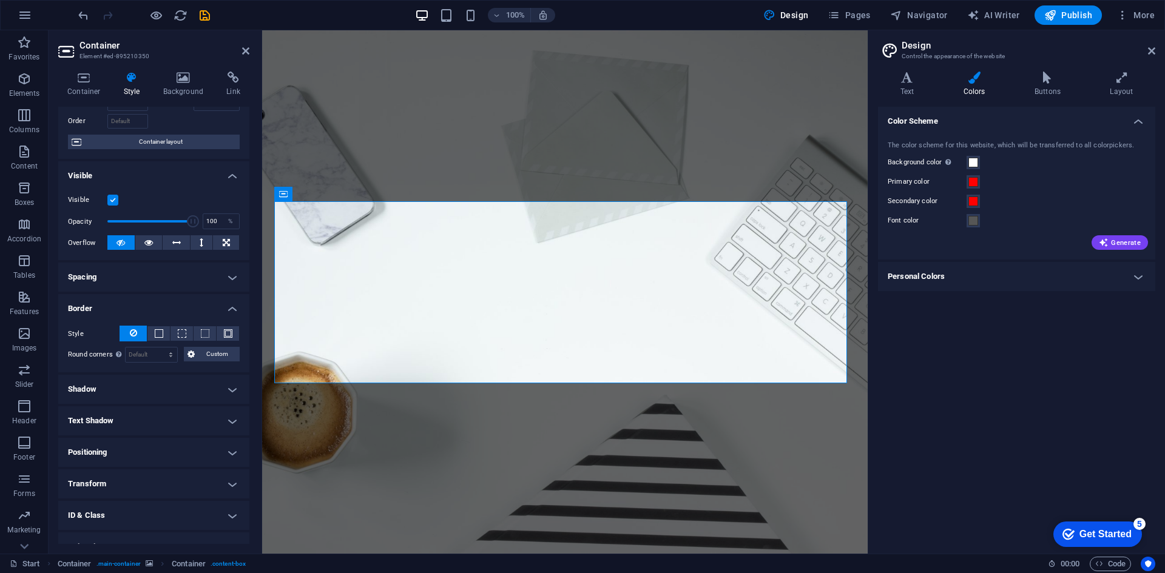
click at [102, 311] on h4 "Border" at bounding box center [153, 305] width 191 height 22
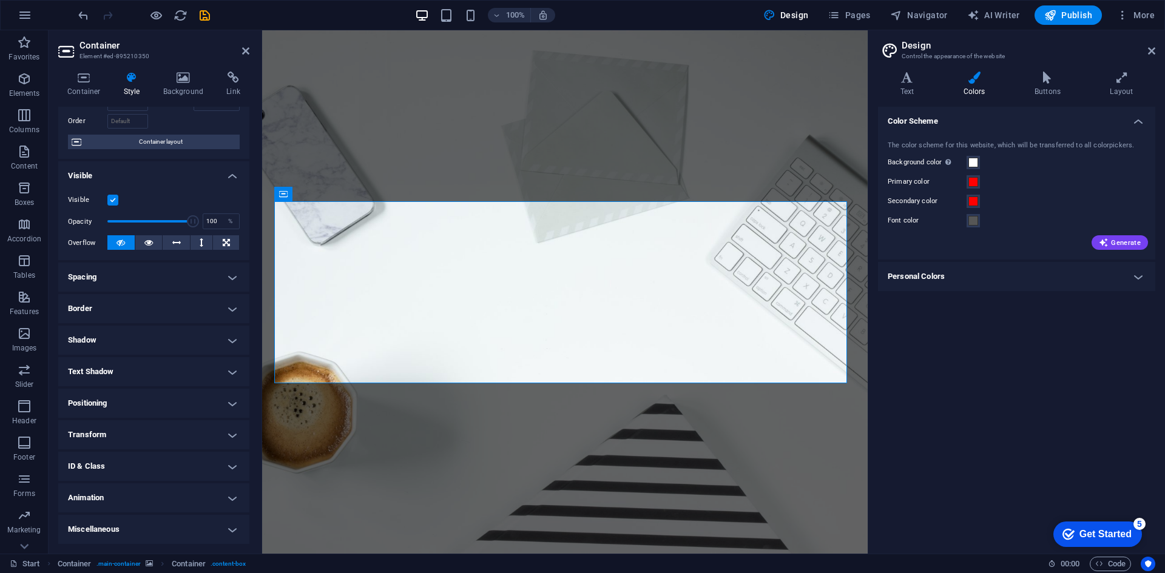
click at [98, 346] on h4 "Shadow" at bounding box center [153, 340] width 191 height 29
click at [94, 344] on h4 "Shadow" at bounding box center [153, 337] width 191 height 22
click at [95, 365] on h4 "Text Shadow" at bounding box center [153, 371] width 191 height 29
click at [95, 371] on h4 "Text Shadow" at bounding box center [153, 368] width 191 height 22
click at [118, 406] on h4 "Positioning" at bounding box center [153, 403] width 191 height 29
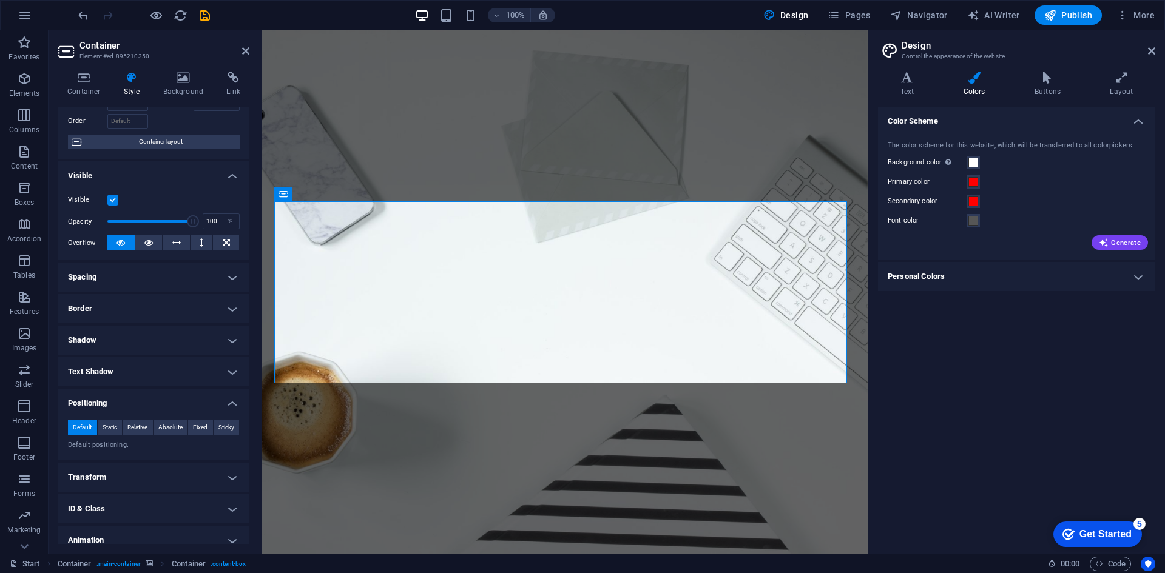
click at [118, 406] on h4 "Positioning" at bounding box center [153, 400] width 191 height 22
click at [119, 435] on h4 "Transform" at bounding box center [153, 434] width 191 height 29
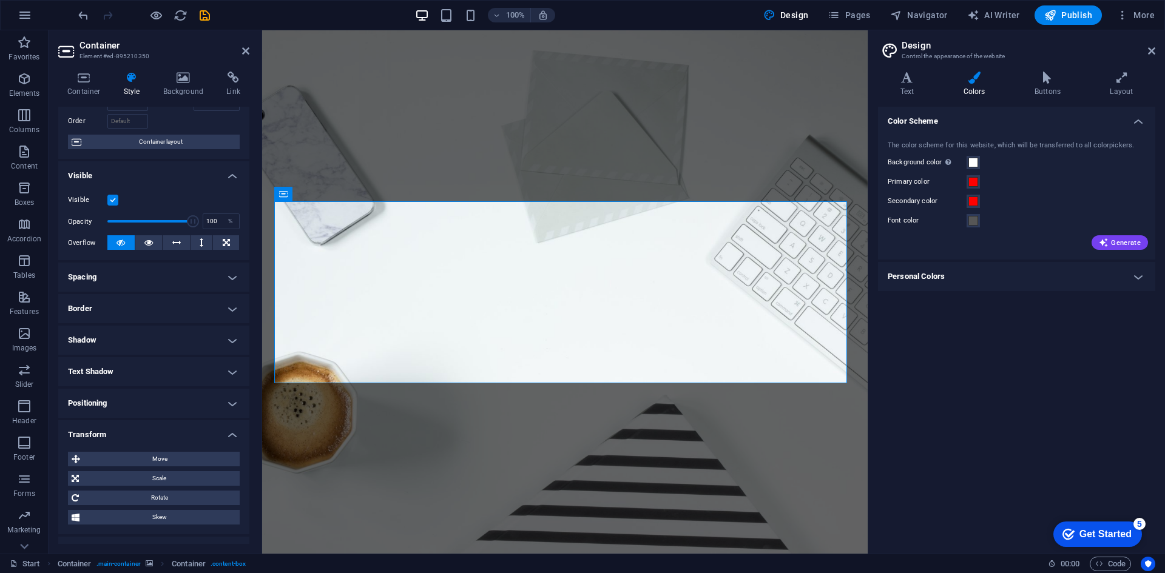
drag, startPoint x: 117, startPoint y: 435, endPoint x: 228, endPoint y: 372, distance: 127.4
click at [122, 433] on h4 "Transform" at bounding box center [153, 431] width 191 height 22
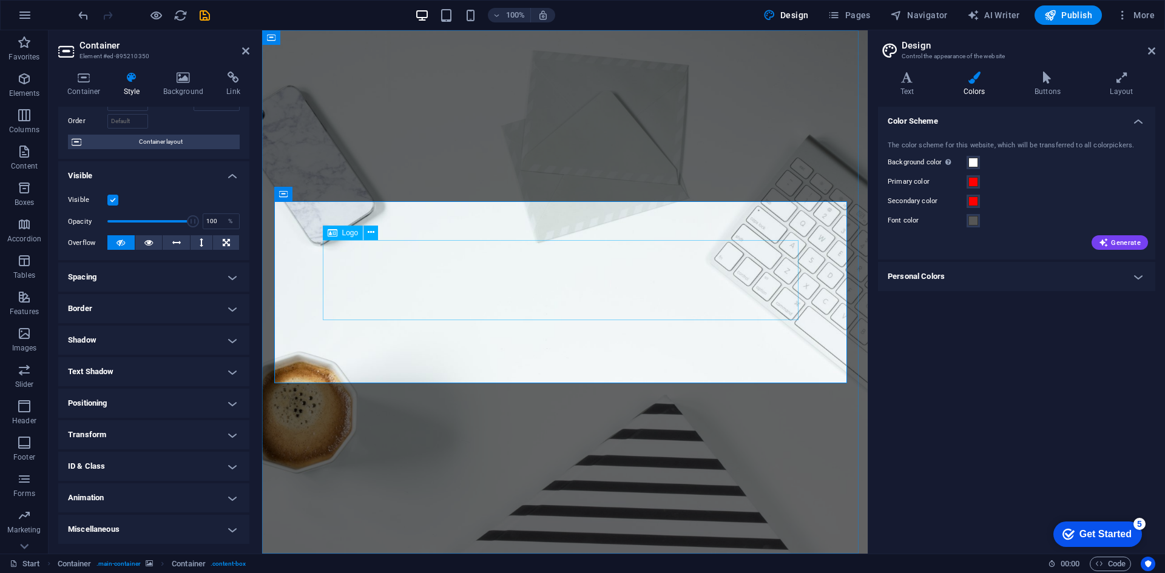
click at [332, 195] on button at bounding box center [336, 194] width 15 height 15
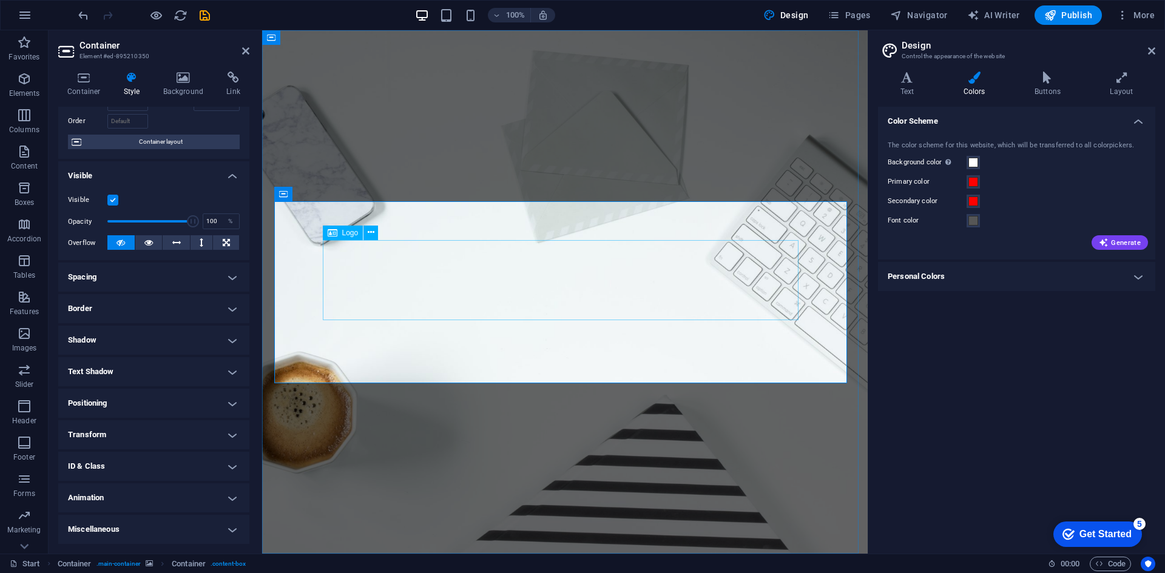
click at [369, 236] on icon at bounding box center [371, 232] width 7 height 13
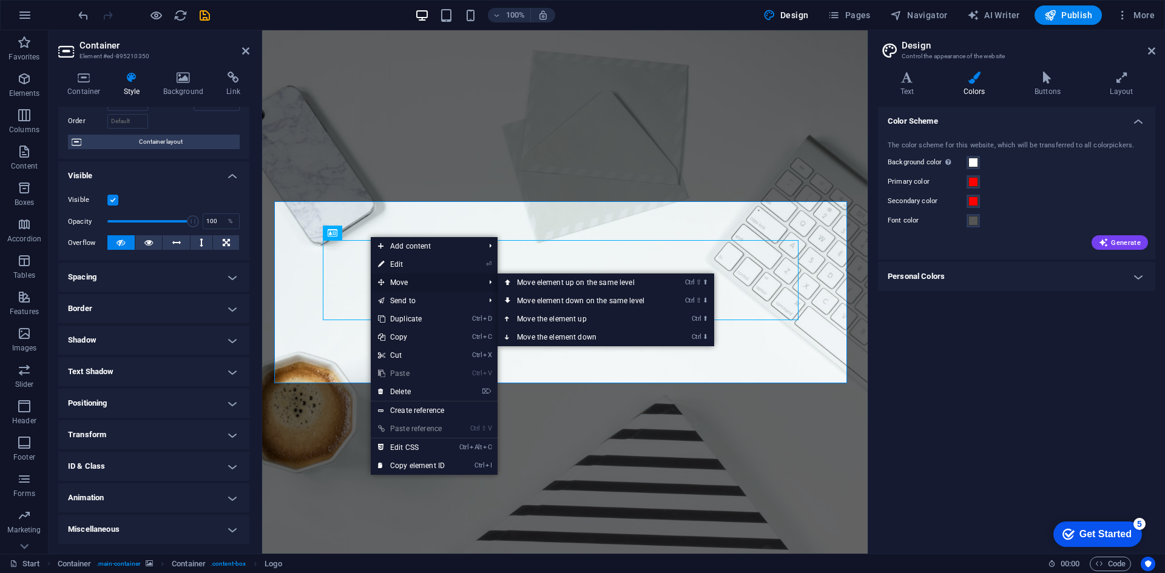
click at [401, 277] on span "Move" at bounding box center [425, 283] width 109 height 18
click at [555, 318] on link "Ctrl ⬆ Move the element up" at bounding box center [582, 319] width 171 height 18
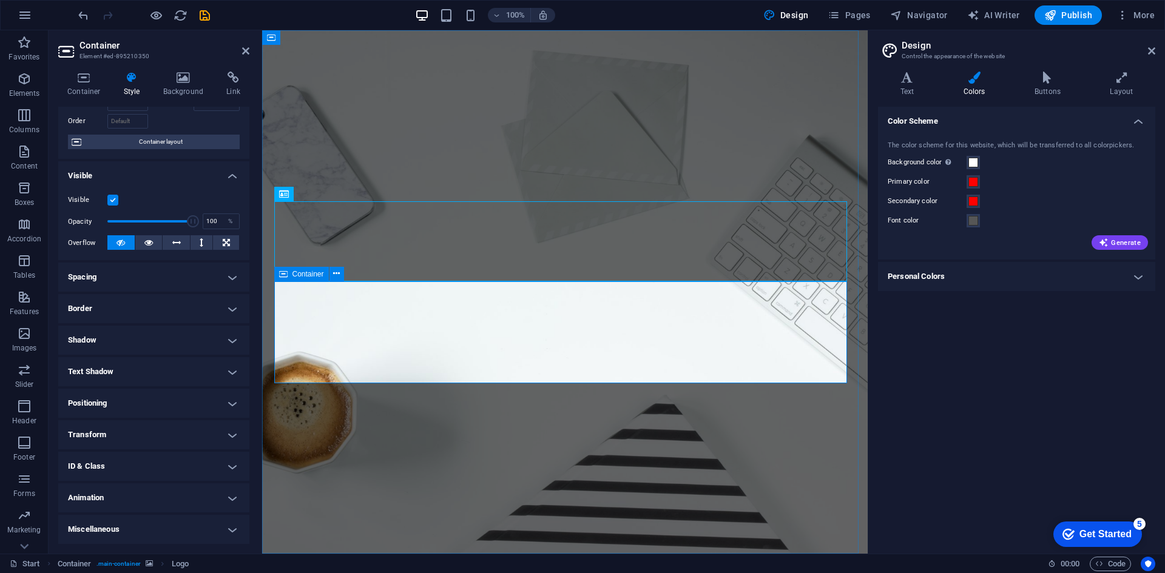
click at [334, 277] on icon at bounding box center [336, 274] width 7 height 13
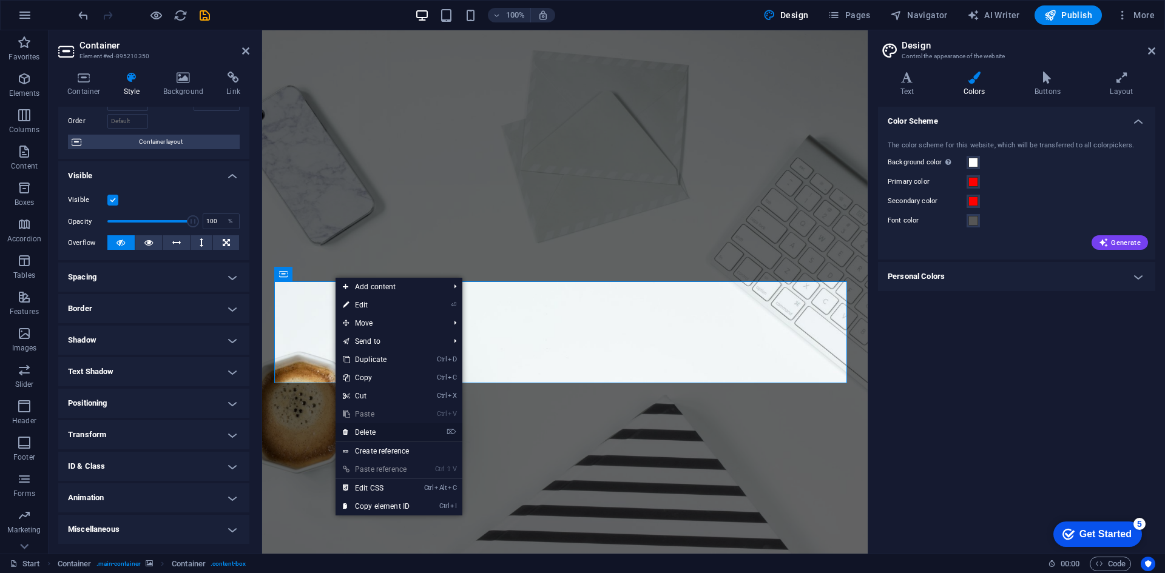
click at [371, 429] on link "⌦ Delete" at bounding box center [375, 432] width 81 height 18
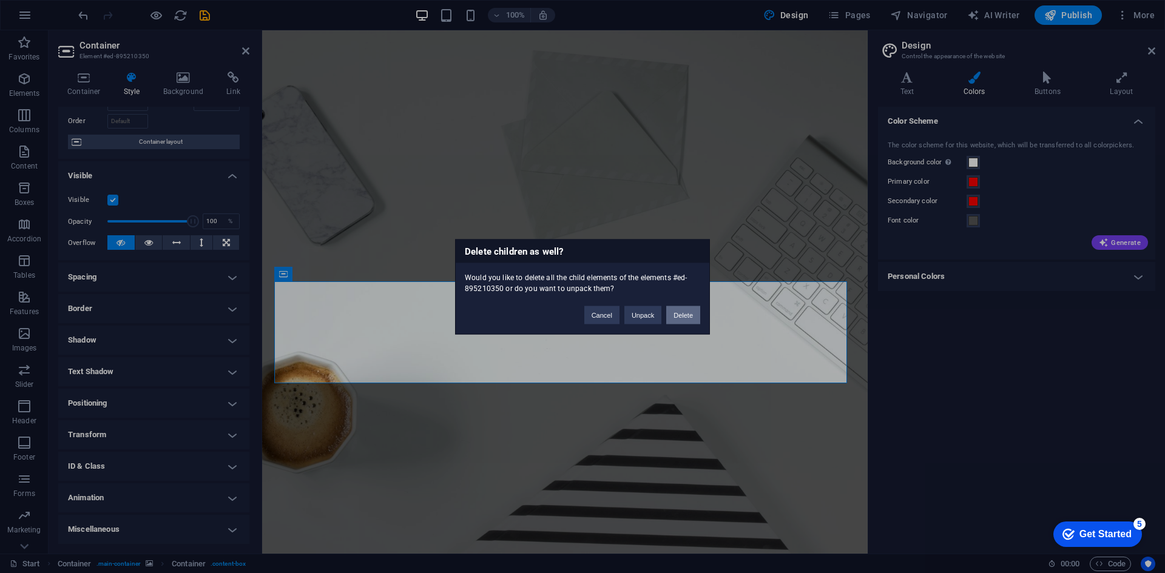
click at [673, 312] on button "Delete" at bounding box center [683, 315] width 34 height 18
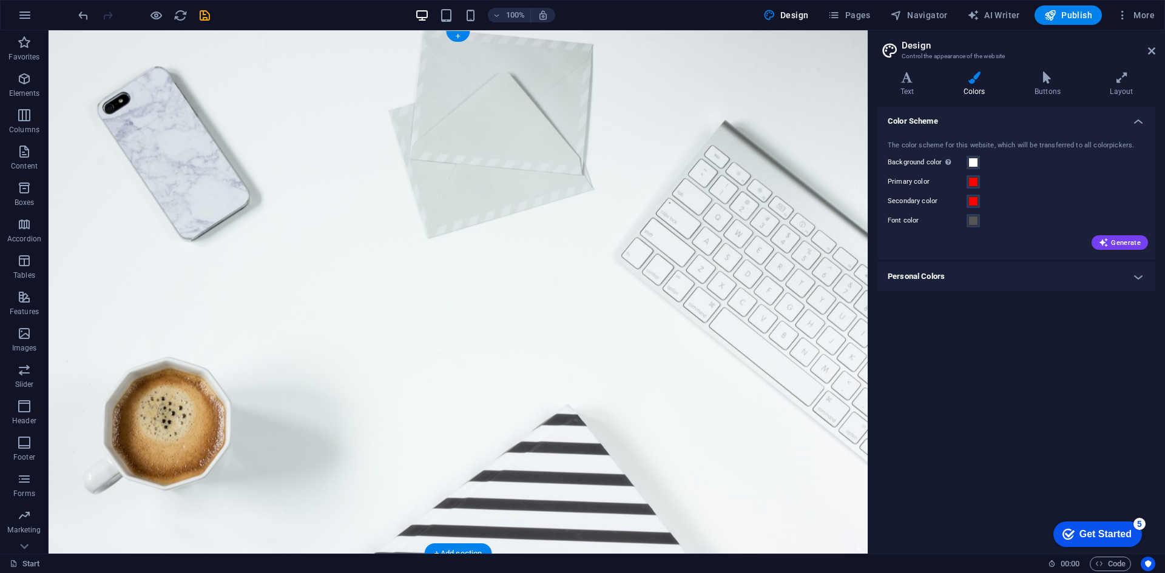
click at [432, 389] on figure at bounding box center [458, 292] width 819 height 524
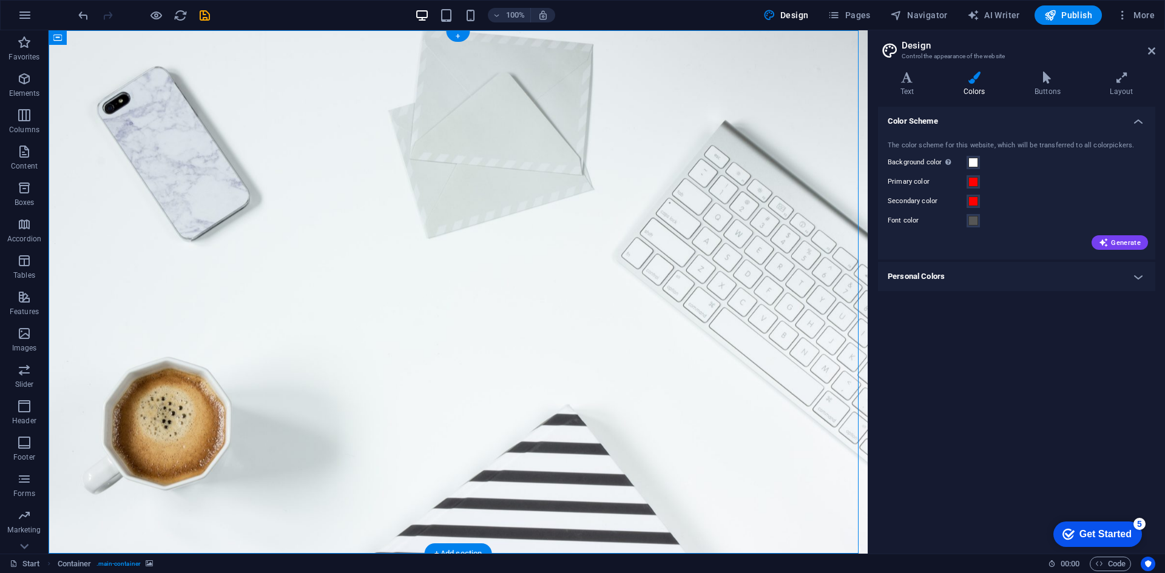
click at [294, 204] on figure at bounding box center [458, 292] width 819 height 524
click at [57, 38] on icon at bounding box center [57, 37] width 8 height 15
click at [115, 41] on button at bounding box center [111, 37] width 15 height 15
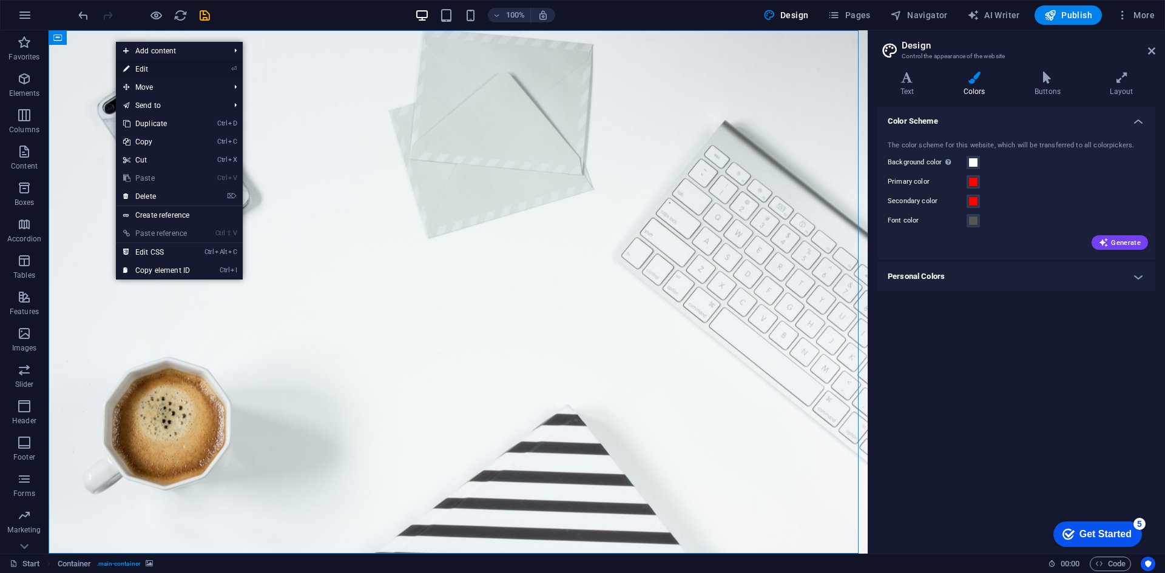
click at [140, 71] on link "⏎ Edit" at bounding box center [156, 69] width 81 height 18
select select "%"
select select "vh"
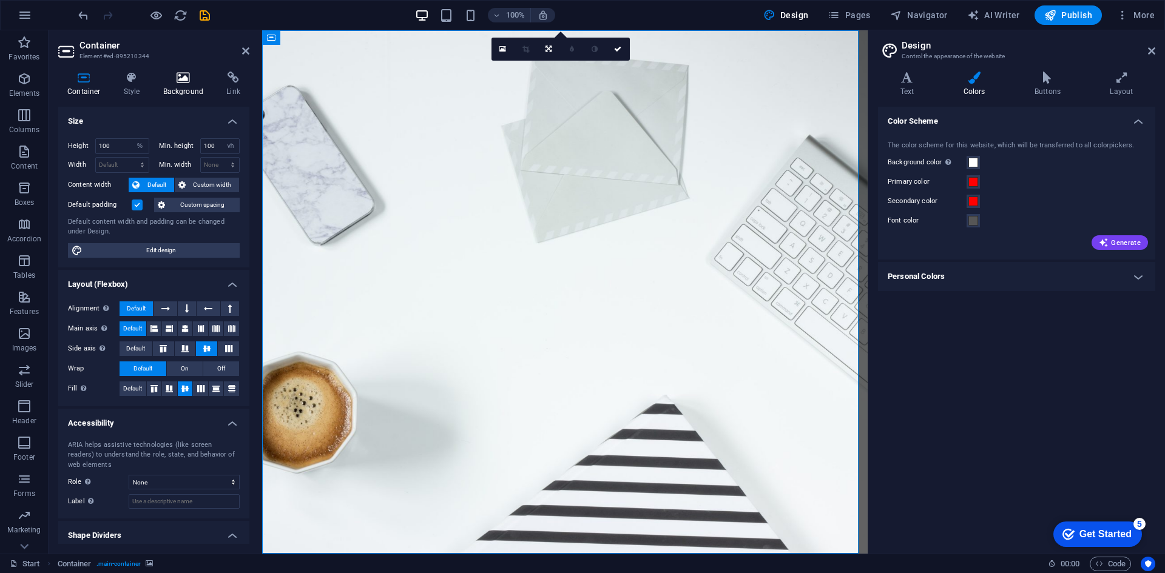
click at [166, 78] on icon at bounding box center [183, 78] width 59 height 12
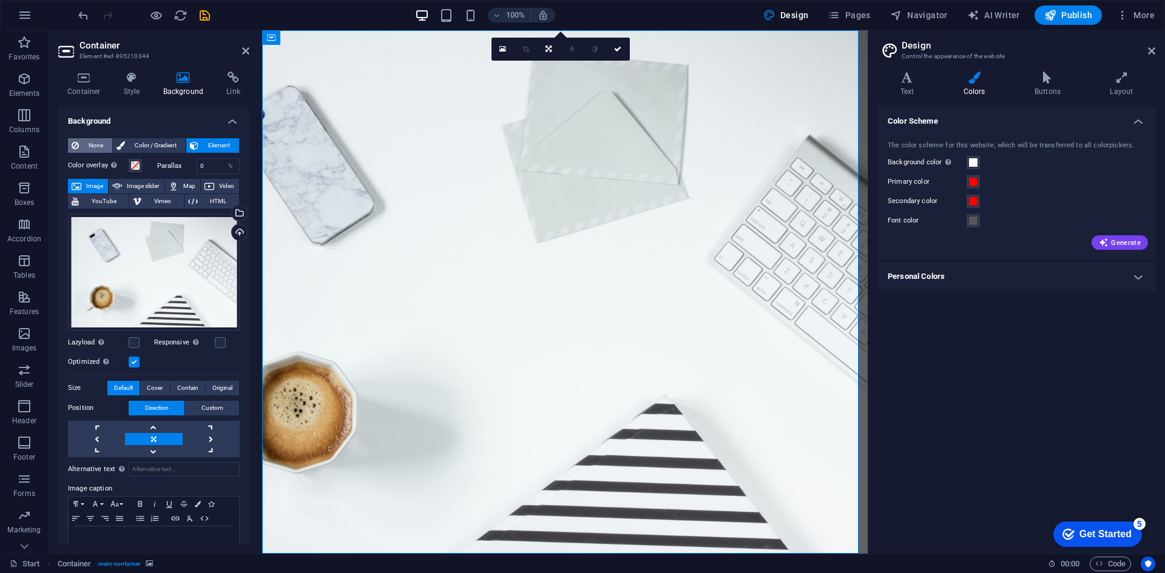
click at [96, 141] on span "None" at bounding box center [96, 145] width 26 height 15
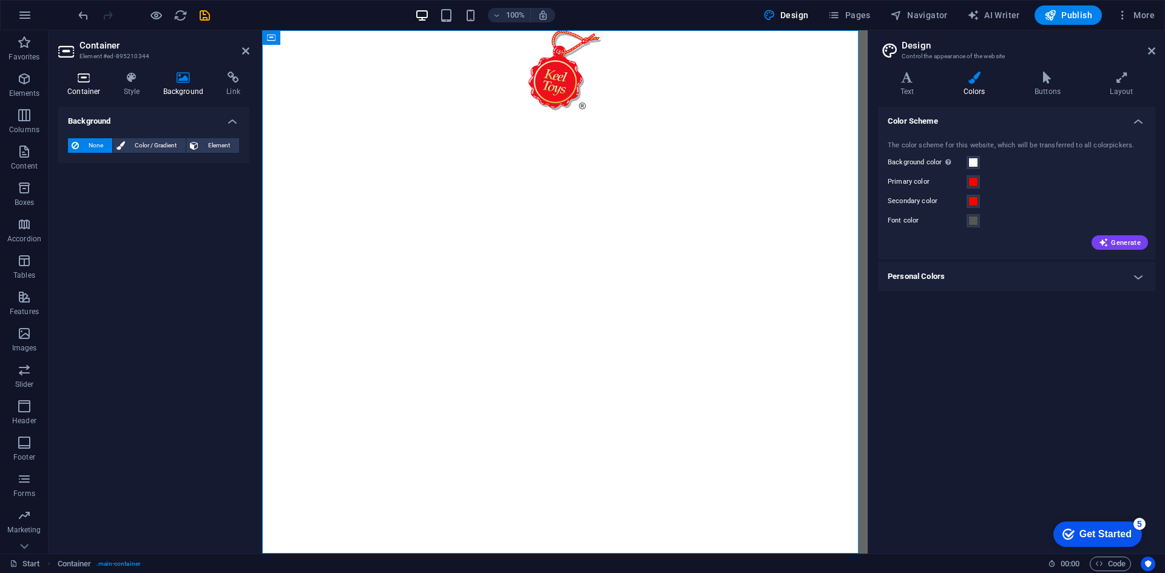
click at [84, 88] on h4 "Container" at bounding box center [86, 84] width 56 height 25
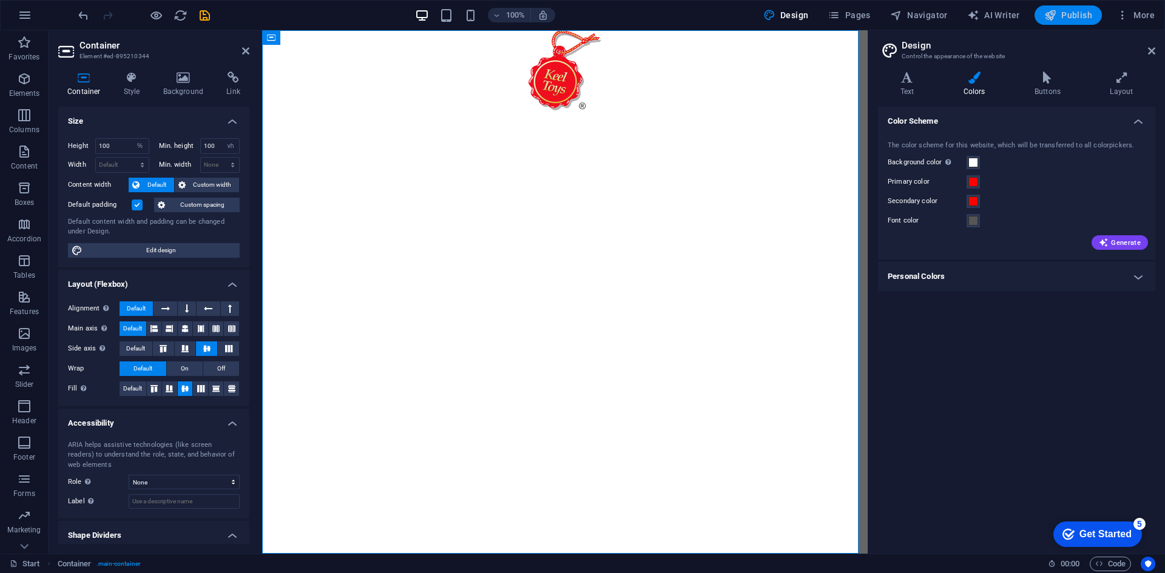
click at [1069, 24] on button "Publish" at bounding box center [1067, 14] width 67 height 19
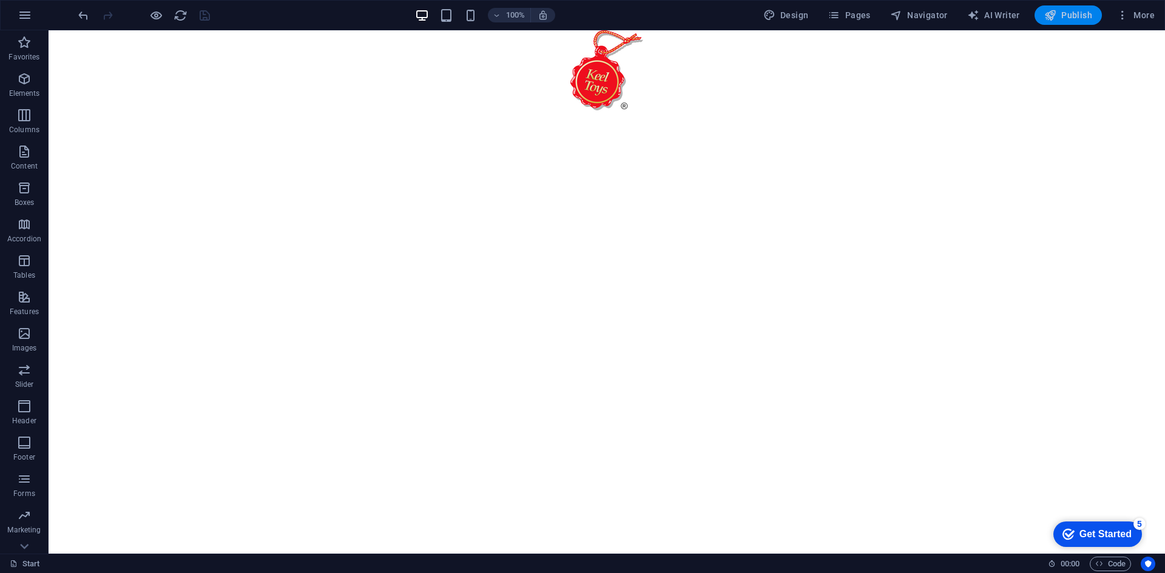
click at [1088, 12] on span "Publish" at bounding box center [1068, 15] width 48 height 12
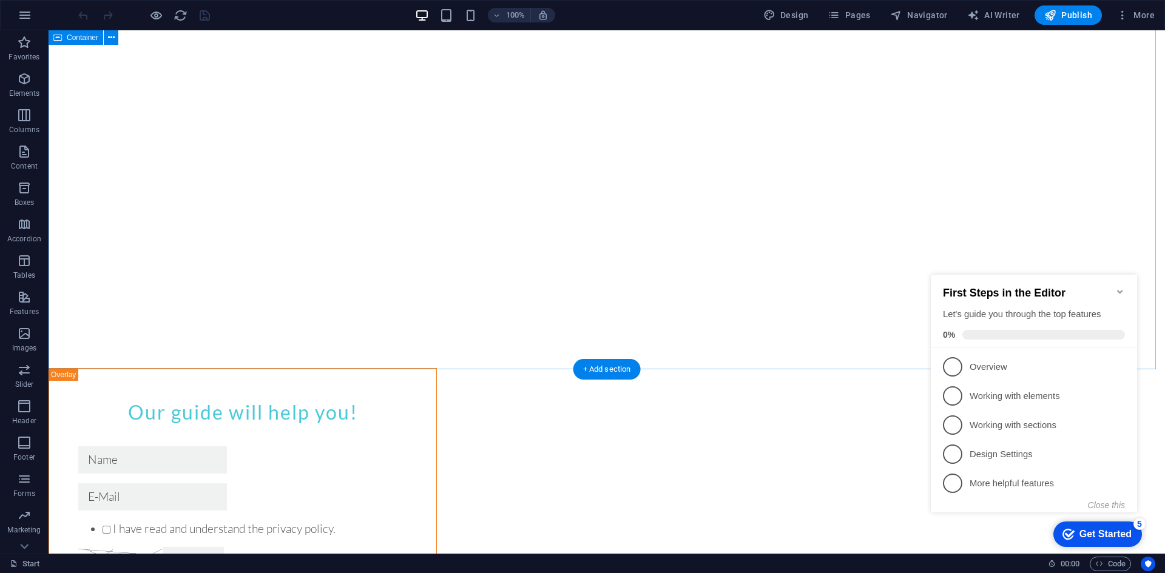
scroll to position [184, 0]
click at [604, 385] on div "Our guide will help you! I have read and understand the privacy policy. Unreada…" at bounding box center [607, 265] width 1116 height 838
click at [104, 363] on button at bounding box center [100, 362] width 15 height 15
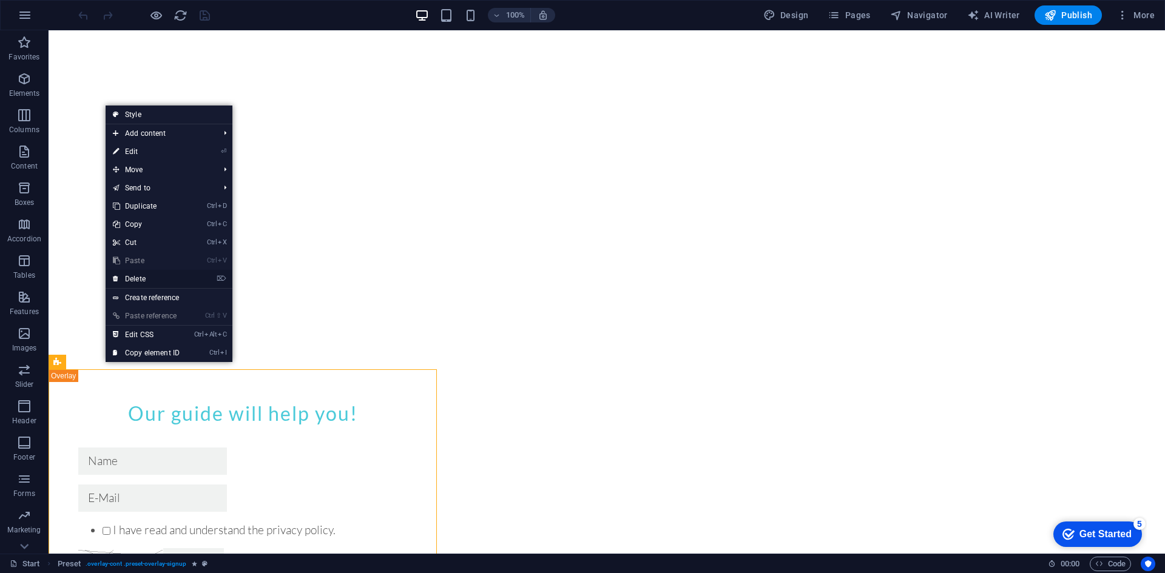
click at [140, 277] on link "⌦ Delete" at bounding box center [146, 279] width 81 height 18
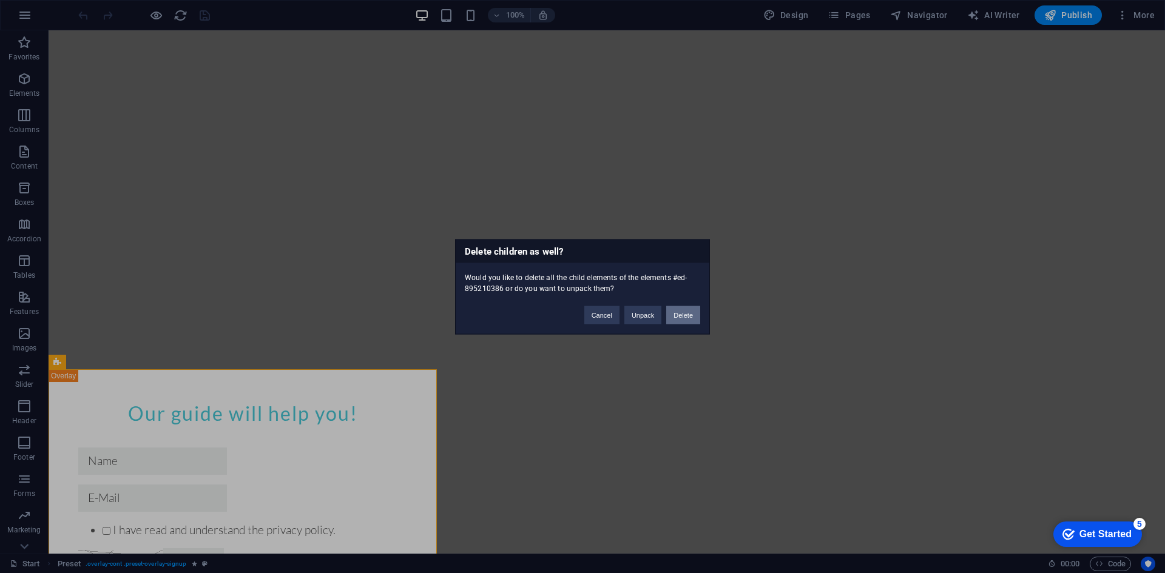
click at [676, 315] on button "Delete" at bounding box center [683, 315] width 34 height 18
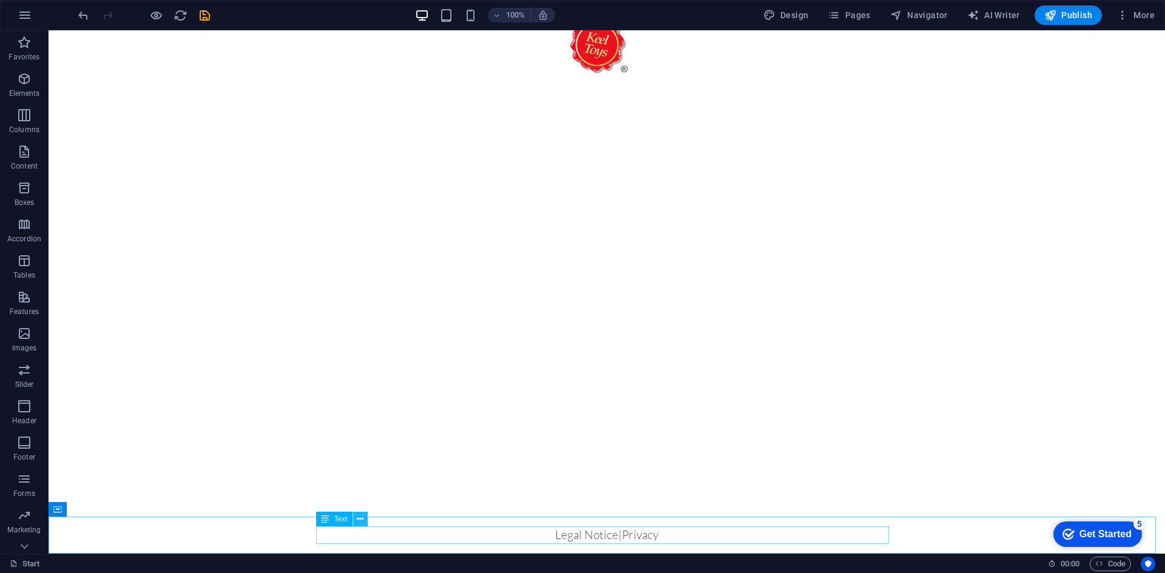
click at [363, 523] on icon at bounding box center [360, 519] width 7 height 13
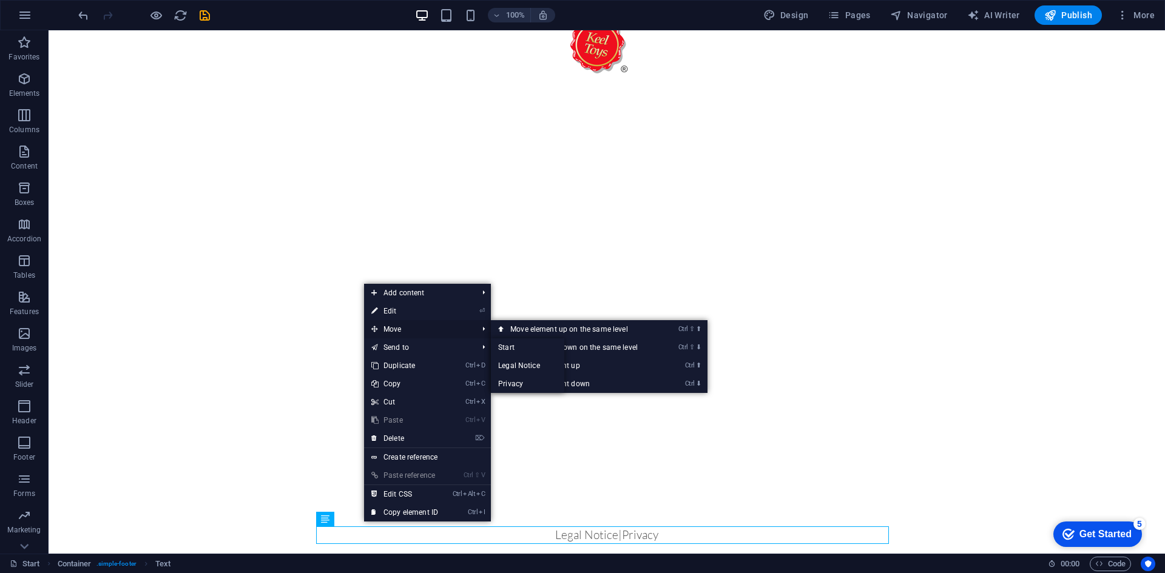
click at [392, 333] on span "Move" at bounding box center [418, 329] width 109 height 18
click at [541, 332] on link "Ctrl ⇧ ⬆ Move element up on the same level" at bounding box center [576, 329] width 171 height 18
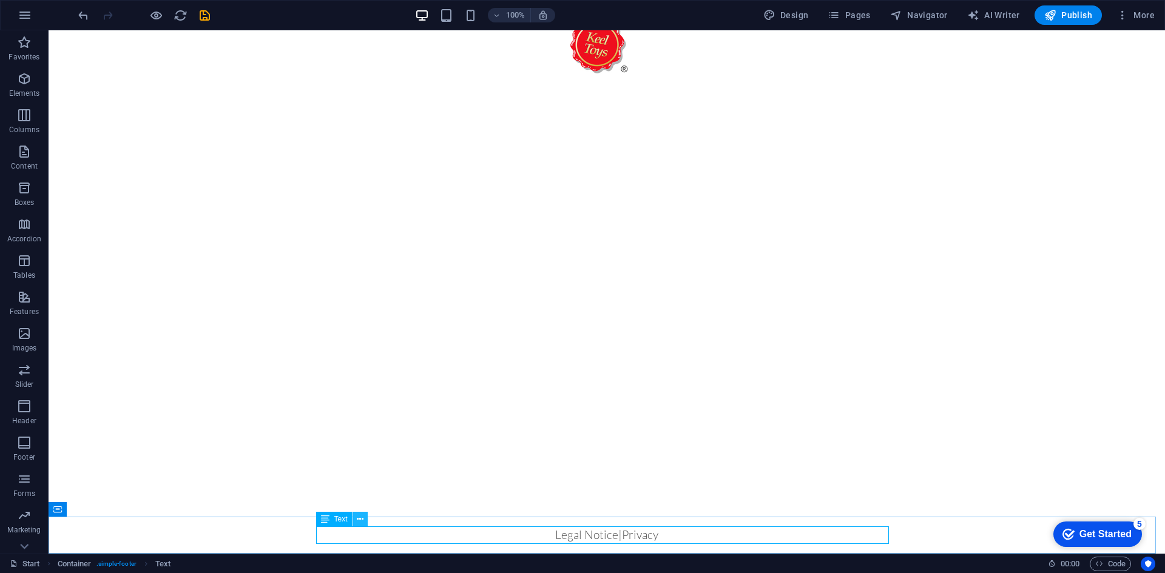
click at [357, 524] on icon at bounding box center [360, 519] width 7 height 13
drag, startPoint x: 379, startPoint y: 553, endPoint x: 554, endPoint y: 312, distance: 298.3
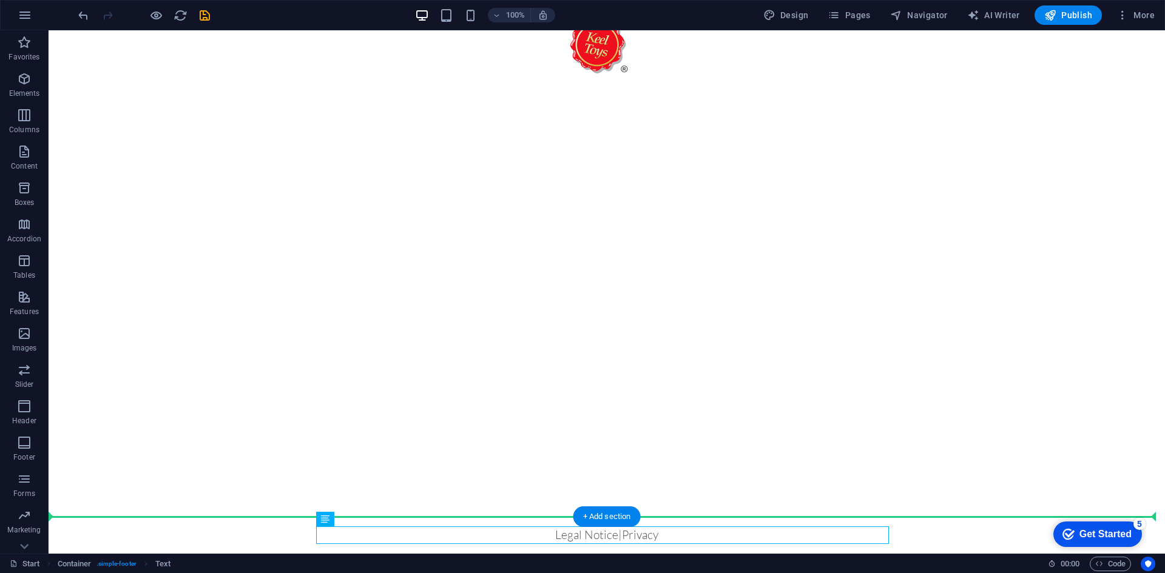
drag, startPoint x: 371, startPoint y: 553, endPoint x: 369, endPoint y: 357, distance: 196.6
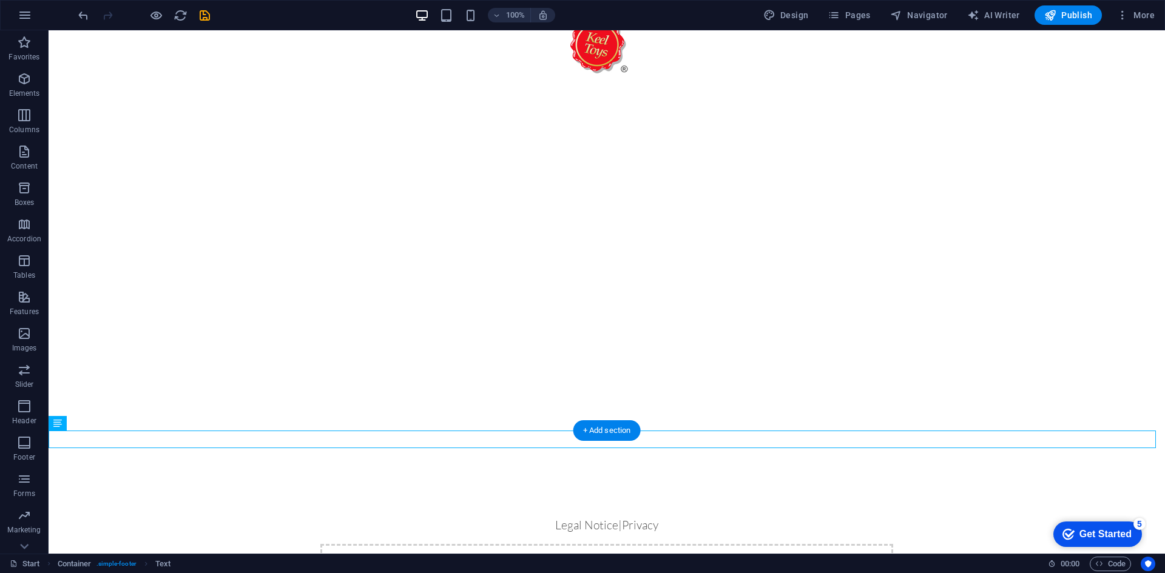
scroll to position [123, 0]
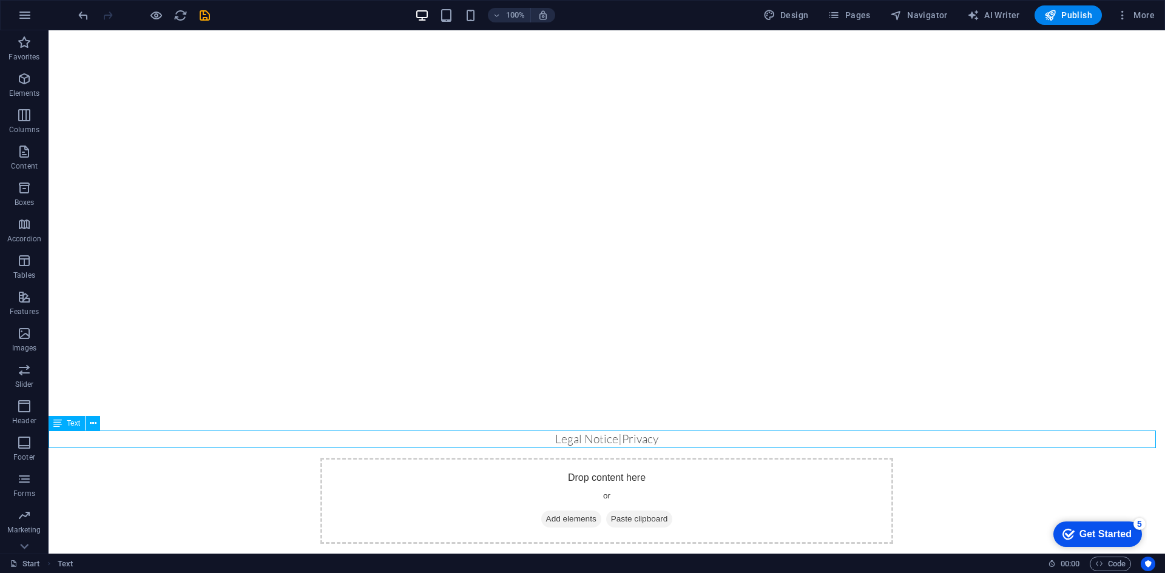
click at [684, 432] on div "Legal Notice | Privacy" at bounding box center [607, 440] width 1116 height 18
click at [125, 438] on div "Legal Notice | Privacy" at bounding box center [607, 440] width 1116 height 18
click at [95, 426] on icon at bounding box center [93, 423] width 7 height 13
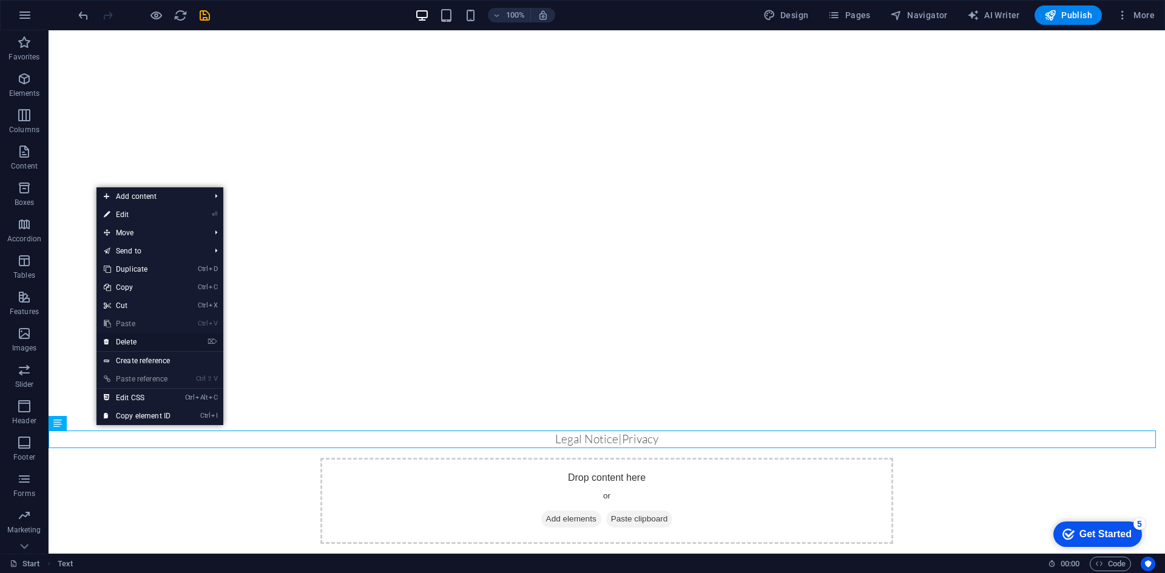
click at [140, 339] on link "⌦ Delete" at bounding box center [136, 342] width 81 height 18
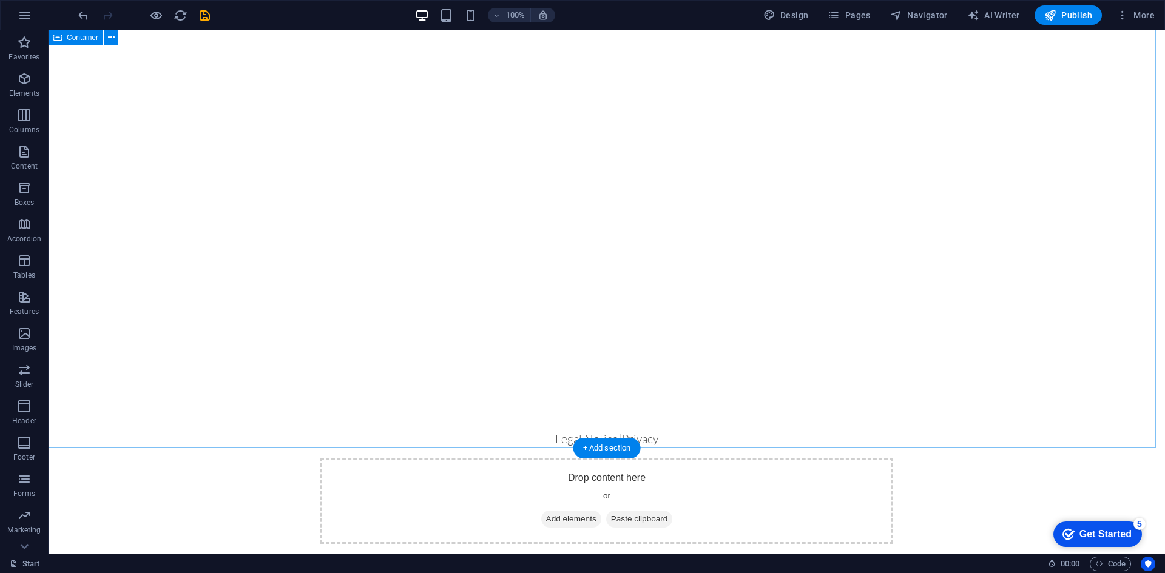
scroll to position [106, 0]
click at [931, 470] on div "Drop content here or Add elements Paste clipboard" at bounding box center [607, 501] width 1116 height 106
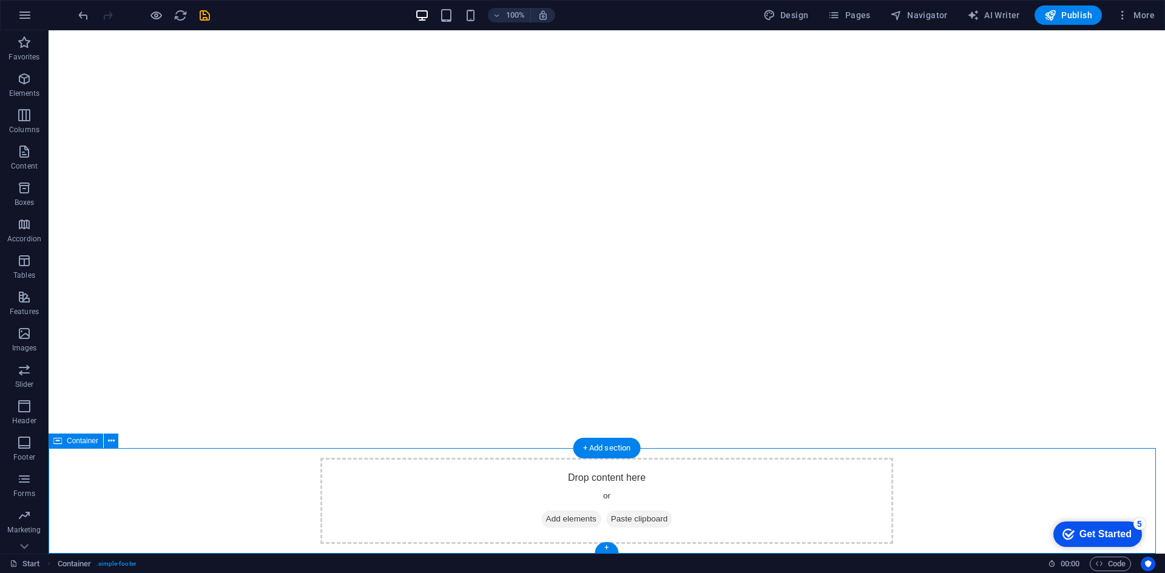
click at [892, 480] on div "Drop content here or Add elements Paste clipboard" at bounding box center [607, 501] width 1116 height 106
click at [725, 324] on div at bounding box center [607, 187] width 1116 height 524
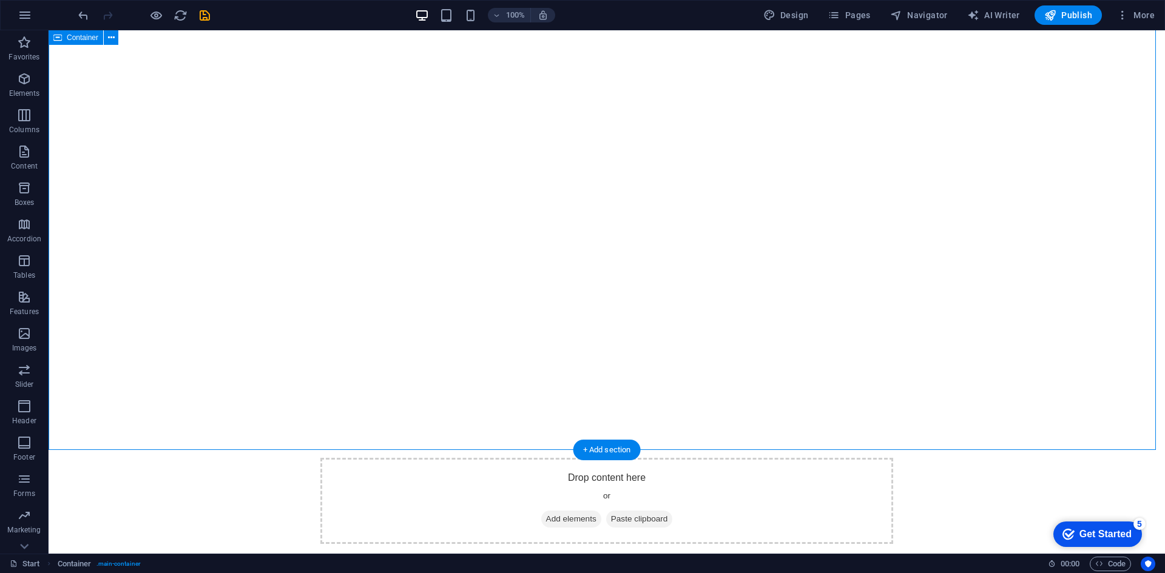
scroll to position [0, 0]
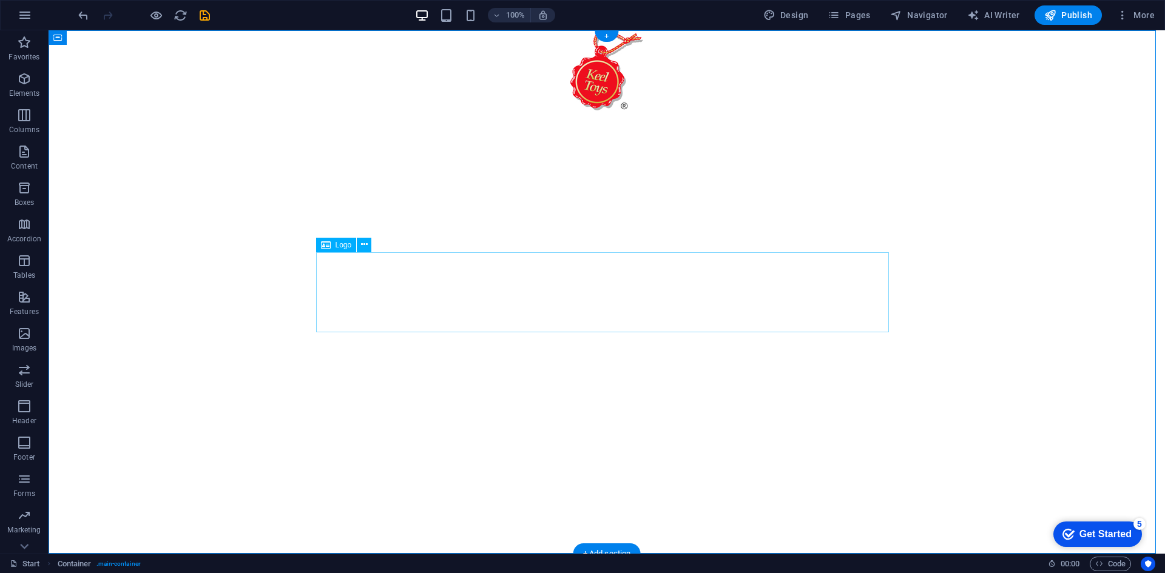
click at [593, 110] on div at bounding box center [606, 70] width 573 height 80
click at [370, 244] on div at bounding box center [607, 292] width 1116 height 524
click at [337, 110] on div at bounding box center [606, 70] width 573 height 80
click at [361, 247] on icon at bounding box center [364, 244] width 7 height 13
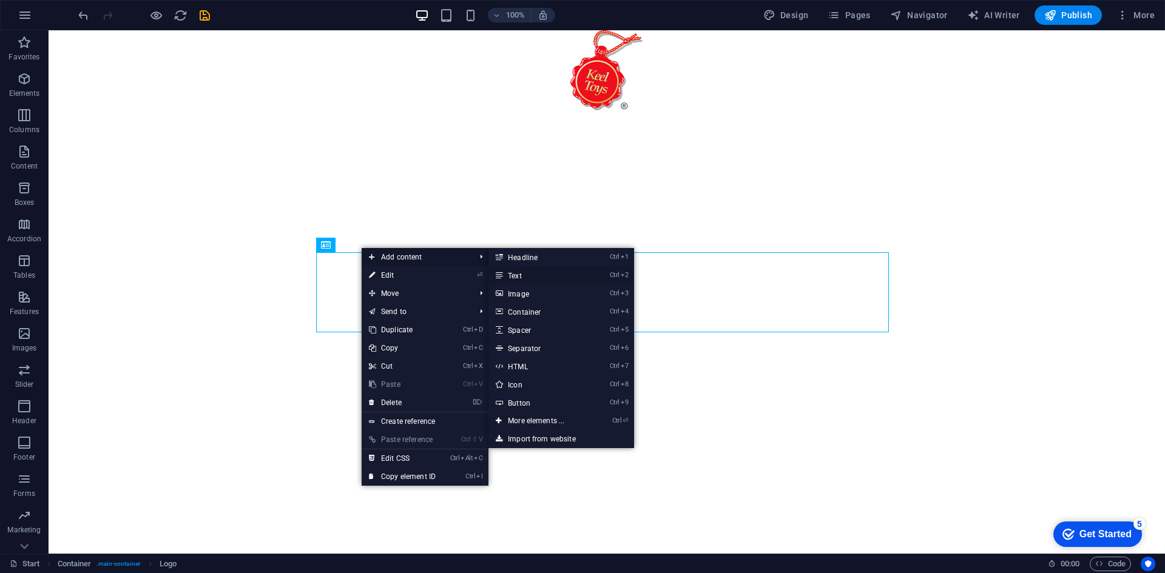
click at [518, 274] on link "Ctrl 2 Text" at bounding box center [538, 275] width 100 height 18
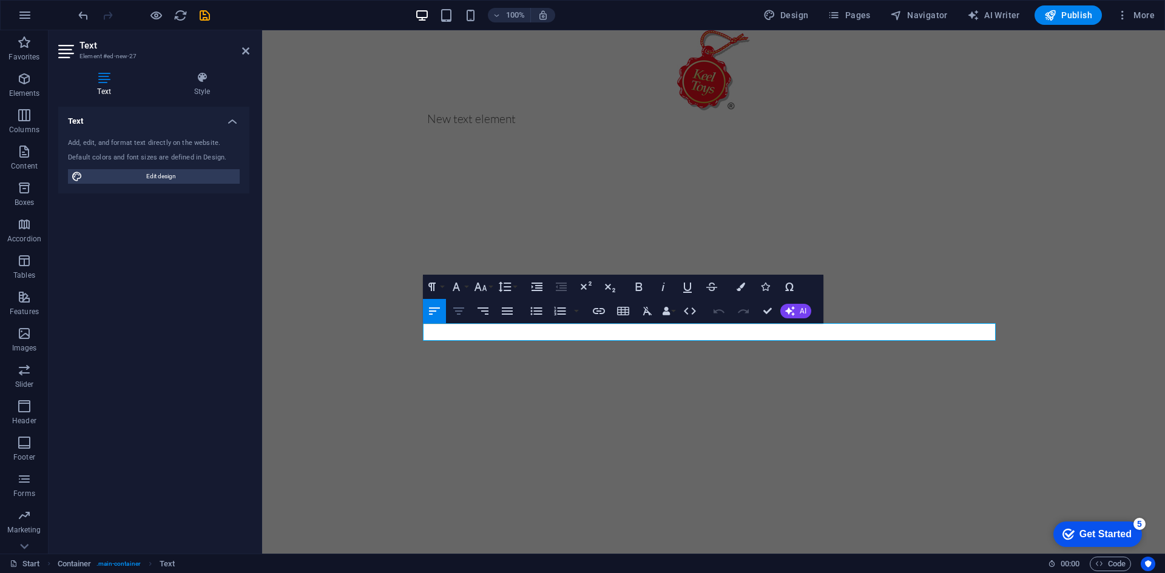
click at [459, 312] on icon "button" at bounding box center [458, 311] width 15 height 15
click at [460, 314] on icon "button" at bounding box center [458, 311] width 15 height 15
click at [960, 166] on div "[PHONE_NUMBER] | [EMAIL_ADDRESS][DOMAIN_NAME] | [DOMAIN_NAME]" at bounding box center [713, 292] width 903 height 524
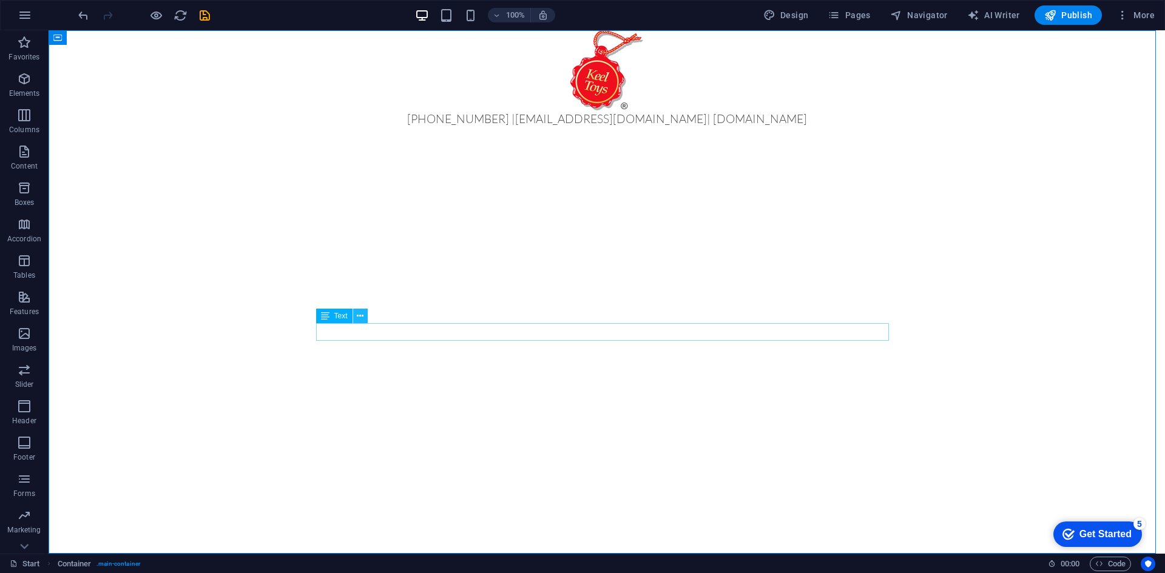
click at [360, 322] on icon at bounding box center [360, 316] width 7 height 13
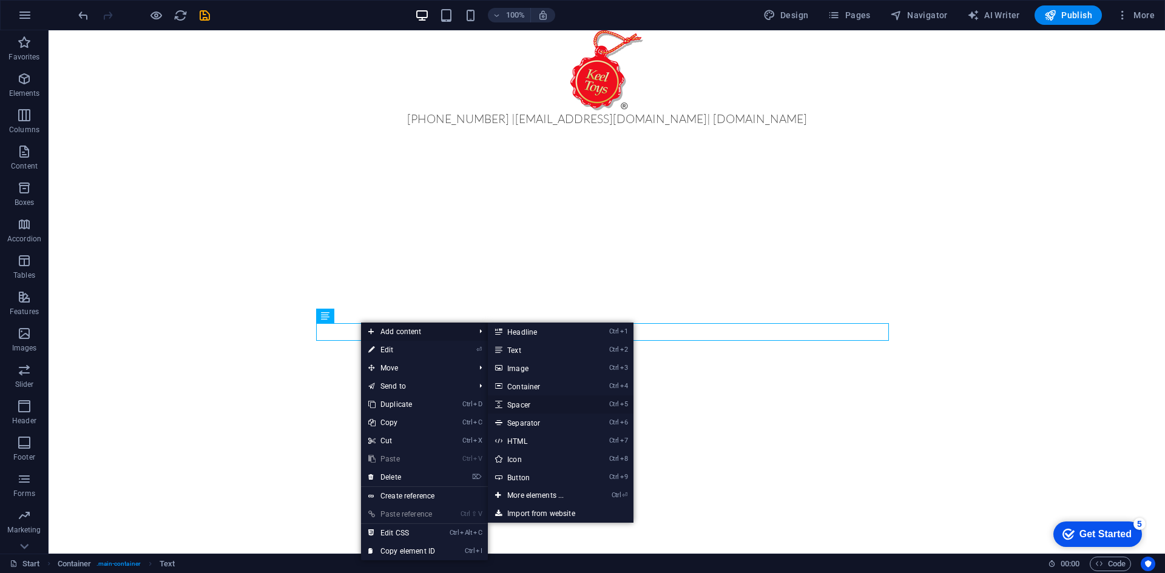
click at [516, 401] on link "Ctrl 5 Spacer" at bounding box center [538, 405] width 100 height 18
select select "px"
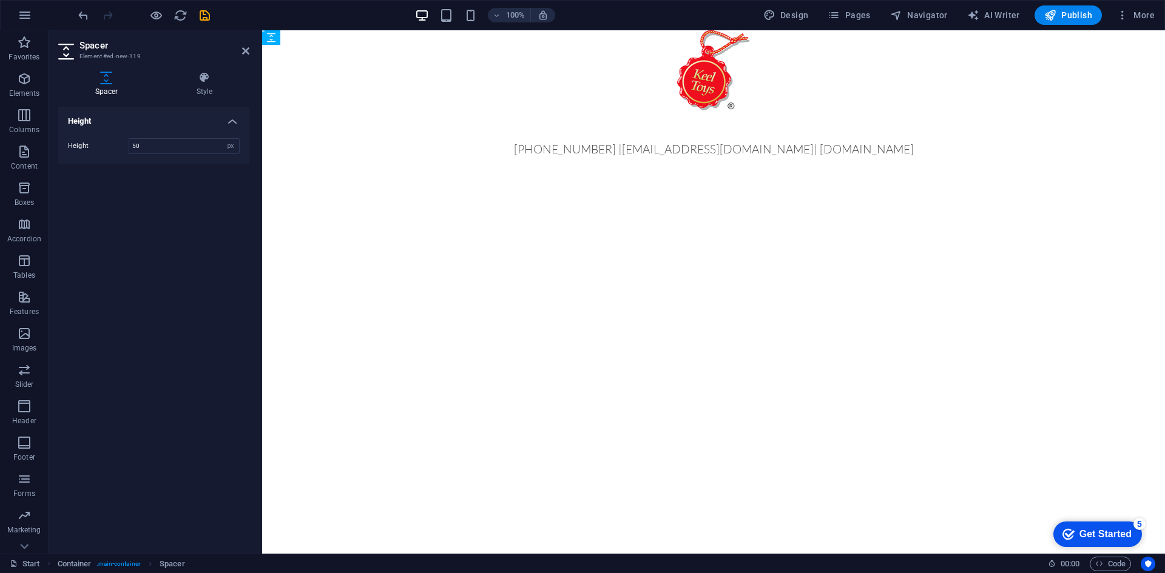
drag, startPoint x: 723, startPoint y: 350, endPoint x: 670, endPoint y: 312, distance: 64.3
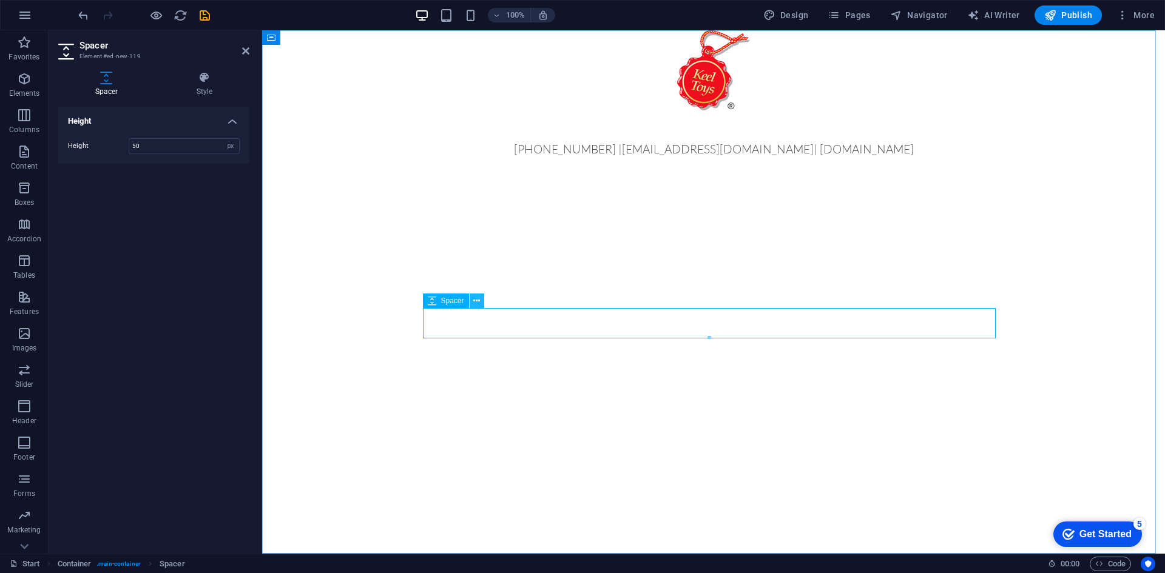
click at [474, 303] on icon at bounding box center [476, 301] width 7 height 13
click at [445, 141] on div at bounding box center [713, 125] width 573 height 30
click at [442, 302] on span "Spacer" at bounding box center [452, 300] width 23 height 7
click at [458, 307] on div "Spacer" at bounding box center [446, 301] width 46 height 15
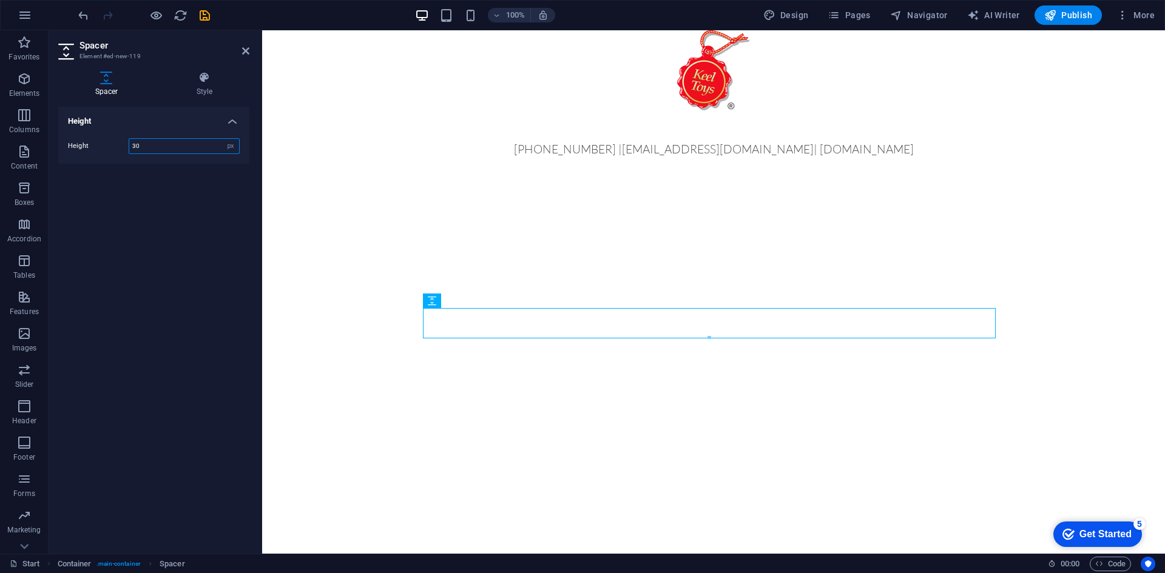
click at [260, 251] on div at bounding box center [260, 292] width 2 height 524
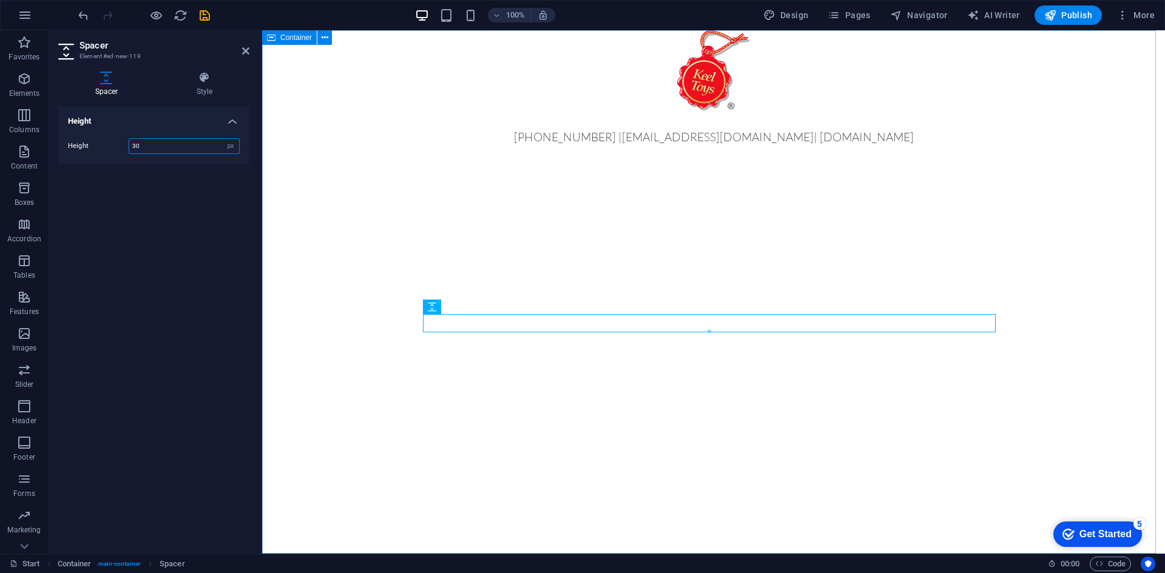
type input "30"
click at [502, 232] on div "[PHONE_NUMBER] | [EMAIL_ADDRESS][DOMAIN_NAME] | [DOMAIN_NAME]" at bounding box center [713, 292] width 903 height 524
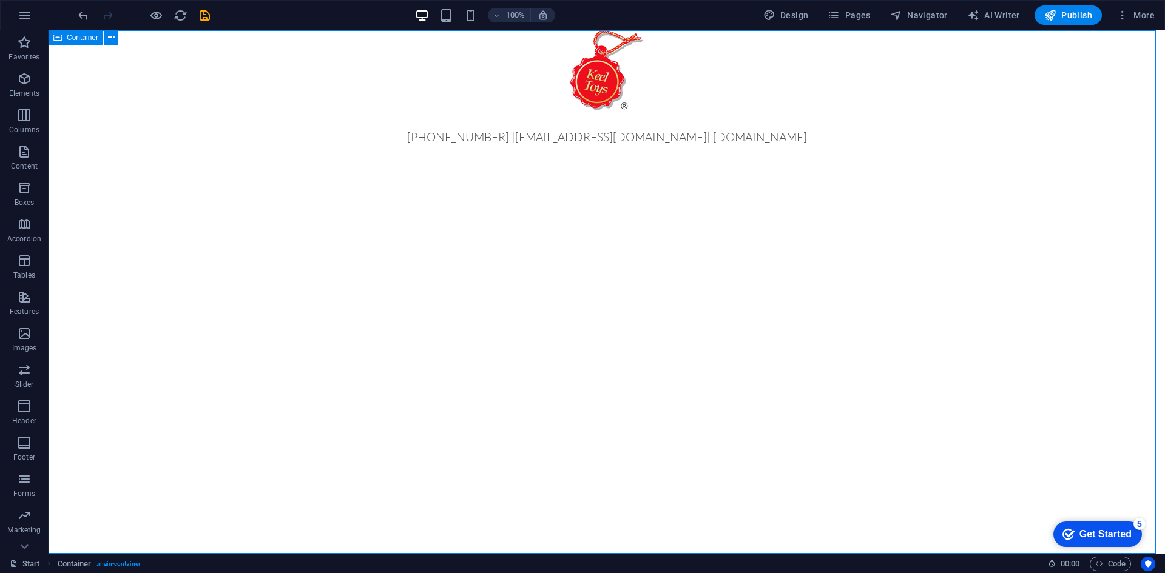
click at [704, 153] on div "[PHONE_NUMBER] | [EMAIL_ADDRESS][DOMAIN_NAME] | [DOMAIN_NAME]" at bounding box center [607, 292] width 1116 height 524
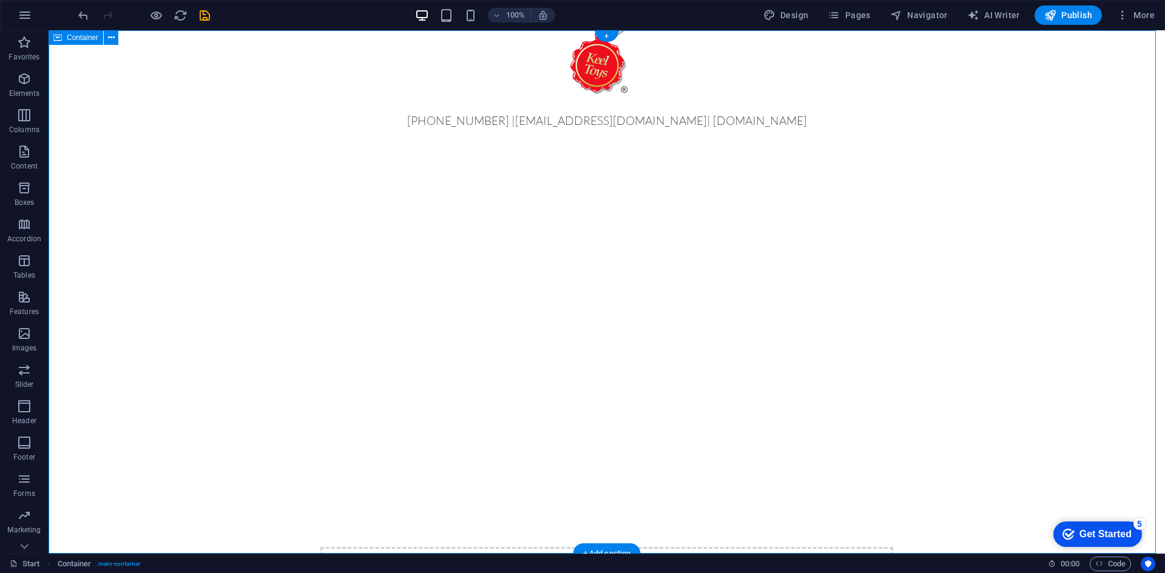
scroll to position [106, 0]
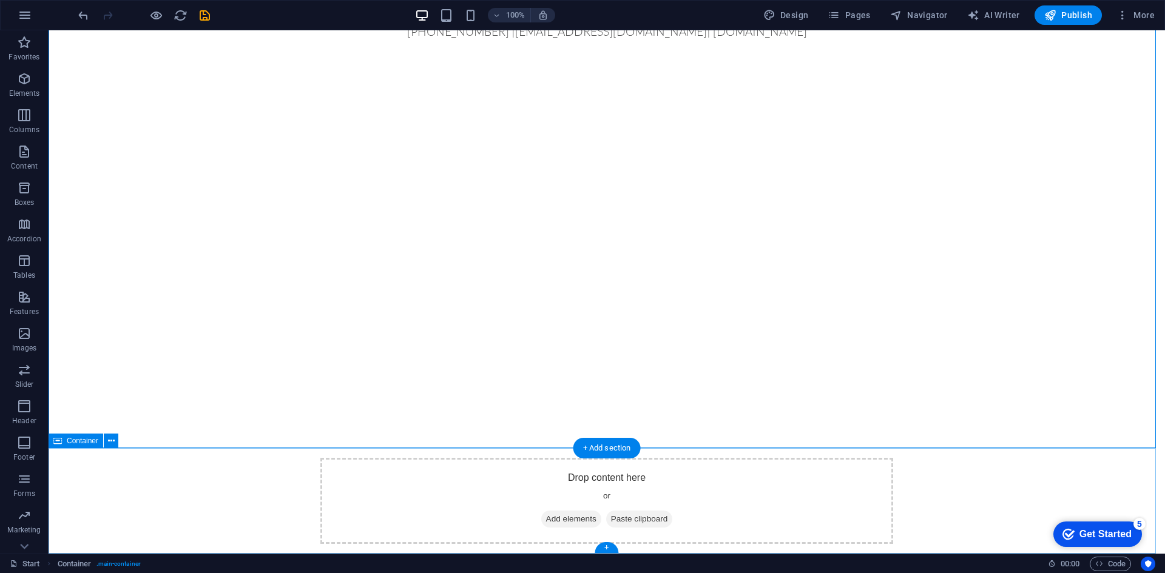
click at [945, 484] on div "Drop content here or Add elements Paste clipboard" at bounding box center [607, 501] width 1116 height 106
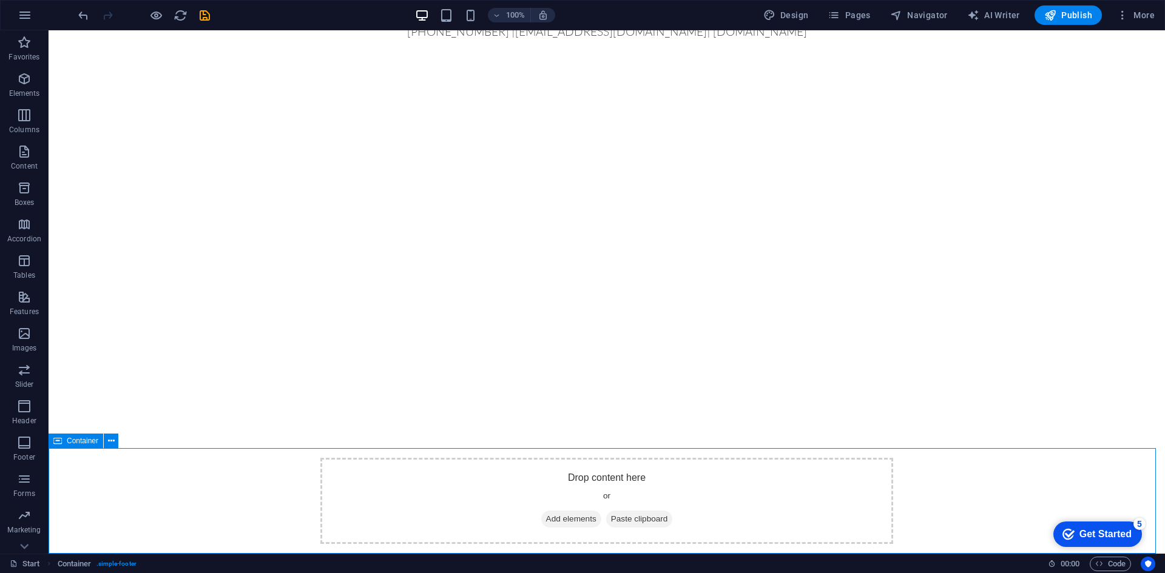
click at [108, 448] on div "Container" at bounding box center [88, 441] width 78 height 15
click at [110, 445] on icon at bounding box center [111, 441] width 7 height 13
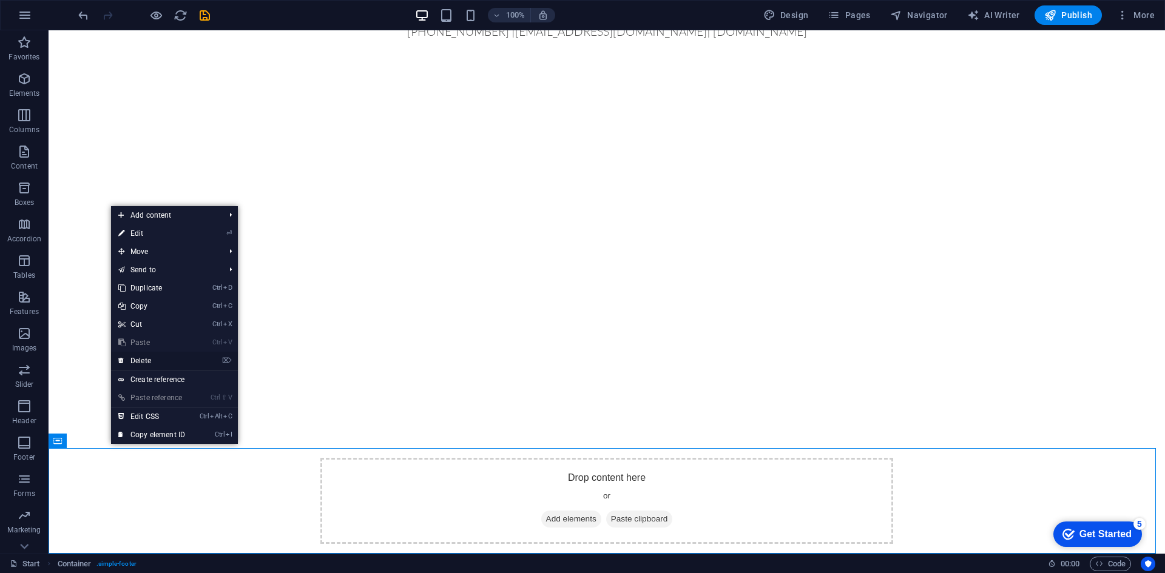
click at [148, 354] on link "⌦ Delete" at bounding box center [151, 361] width 81 height 18
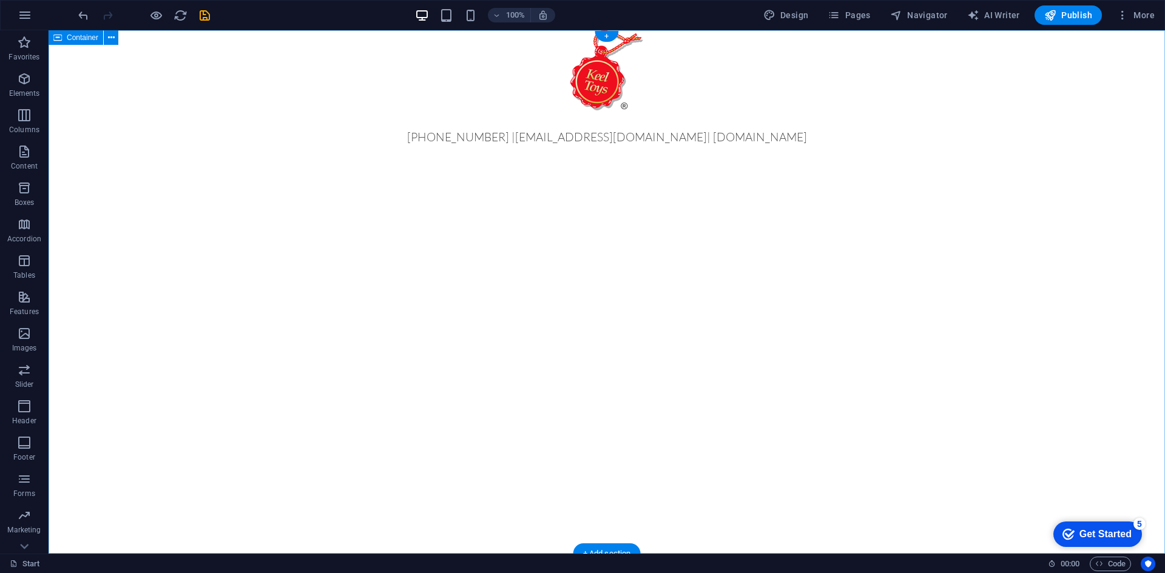
click at [949, 270] on div "[PHONE_NUMBER] | [EMAIL_ADDRESS][DOMAIN_NAME] | [DOMAIN_NAME]" at bounding box center [607, 292] width 1116 height 524
click at [1071, 10] on span "Publish" at bounding box center [1068, 15] width 48 height 12
